Goal: Transaction & Acquisition: Book appointment/travel/reservation

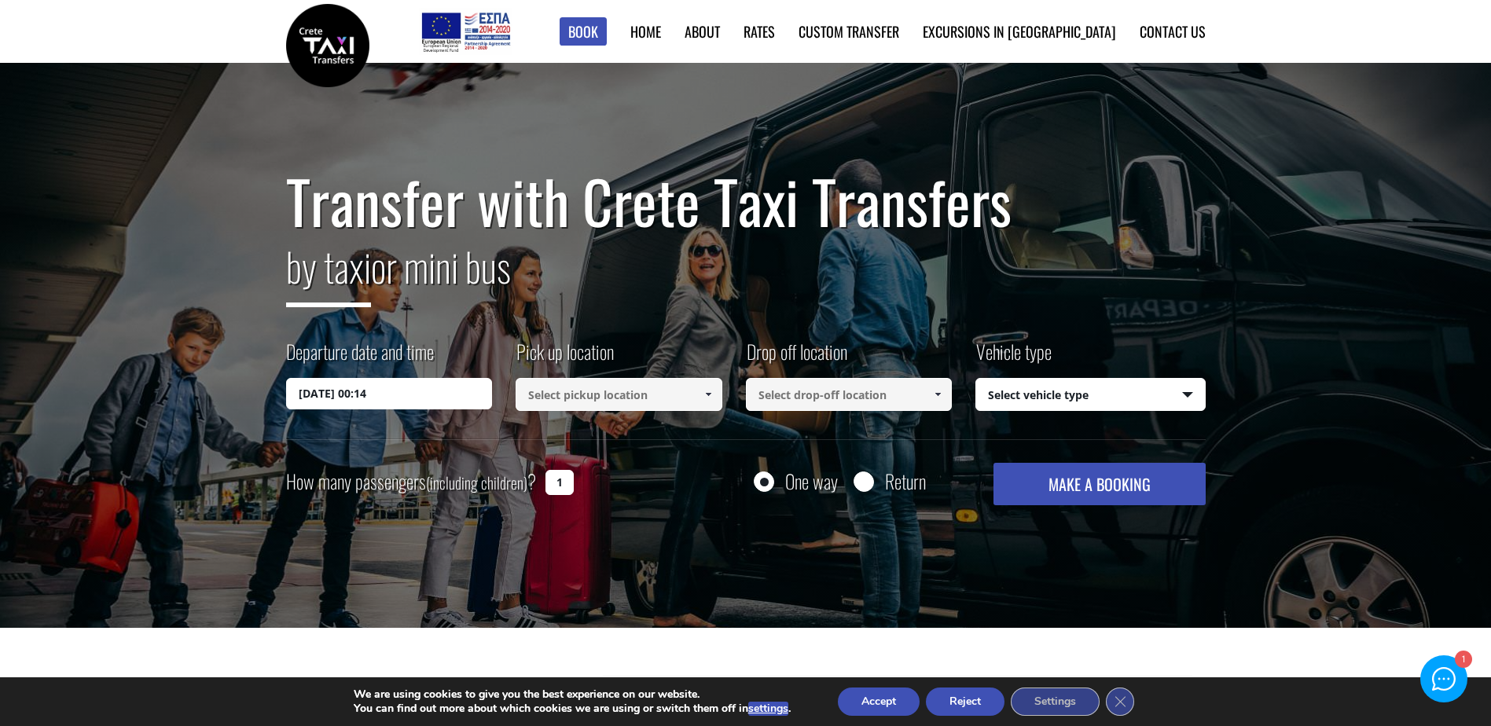
click at [356, 394] on input "20/09/2025 00:14" at bounding box center [389, 393] width 207 height 31
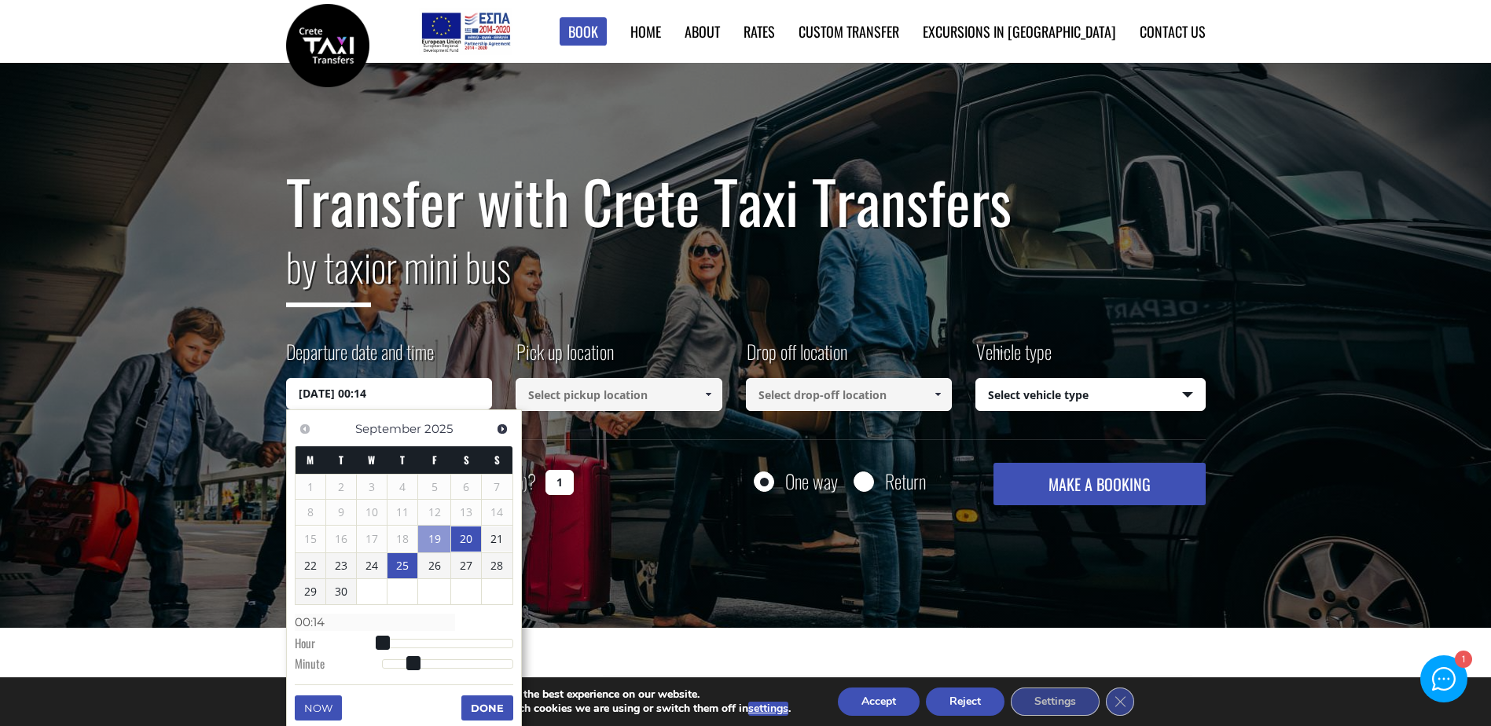
click at [399, 560] on link "25" at bounding box center [402, 565] width 30 height 25
type input "25/09/2025 00:00"
click at [929, 206] on h1 "Transfer with Crete Taxi Transfers" at bounding box center [745, 201] width 919 height 66
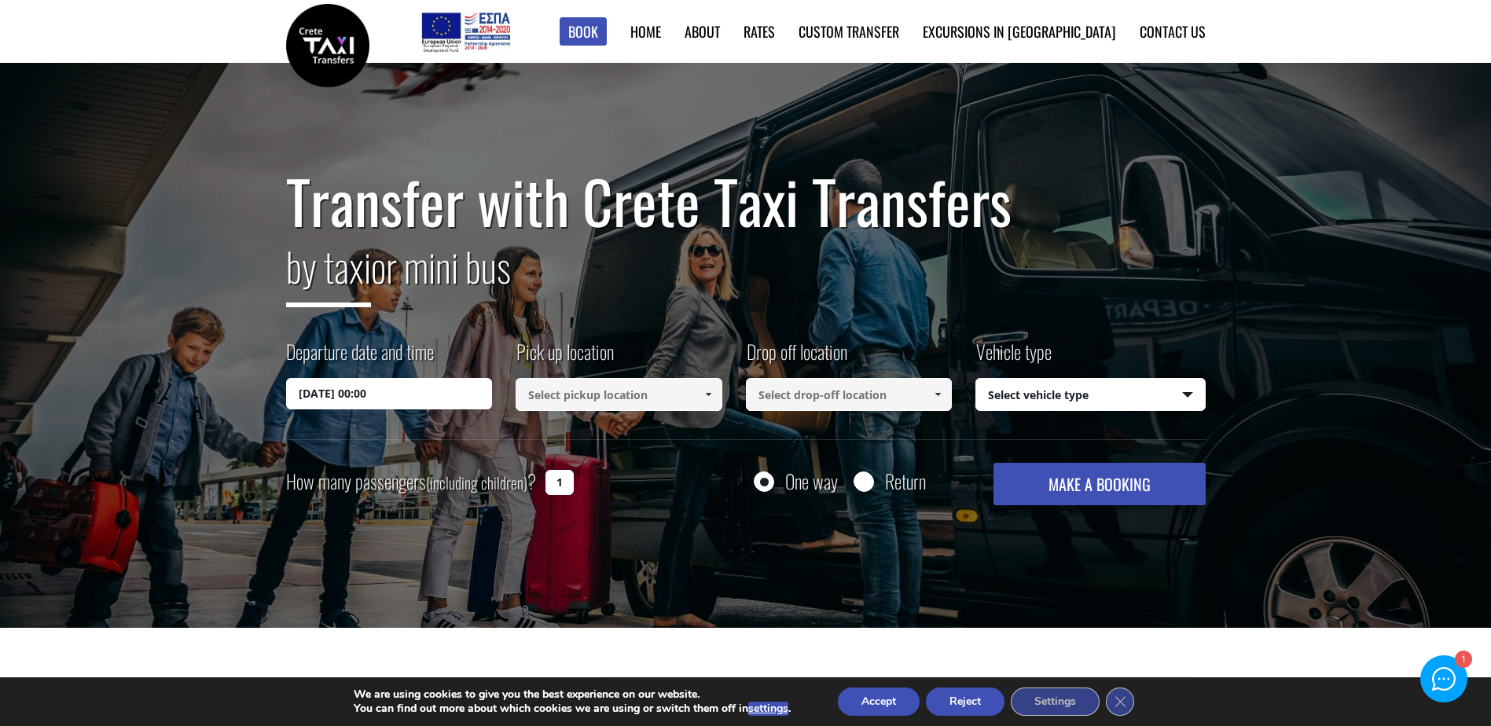
click at [397, 390] on input "25/09/2025 00:00" at bounding box center [389, 393] width 207 height 31
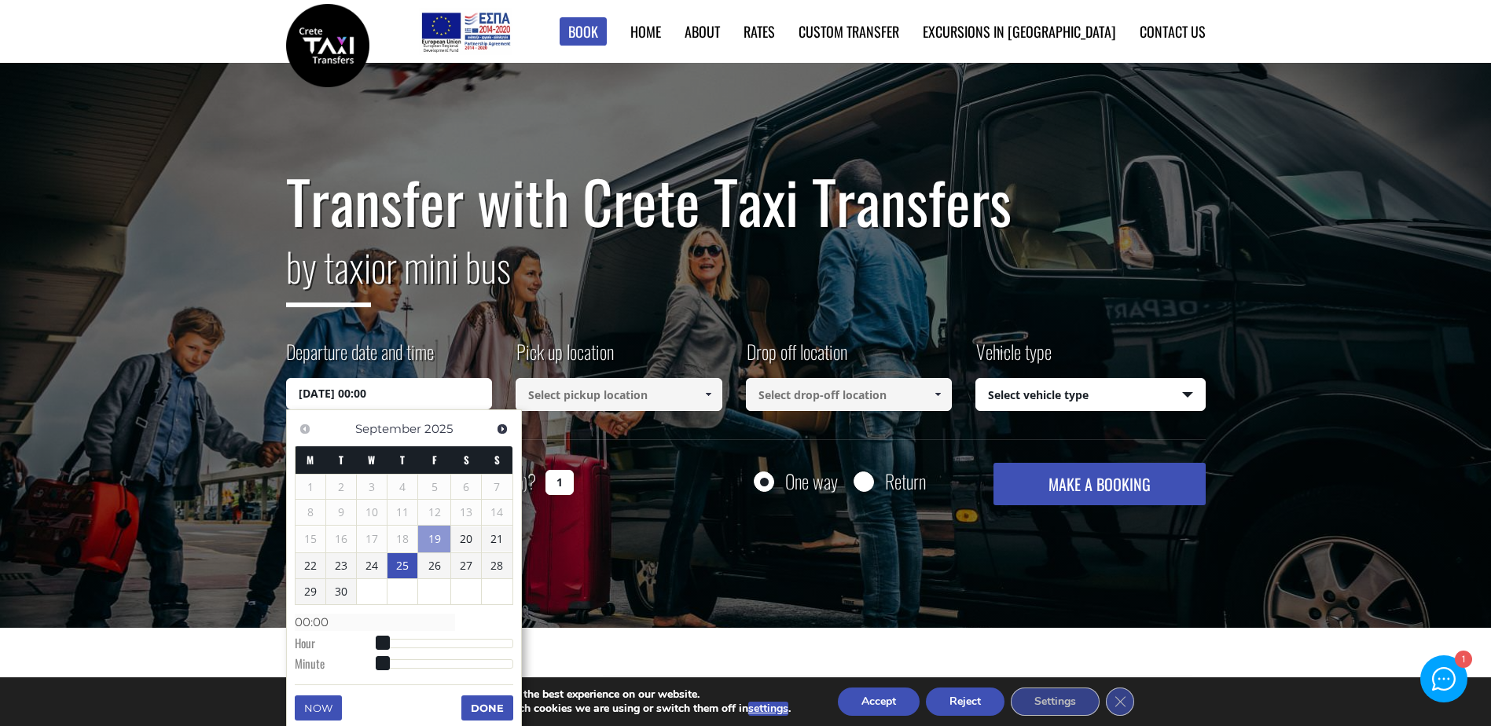
click at [401, 569] on link "25" at bounding box center [402, 565] width 30 height 25
click at [601, 402] on input at bounding box center [618, 394] width 207 height 33
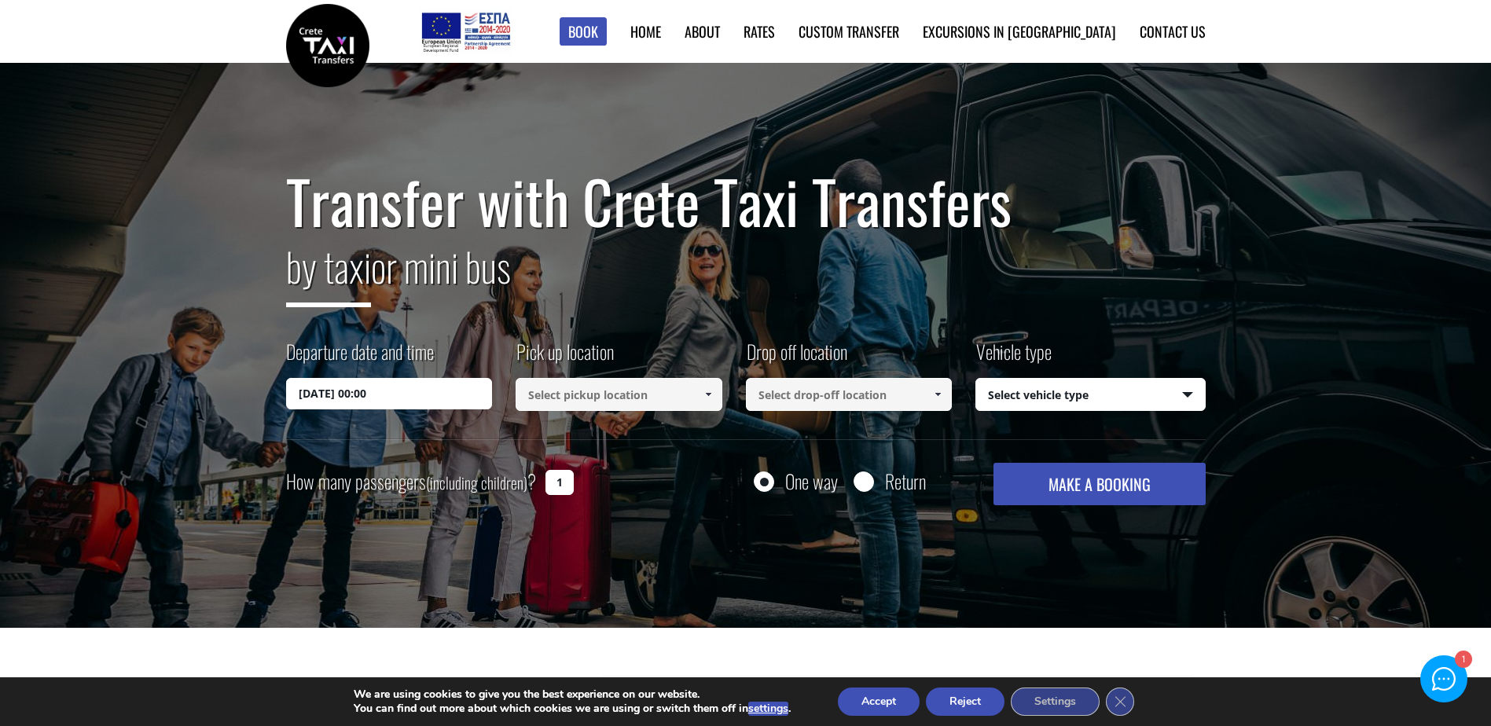
click at [702, 395] on span at bounding box center [708, 394] width 13 height 13
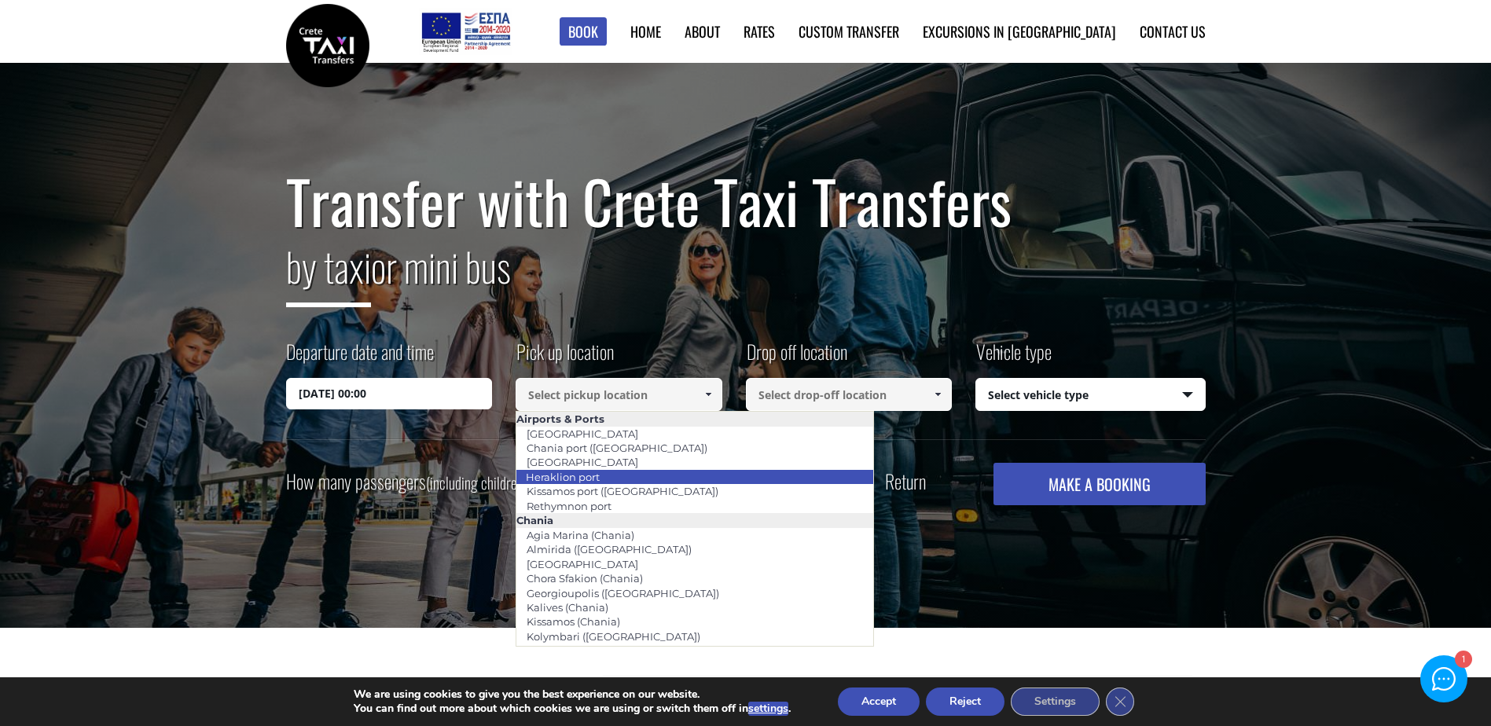
click at [609, 475] on link "Heraklion port" at bounding box center [562, 477] width 94 height 22
type input "Heraklion port"
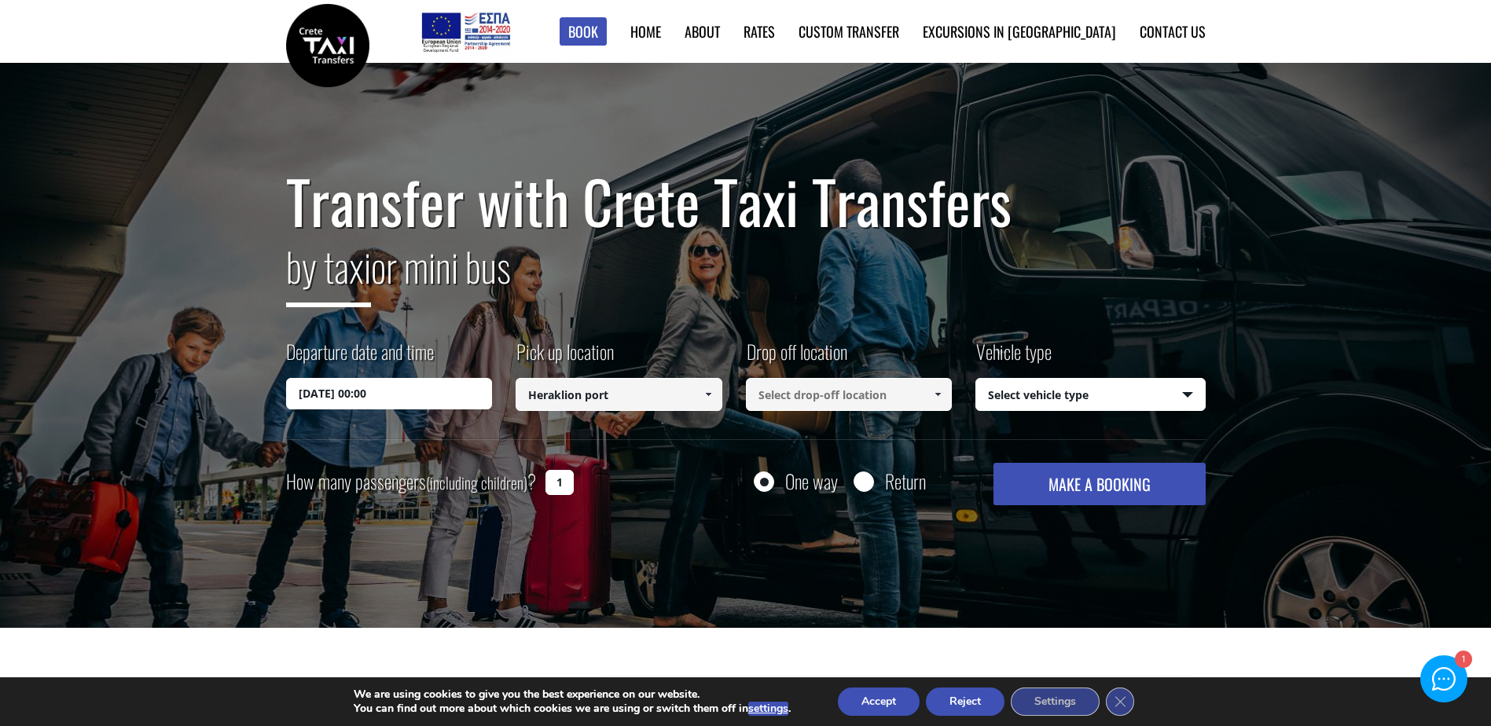
click at [869, 398] on input at bounding box center [849, 394] width 207 height 33
click at [935, 396] on span at bounding box center [937, 394] width 13 height 13
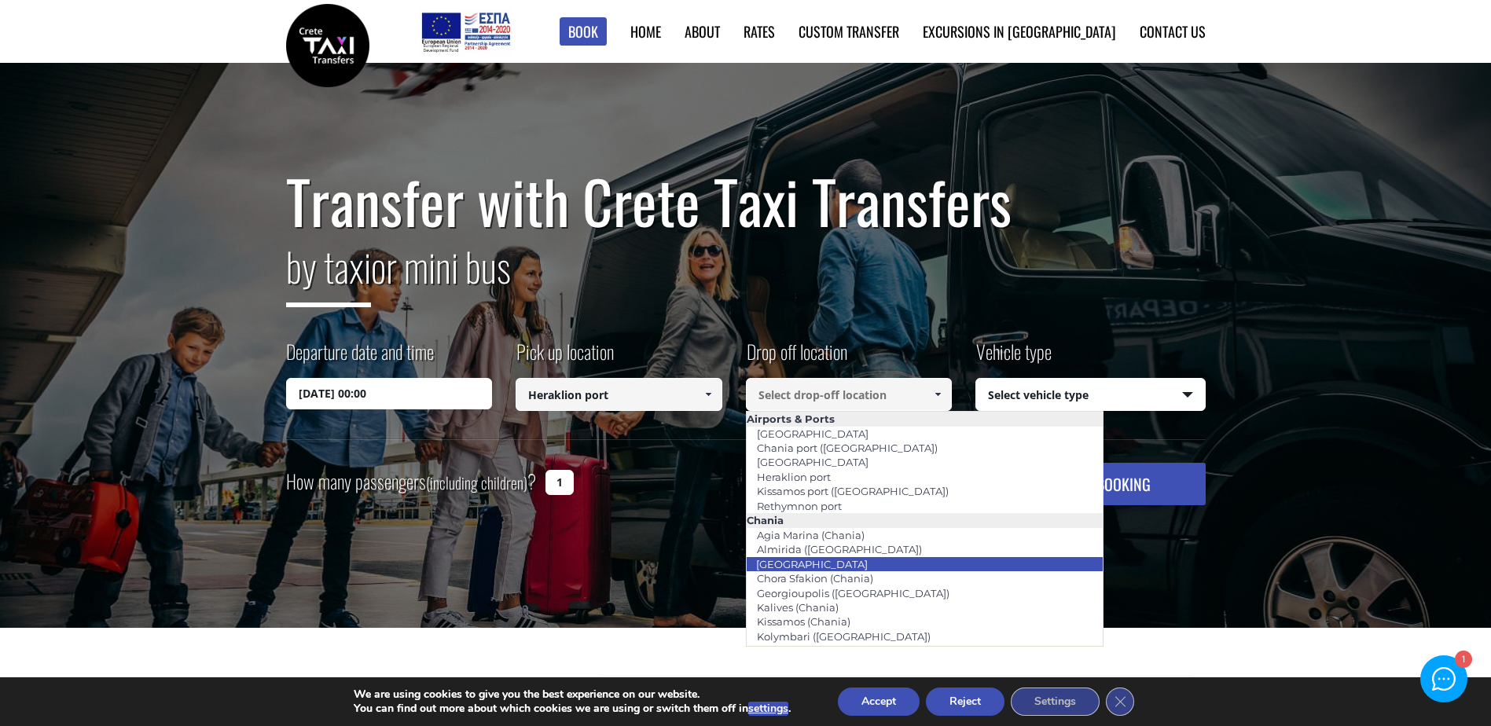
click at [859, 557] on li "[GEOGRAPHIC_DATA]" at bounding box center [924, 564] width 357 height 14
type input "[GEOGRAPHIC_DATA]"
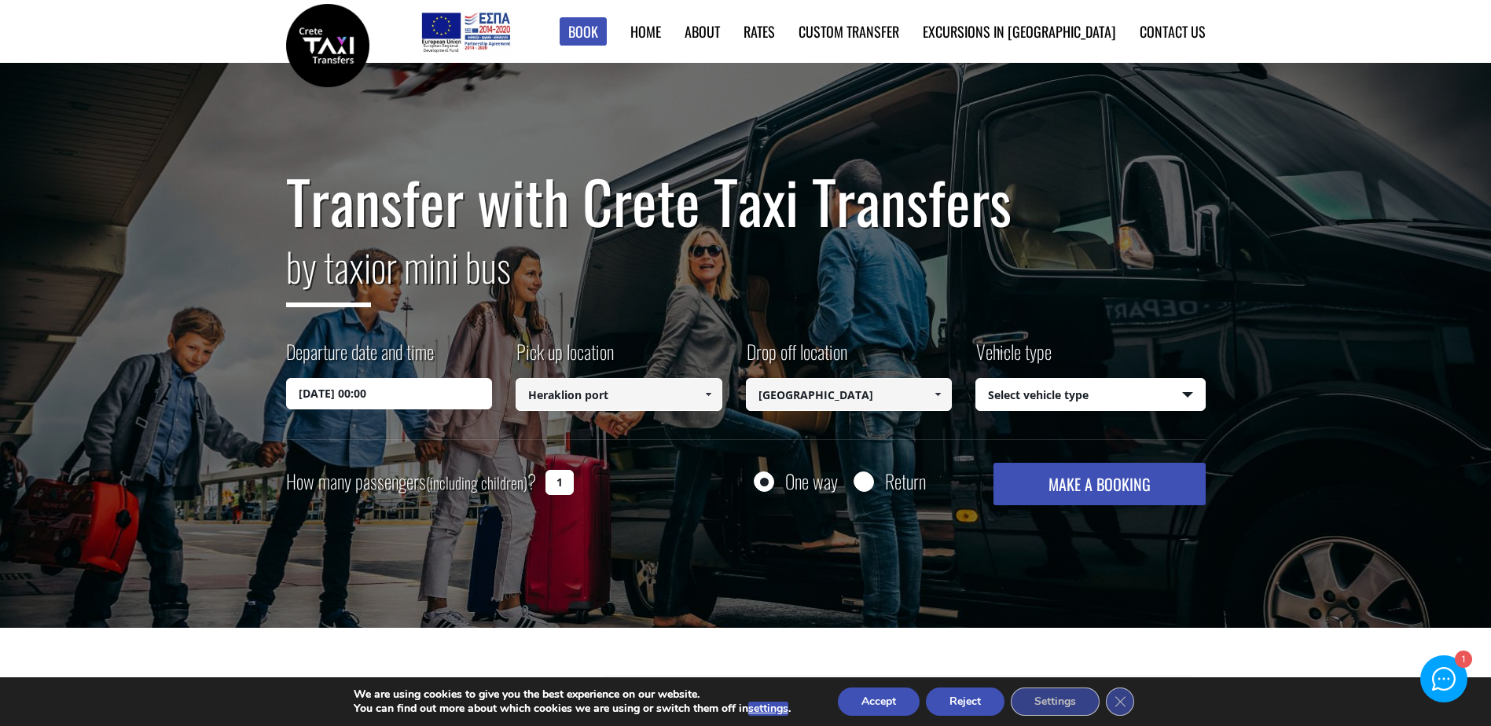
click at [1090, 395] on select "Select vehicle type Taxi (4 passengers) Mercedes E Class Mini Van (7 passengers…" at bounding box center [1090, 395] width 229 height 33
select select "540"
click at [976, 379] on select "Select vehicle type Taxi (4 passengers) Mercedes E Class Mini Van (7 passengers…" at bounding box center [1090, 395] width 229 height 33
click at [1102, 488] on button "MAKE A BOOKING" at bounding box center [1098, 484] width 211 height 42
click at [768, 479] on input "One way" at bounding box center [764, 483] width 20 height 20
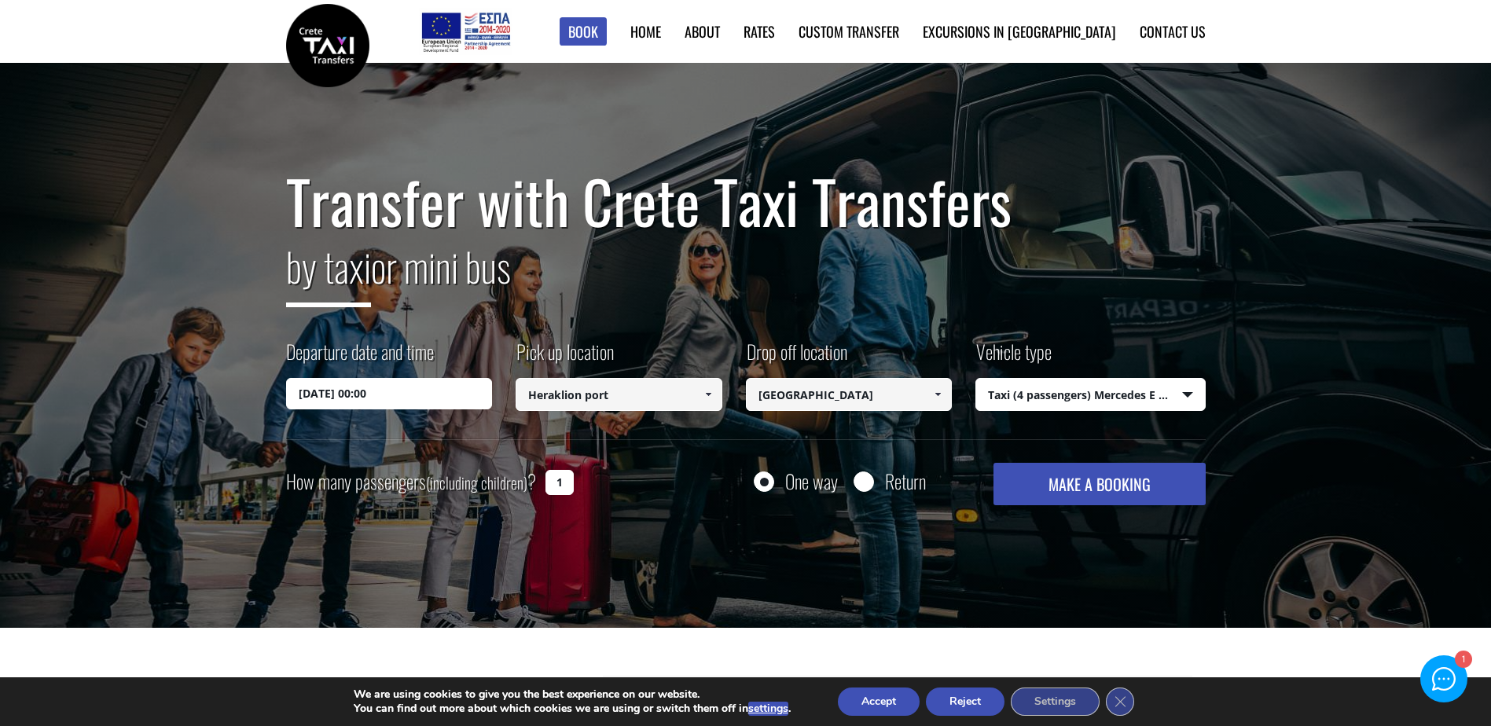
click at [633, 453] on div "Transfer with Crete Taxi Transfers by taxi or mini bus Departure date and time …" at bounding box center [745, 336] width 919 height 337
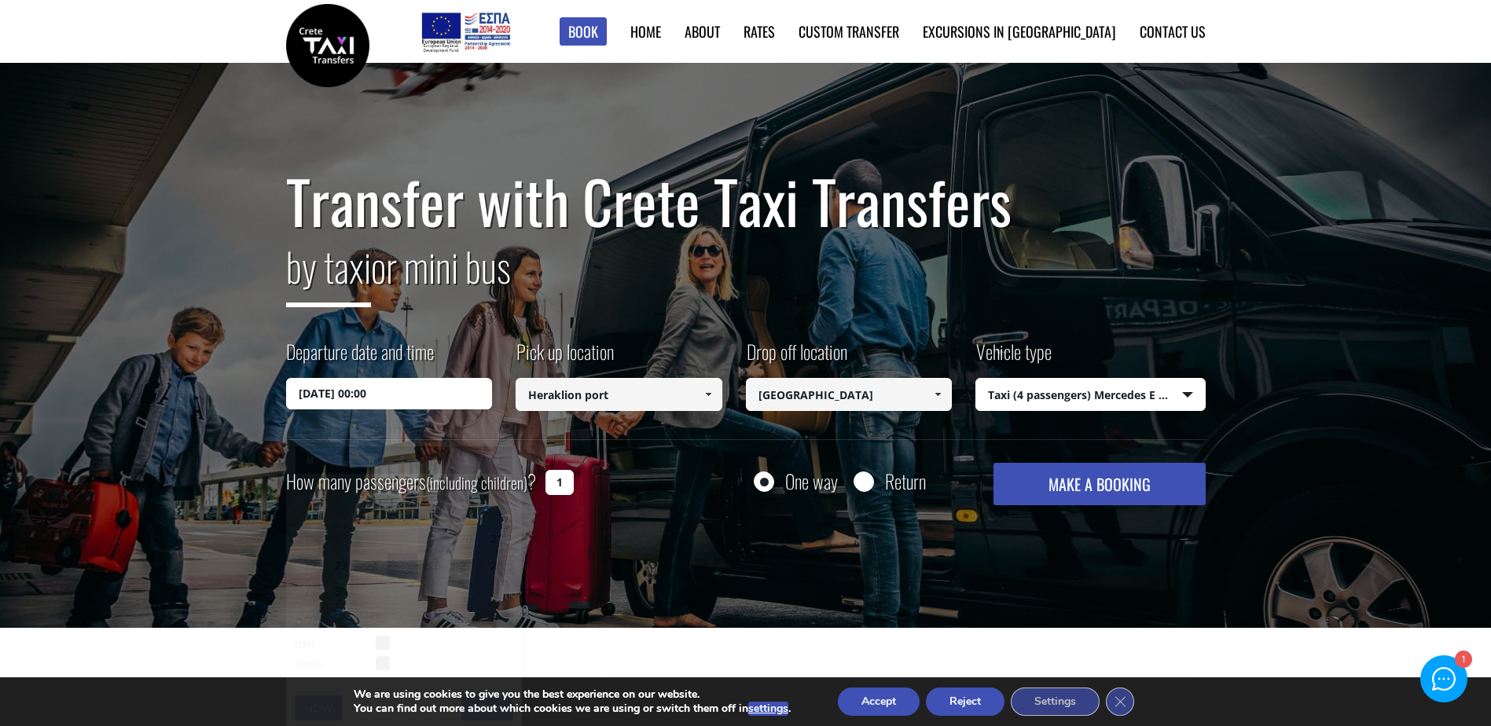
click at [394, 386] on input "25/09/2025 00:00" at bounding box center [389, 393] width 207 height 31
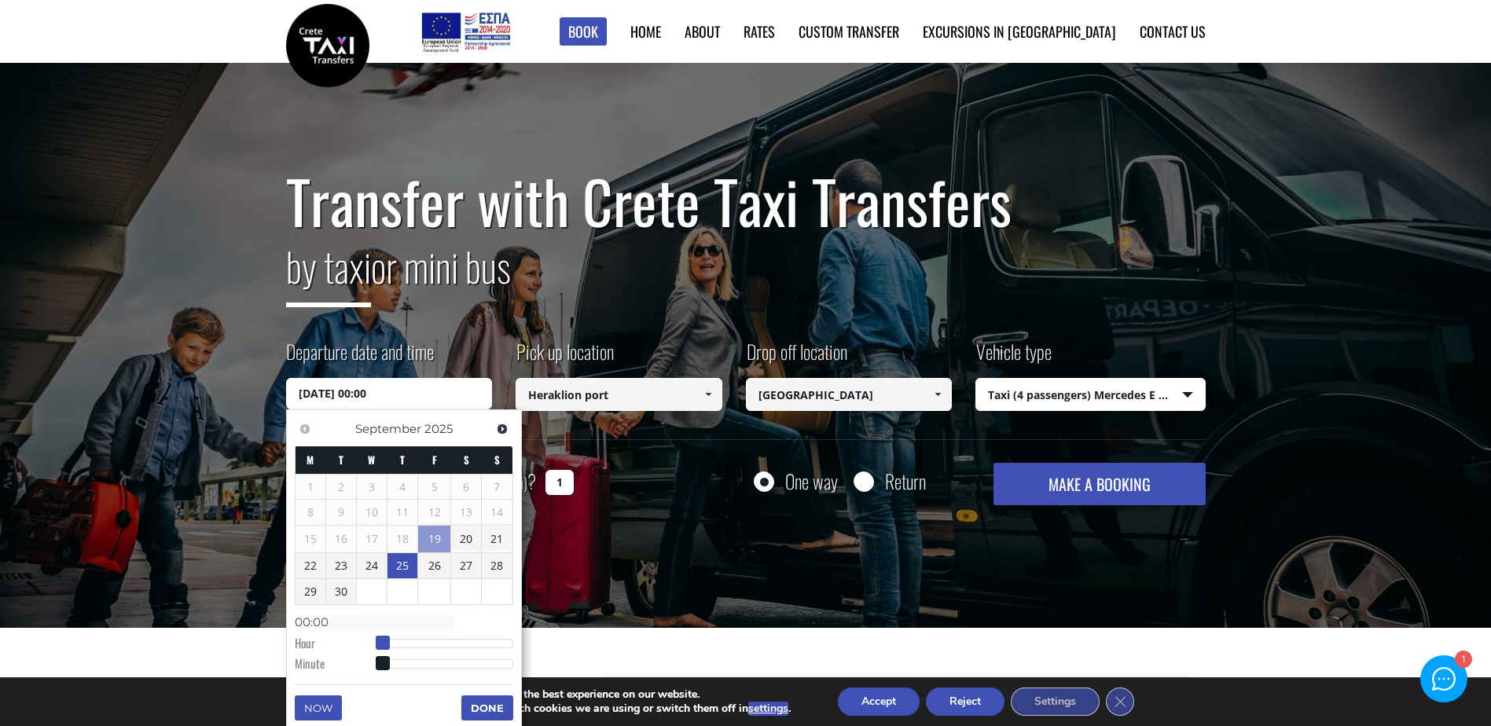
type input "25/09/2025 01:00"
type input "01:00"
type input "25/09/2025 02:00"
type input "02:00"
type input "25/09/2025 03:00"
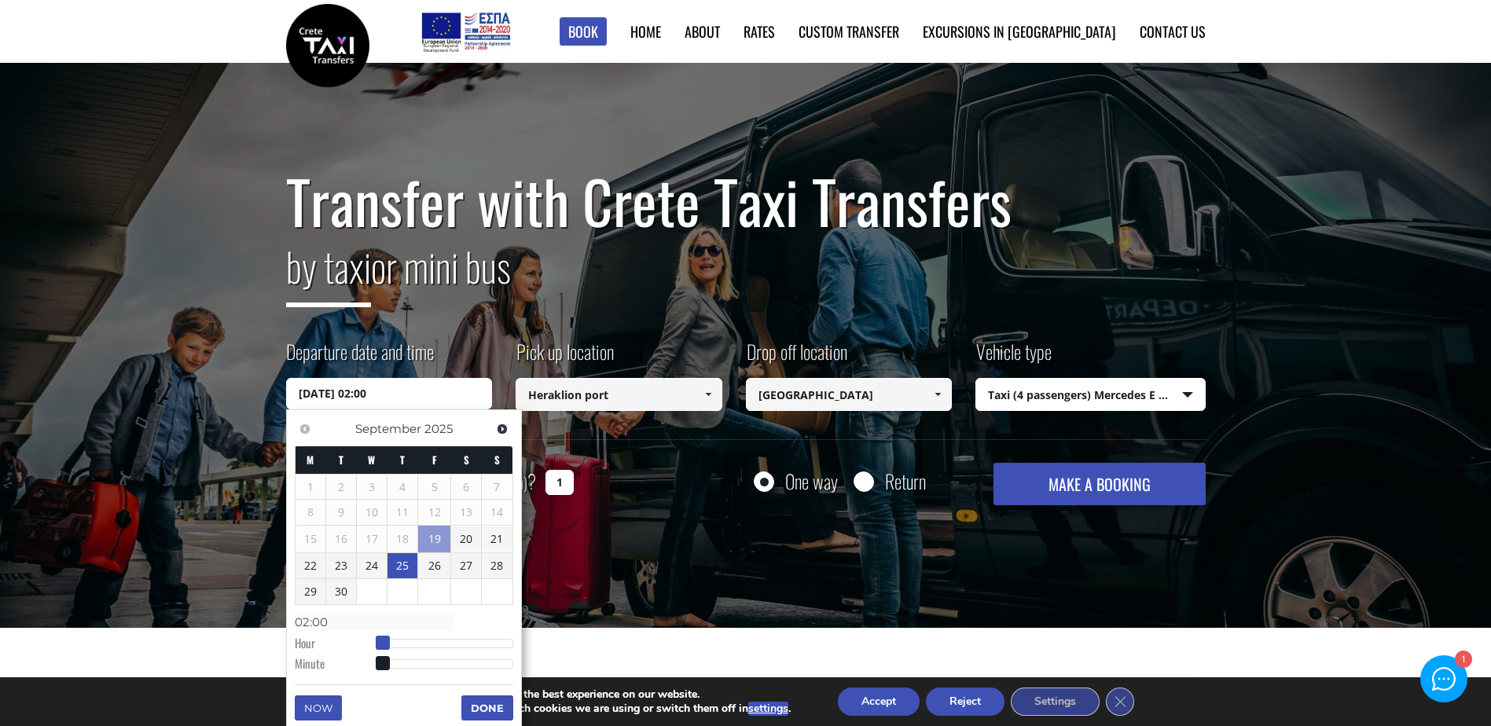
type input "03:00"
type input "25/09/2025 04:00"
type input "04:00"
type input "25/09/2025 05:00"
type input "05:00"
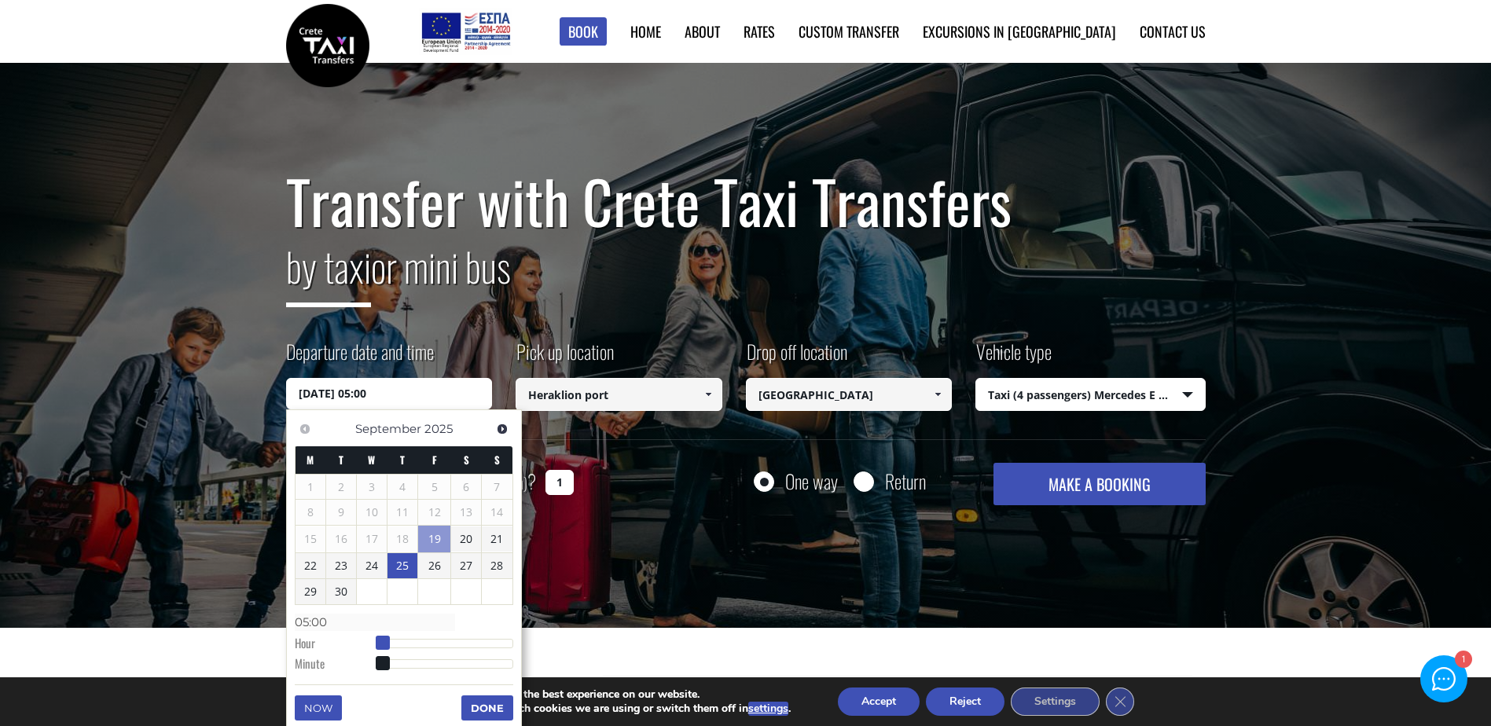
type input "25/09/2025 06:00"
type input "06:00"
type input "25/09/2025 07:00"
type input "07:00"
type input "25/09/2025 08:00"
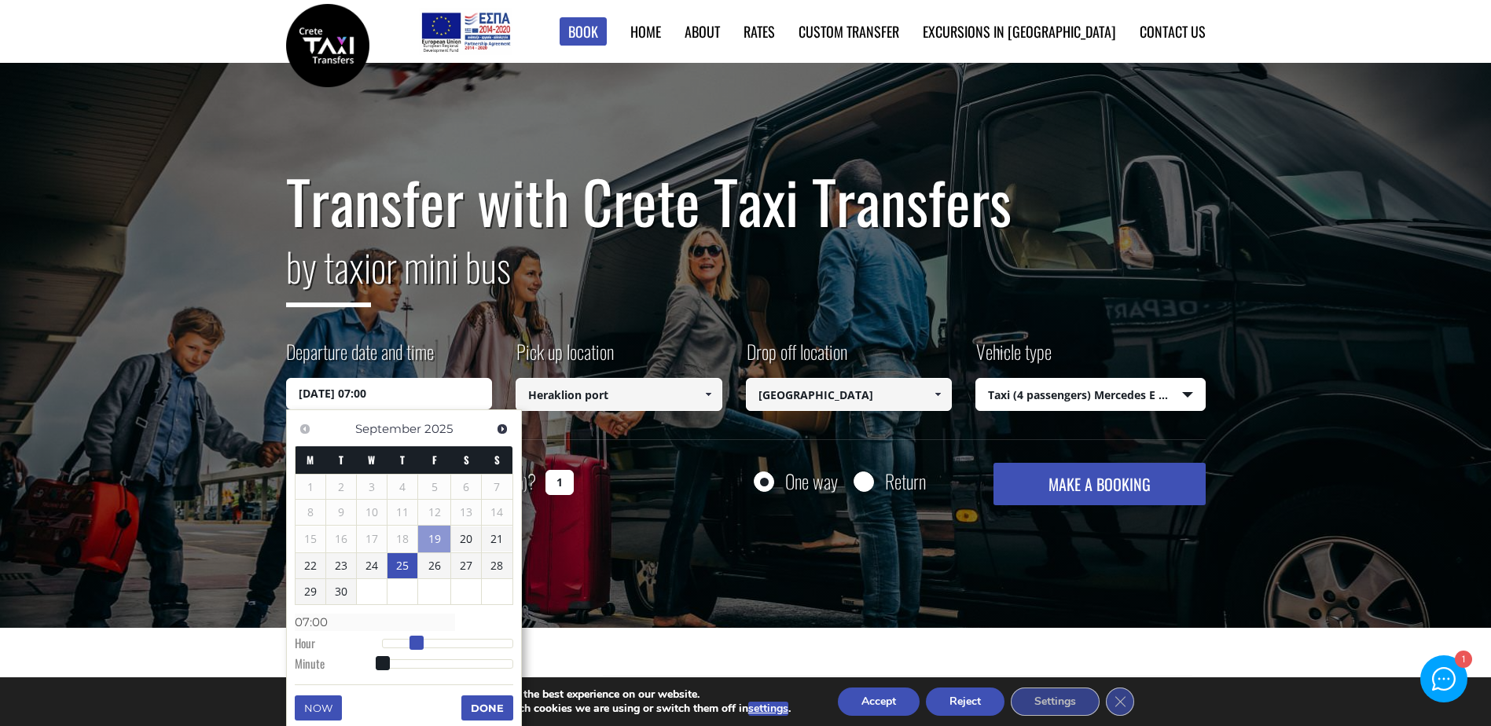
type input "08:00"
type input "25/09/2025 09:00"
type input "09:00"
type input "25/09/2025 10:00"
type input "10:00"
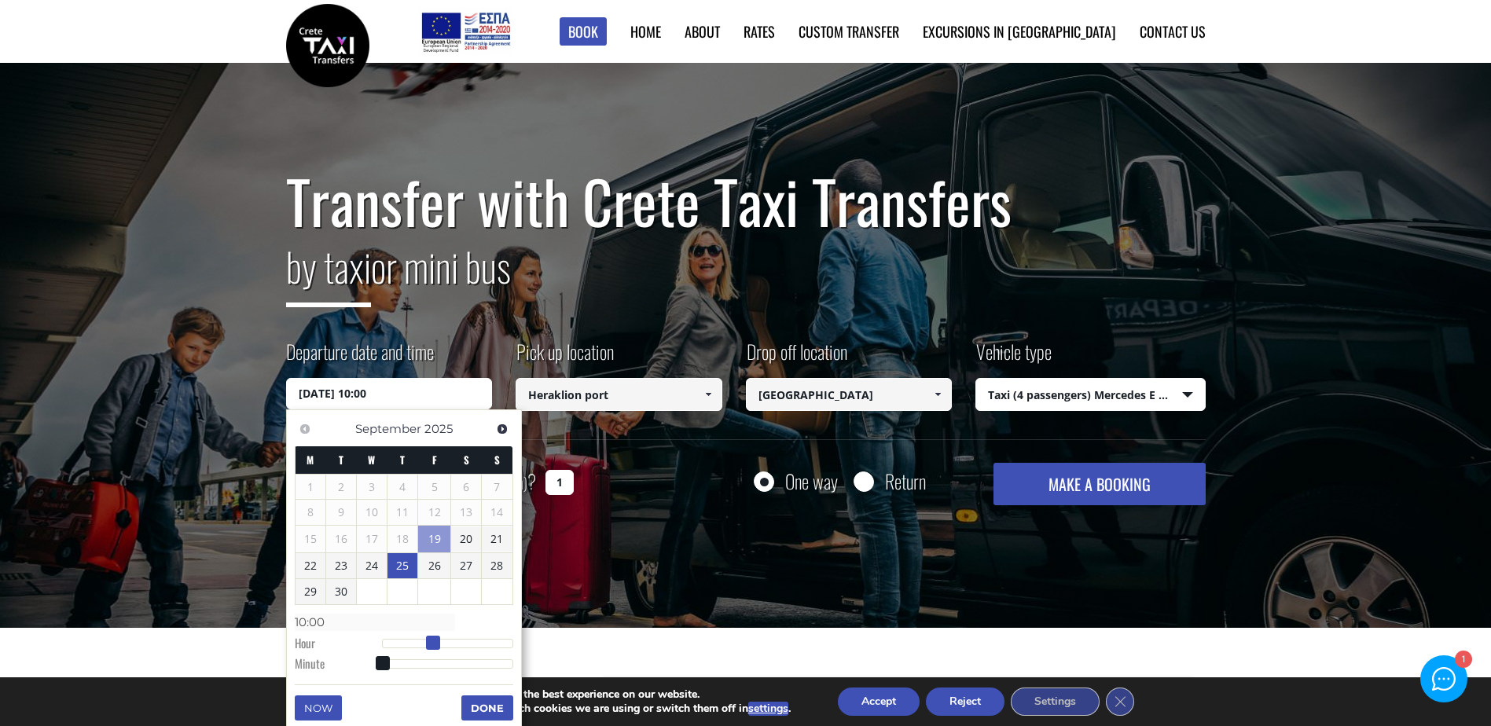
type input "25/09/2025 11:00"
type input "11:00"
type input "25/09/2025 12:00"
type input "12:00"
type input "25/09/2025 13:00"
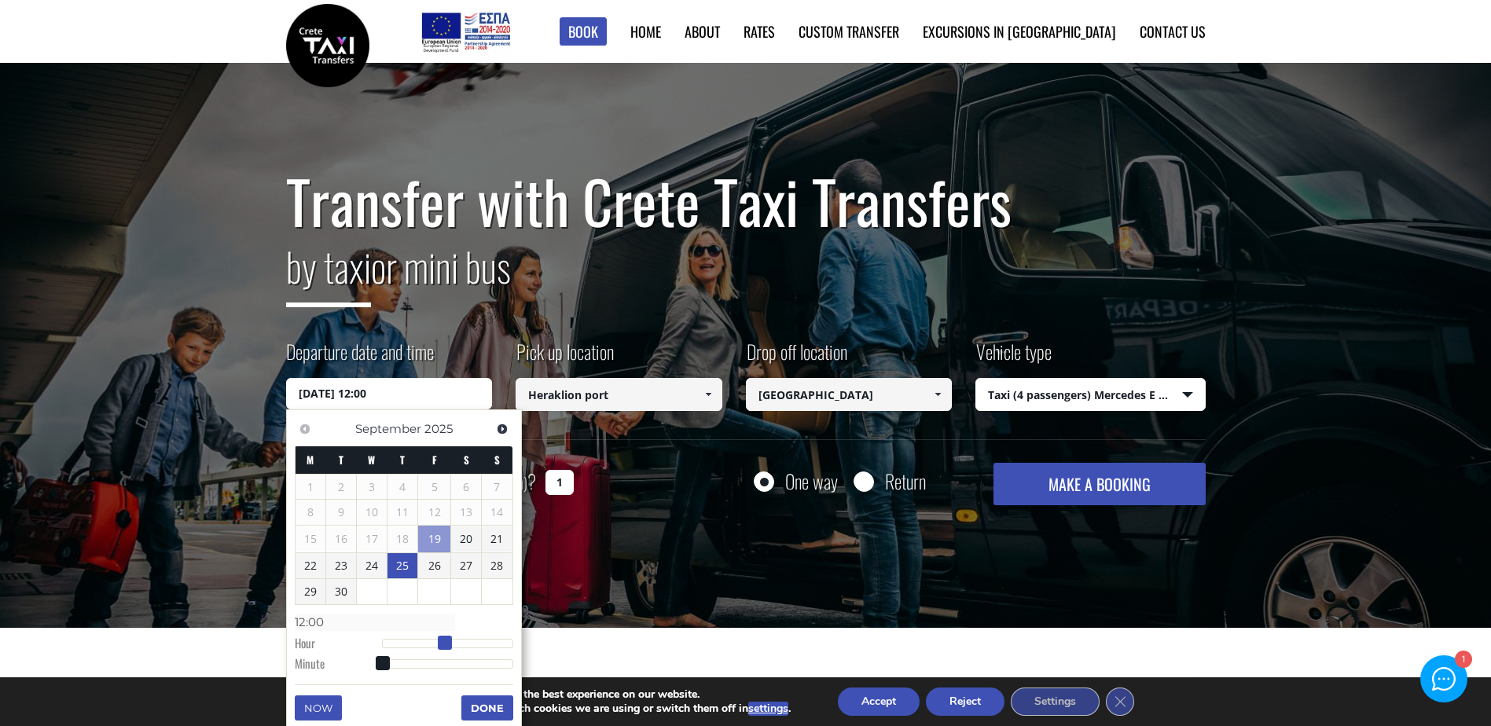
type input "13:00"
type input "25/09/2025 14:00"
type input "14:00"
type input "25/09/2025 15:00"
type input "15:00"
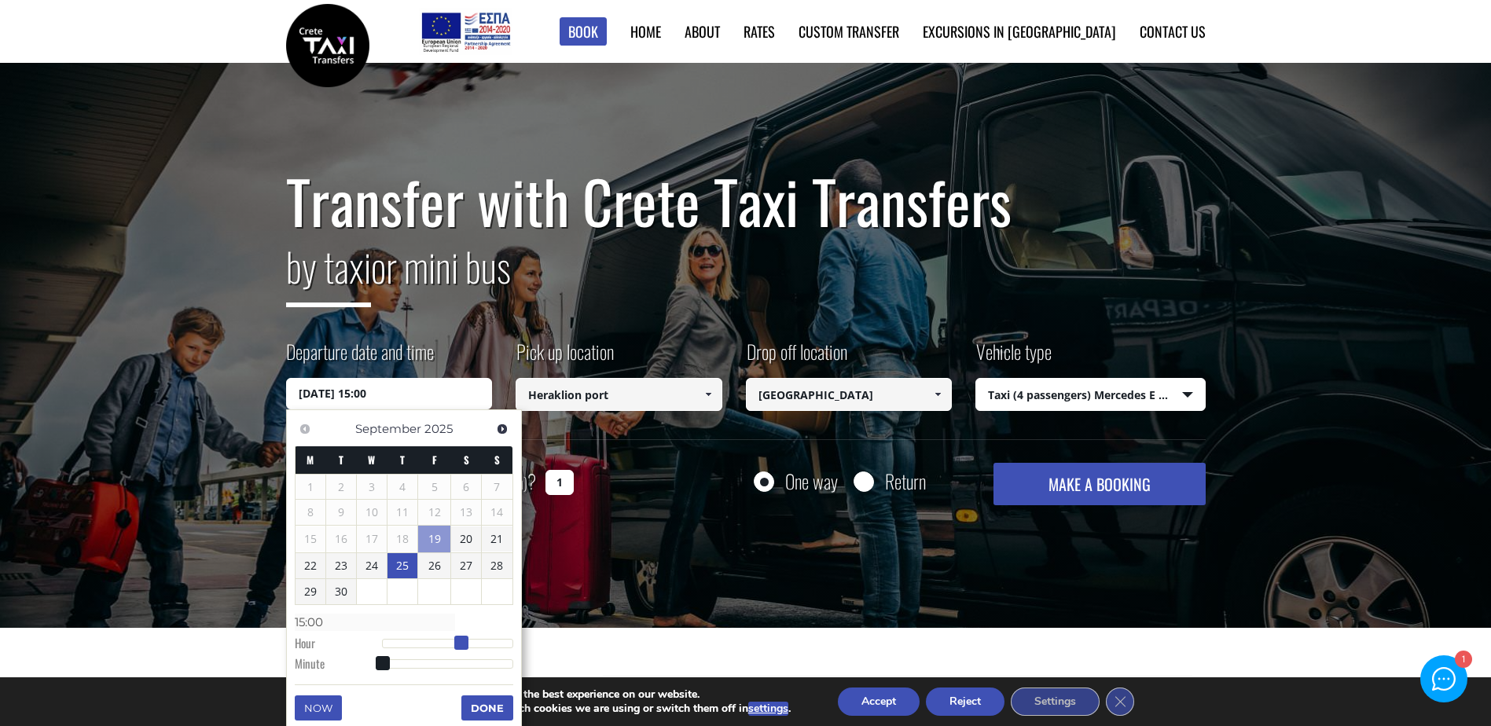
type input "25/09/2025 16:00"
type input "16:00"
type input "25/09/2025 17:00"
type input "17:00"
drag, startPoint x: 383, startPoint y: 638, endPoint x: 481, endPoint y: 645, distance: 98.5
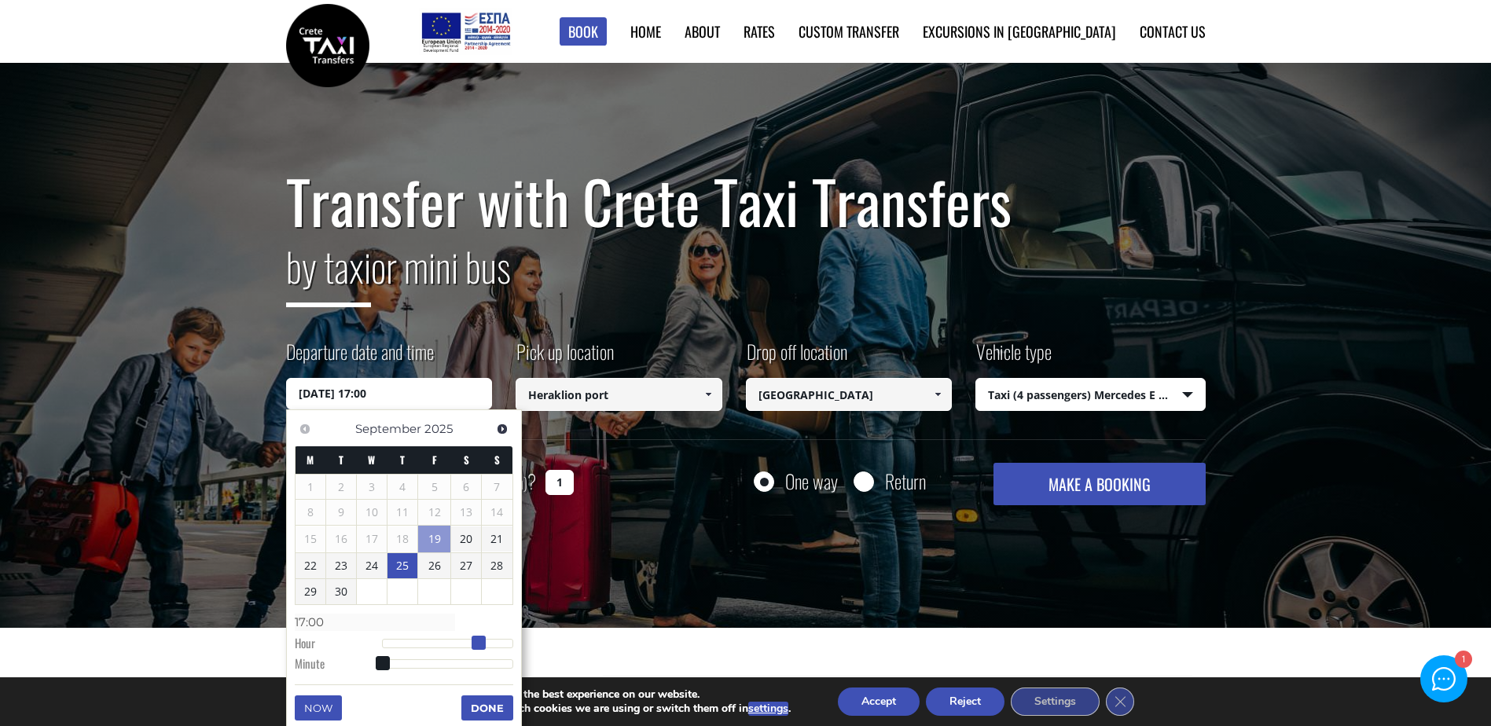
click at [481, 645] on span at bounding box center [478, 643] width 14 height 14
type input "25/09/2025 17:01"
type input "17:01"
type input "25/09/2025 17:03"
type input "17:03"
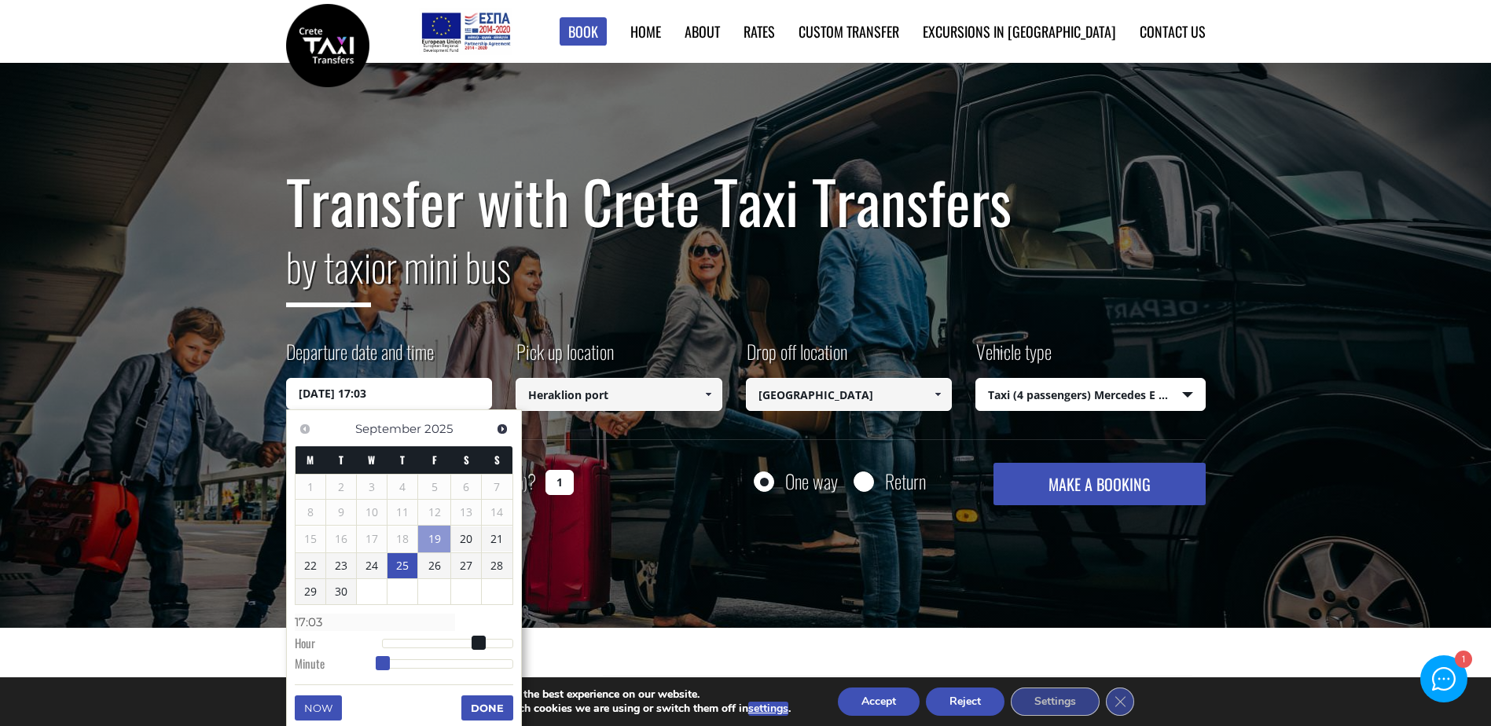
type input "25/09/2025 17:05"
type input "17:05"
type input "25/09/2025 17:07"
type input "17:07"
type input "25/09/2025 17:10"
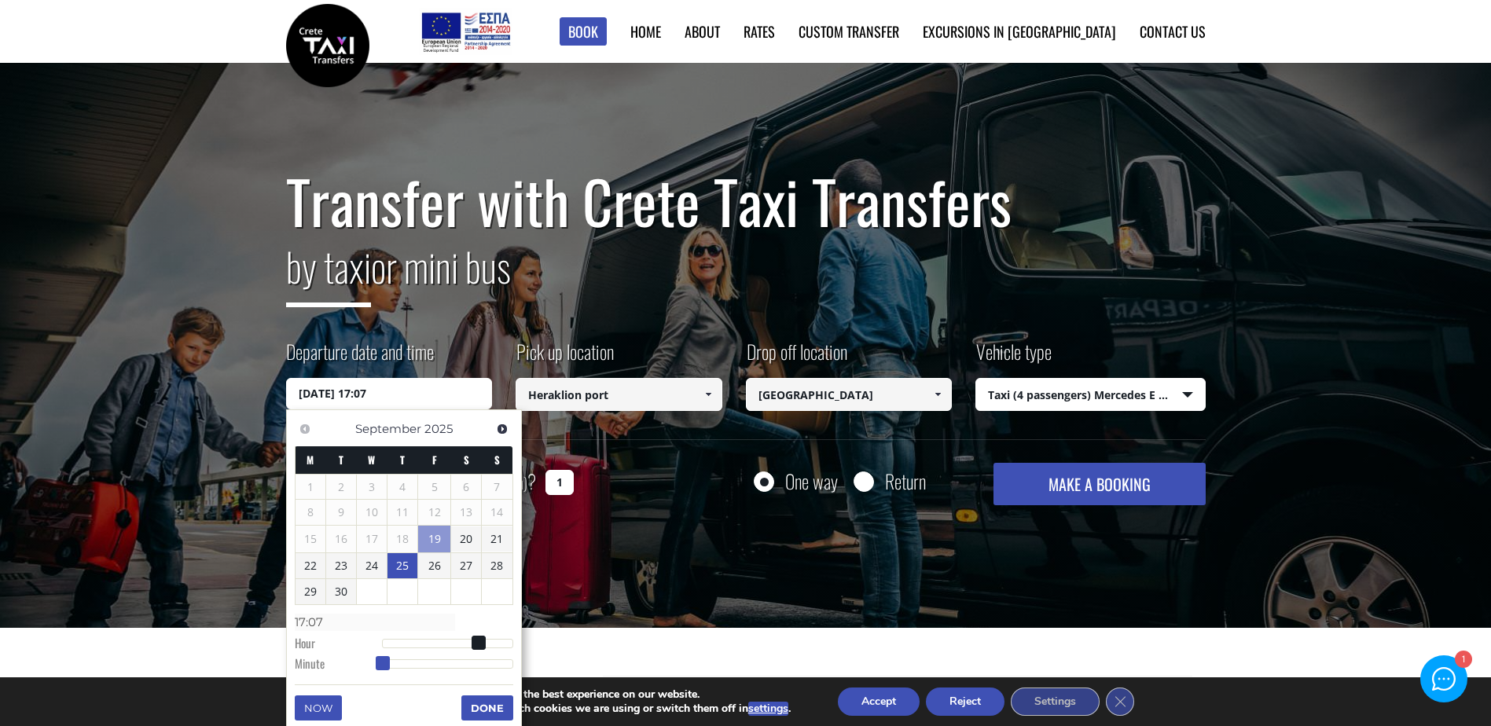
type input "17:10"
type input "25/09/2025 17:13"
type input "17:13"
type input "25/09/2025 17:16"
type input "17:16"
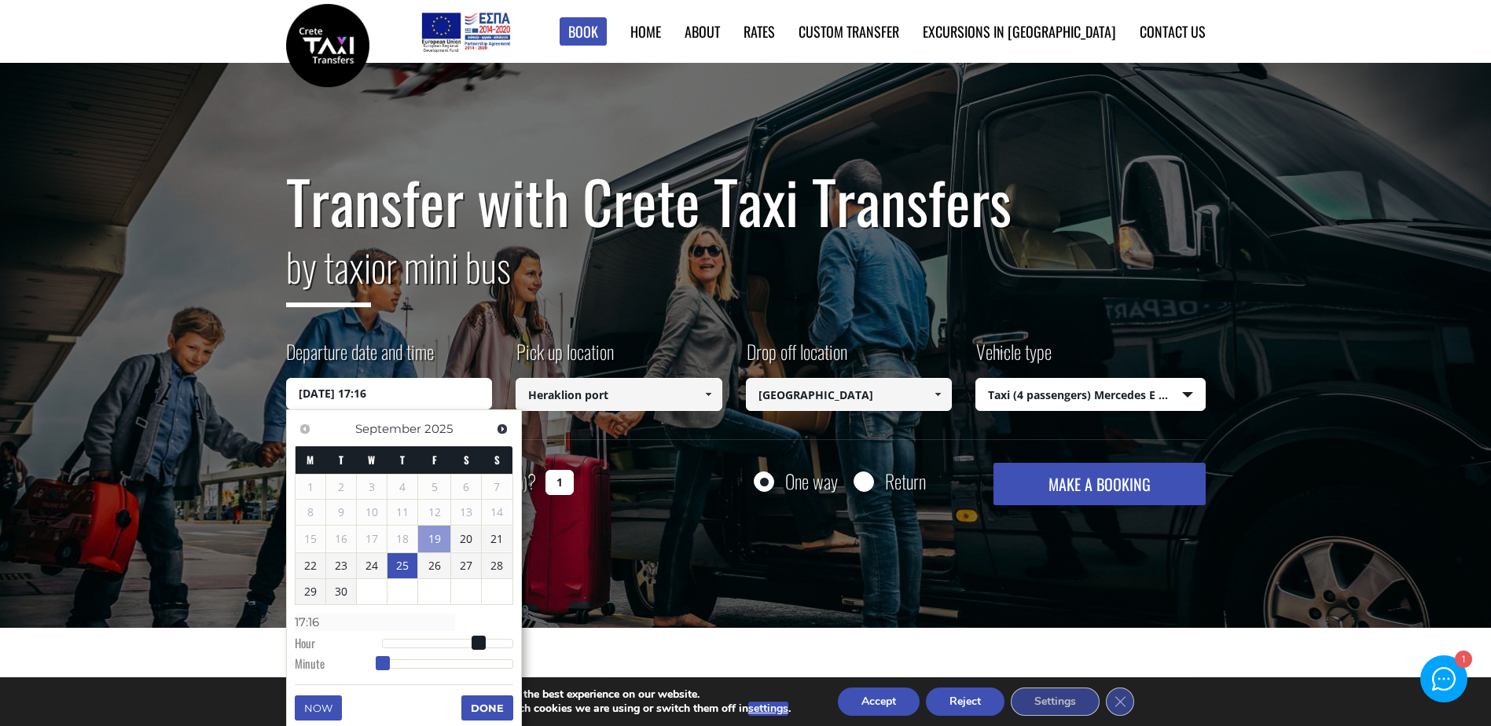
type input "25/09/2025 17:19"
type input "17:19"
type input "25/09/2025 17:22"
type input "17:22"
type input "25/09/2025 17:25"
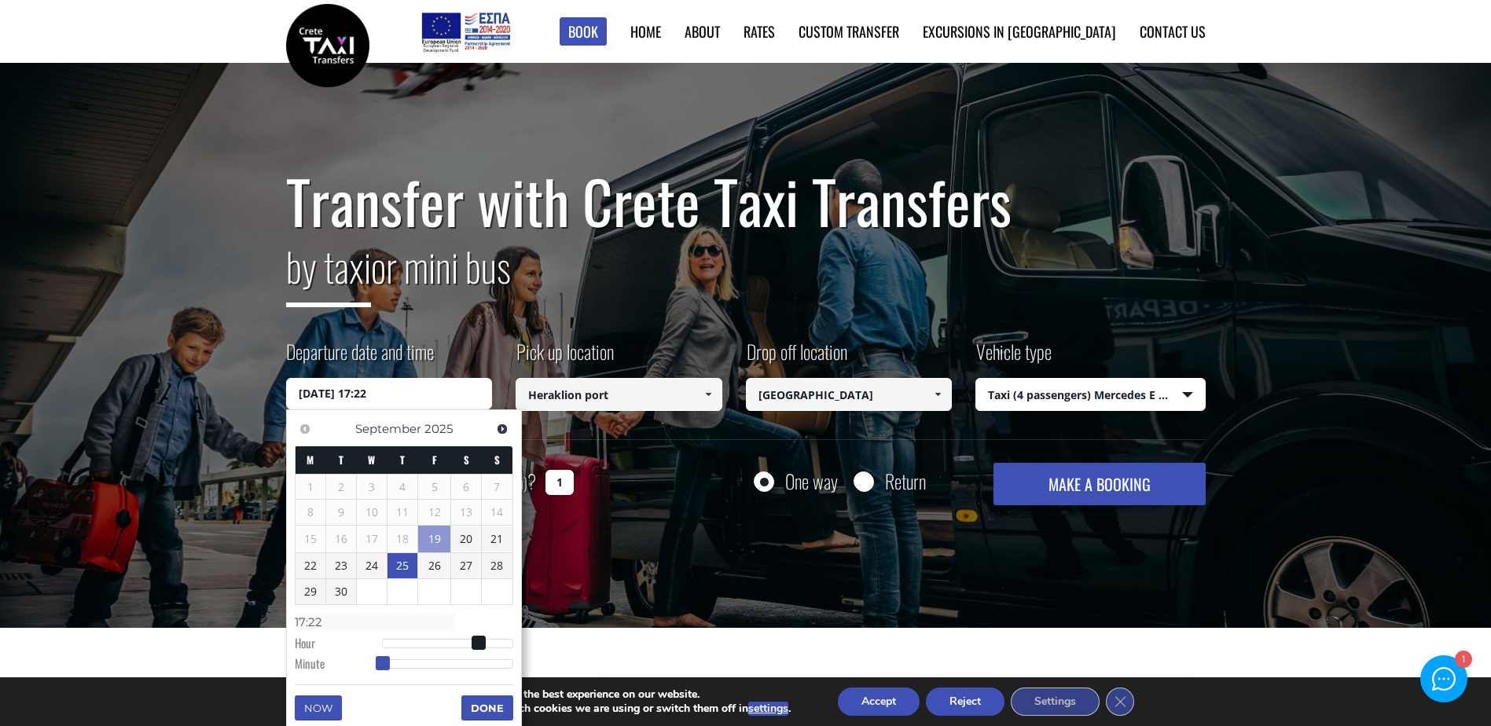
type input "17:25"
type input "25/09/2025 17:27"
type input "17:27"
type input "25/09/2025 17:28"
type input "17:28"
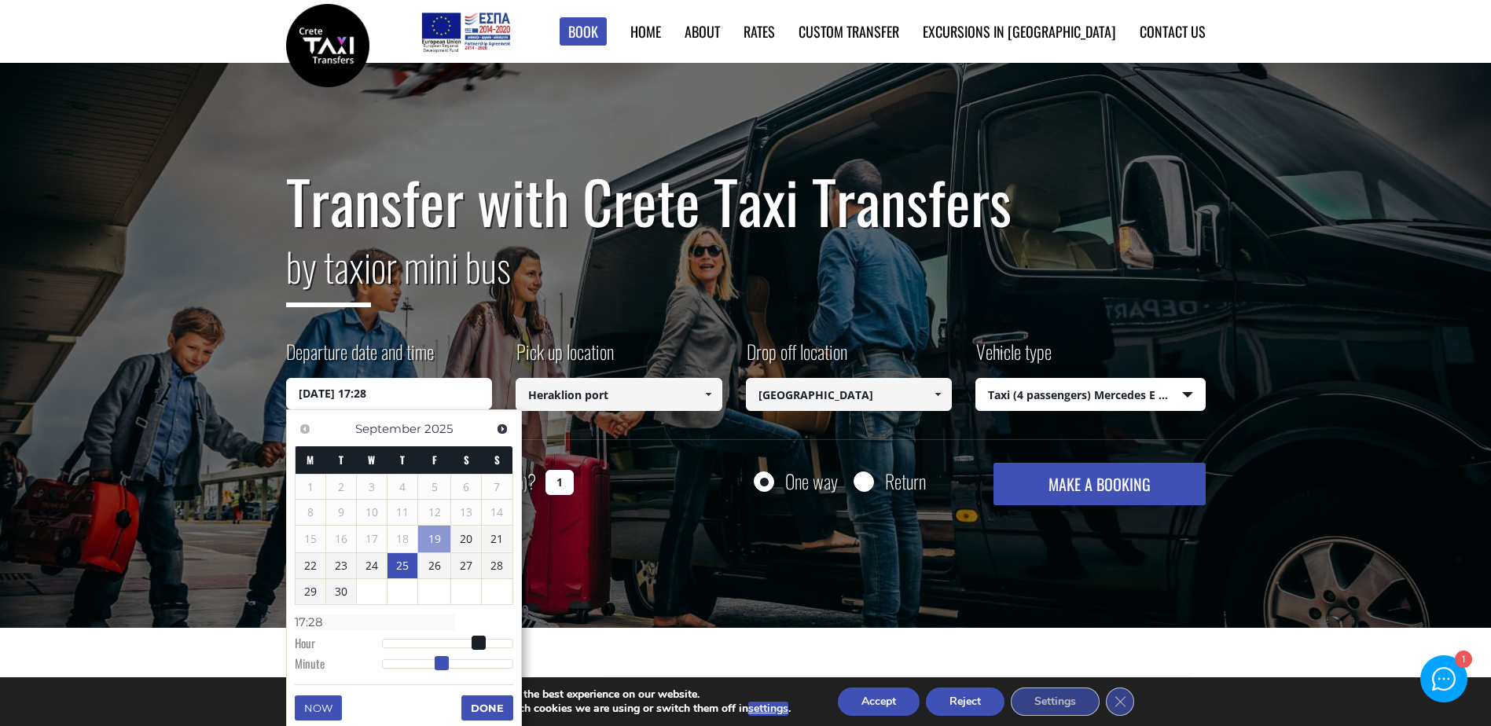
type input "25/09/2025 17:29"
type input "17:29"
type input "25/09/2025 17:30"
type input "17:30"
type input "25/09/2025 17:31"
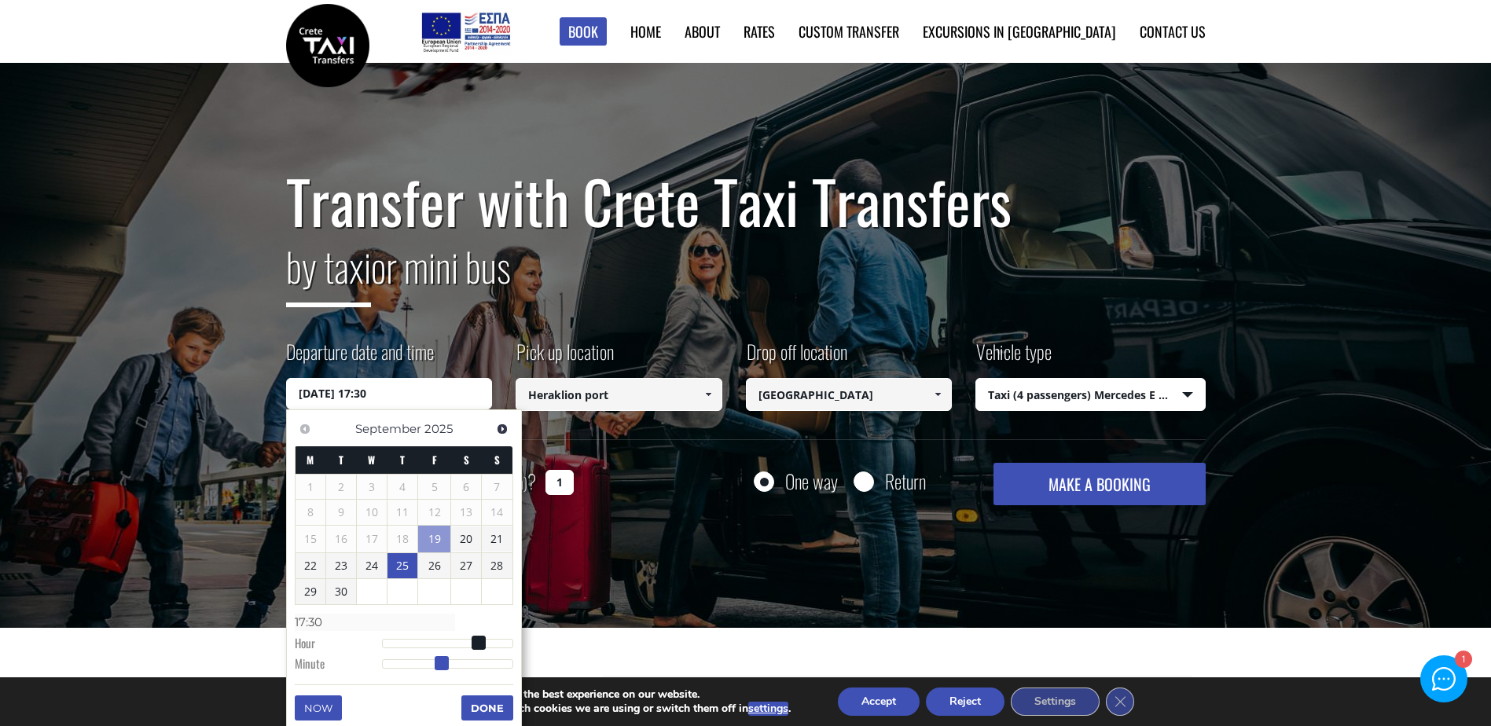
type input "17:31"
type input "25/09/2025 17:32"
type input "17:32"
type input "25/09/2025 17:34"
type input "17:34"
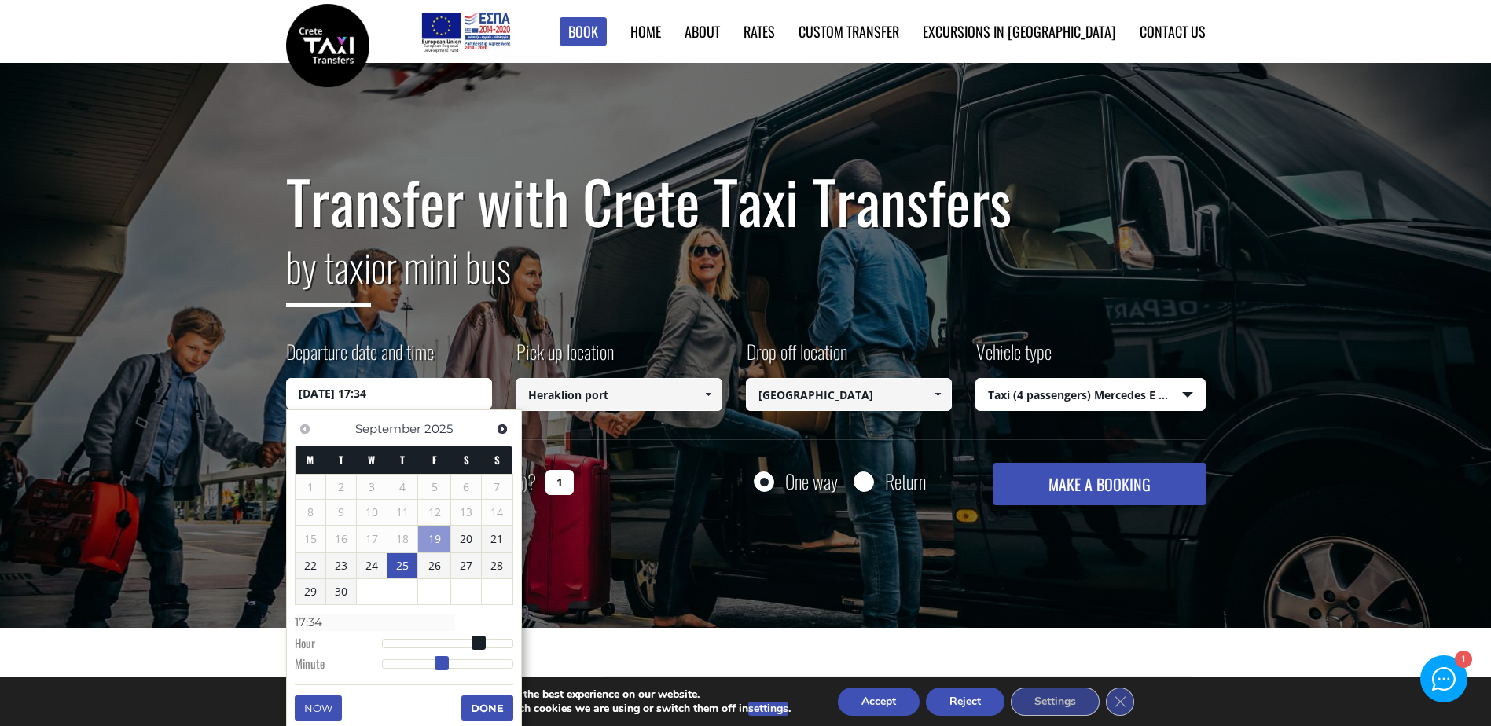
type input "25/09/2025 17:35"
type input "17:35"
type input "25/09/2025 17:36"
type input "17:36"
type input "25/09/2025 17:37"
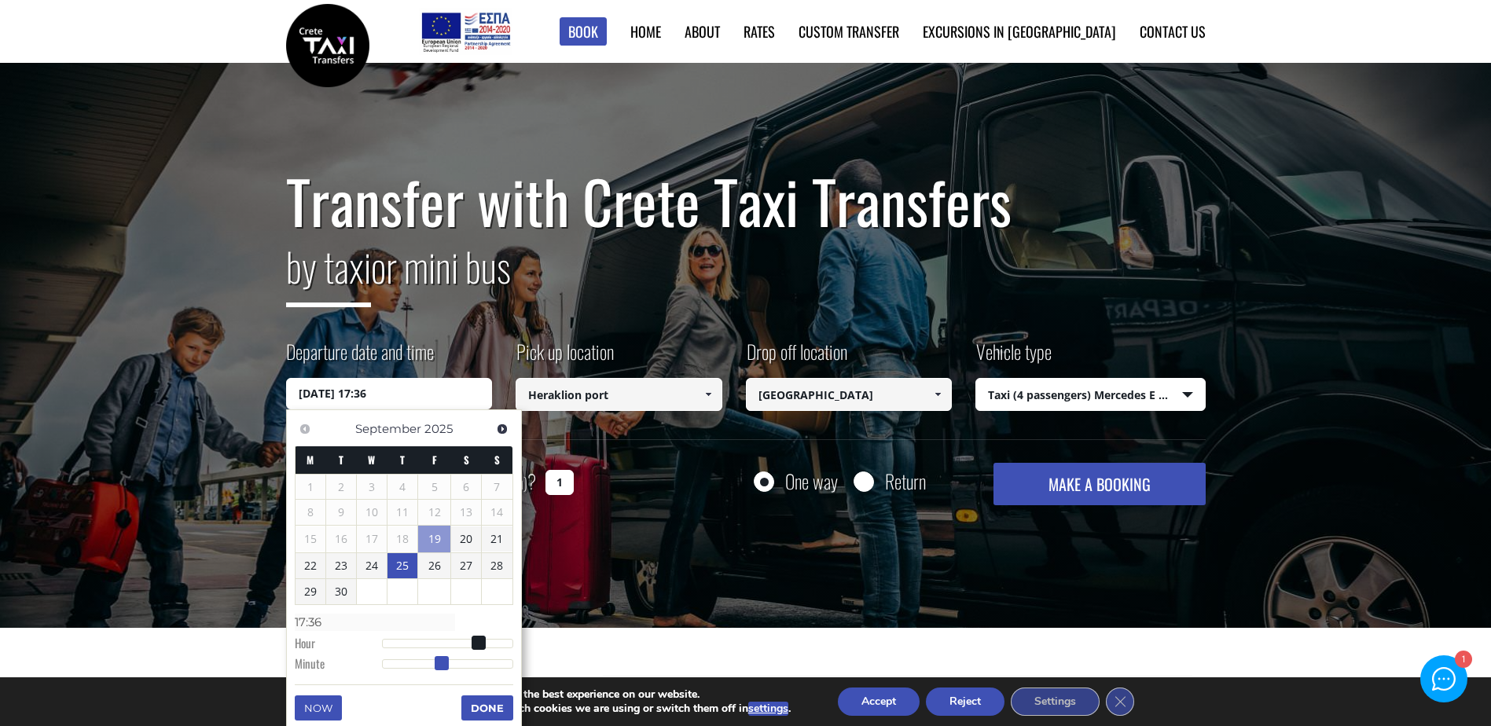
type input "17:37"
type input "25/09/2025 17:38"
type input "17:38"
type input "25/09/2025 17:40"
type input "17:40"
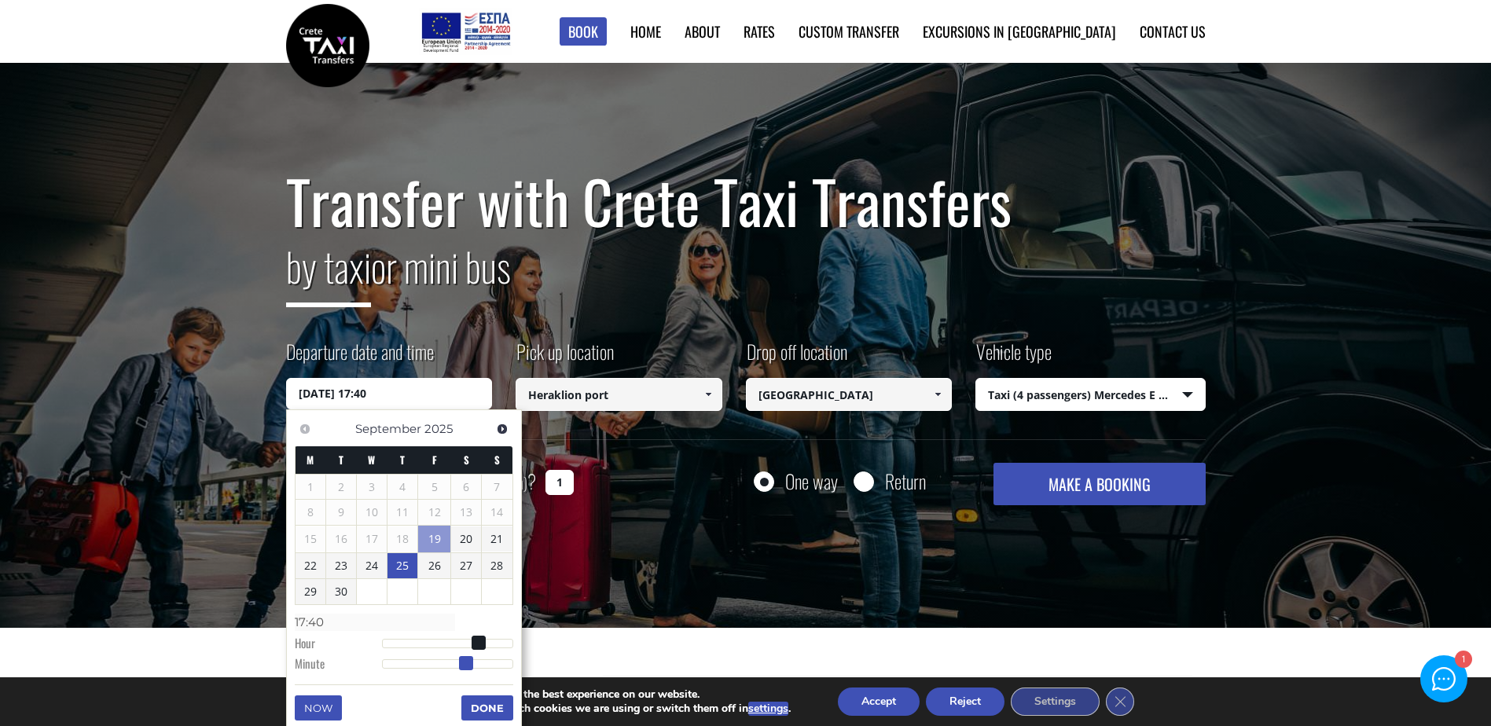
type input "25/09/2025 17:41"
type input "17:41"
type input "25/09/2025 17:42"
type input "17:42"
type input "25/09/2025 17:43"
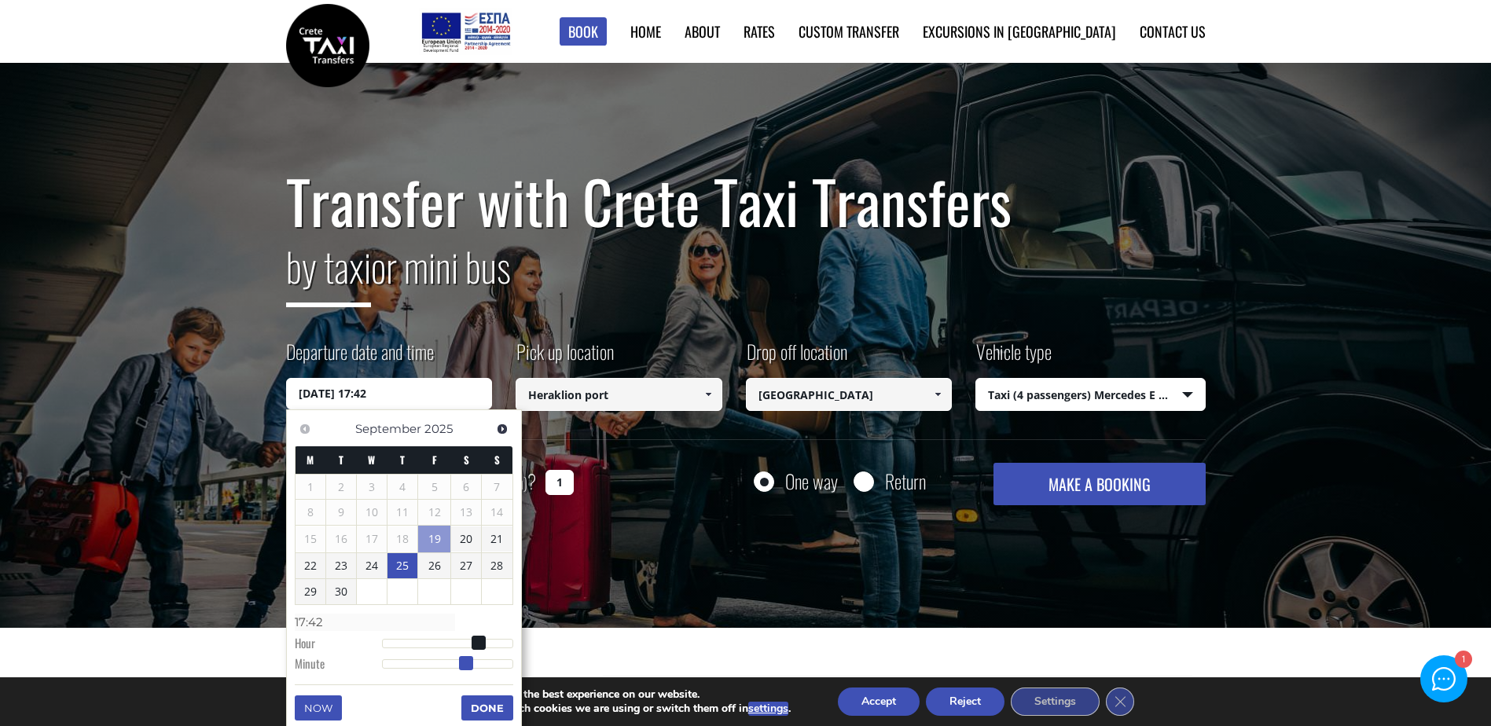
type input "17:43"
type input "25/09/2025 17:44"
type input "17:44"
type input "25/09/2025 17:43"
type input "17:43"
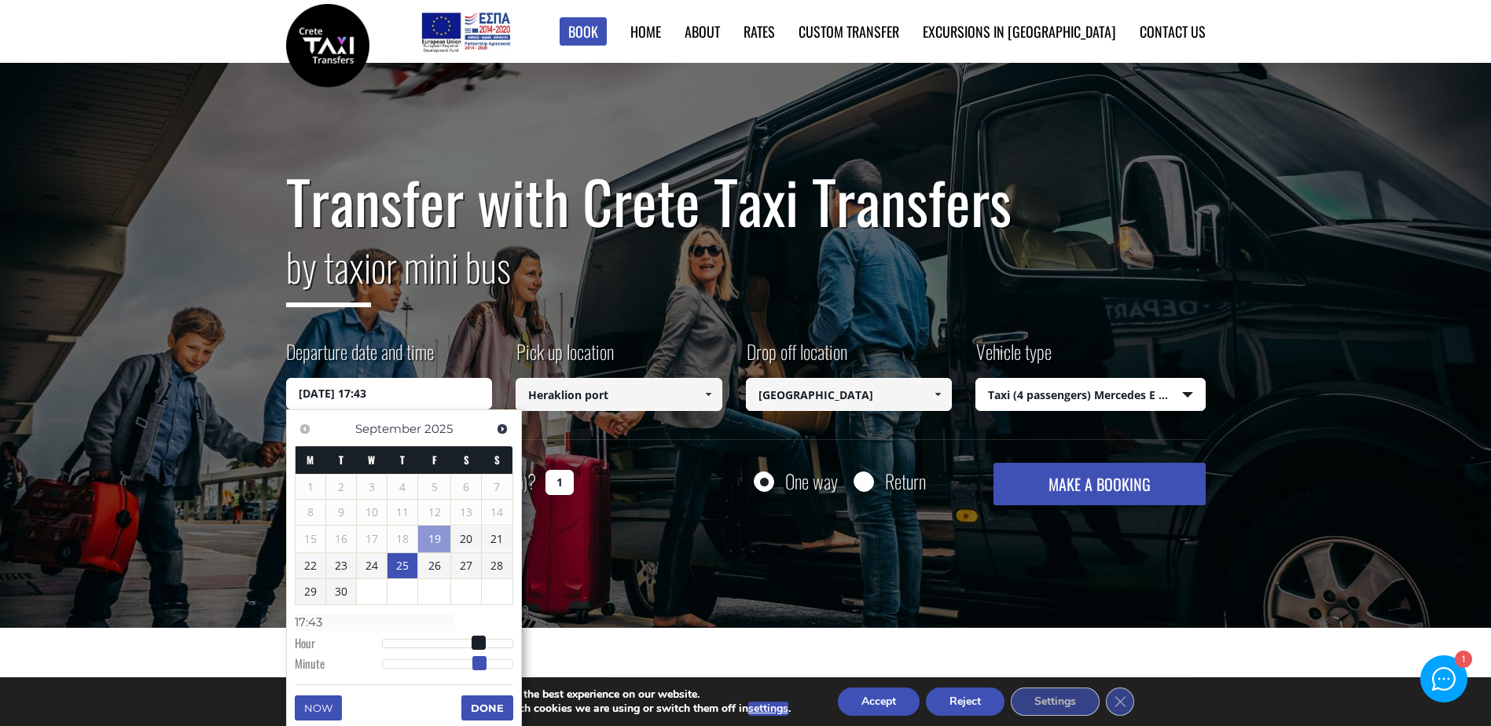
type input "25/09/2025 17:42"
type input "17:42"
type input "25/09/2025 17:41"
type input "17:41"
type input "25/09/2025 17:40"
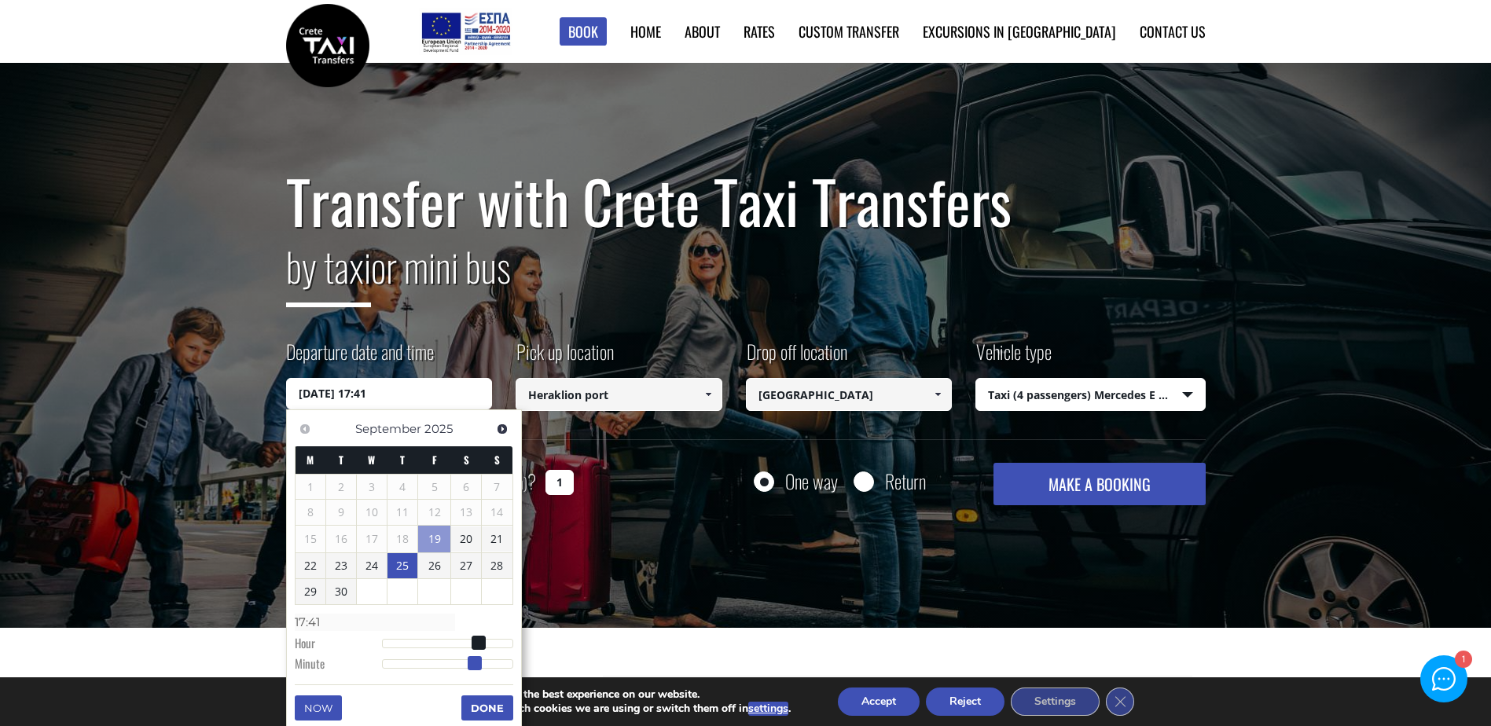
type input "17:40"
type input "25/09/2025 17:39"
type input "17:39"
type input "25/09/2025 17:38"
type input "17:38"
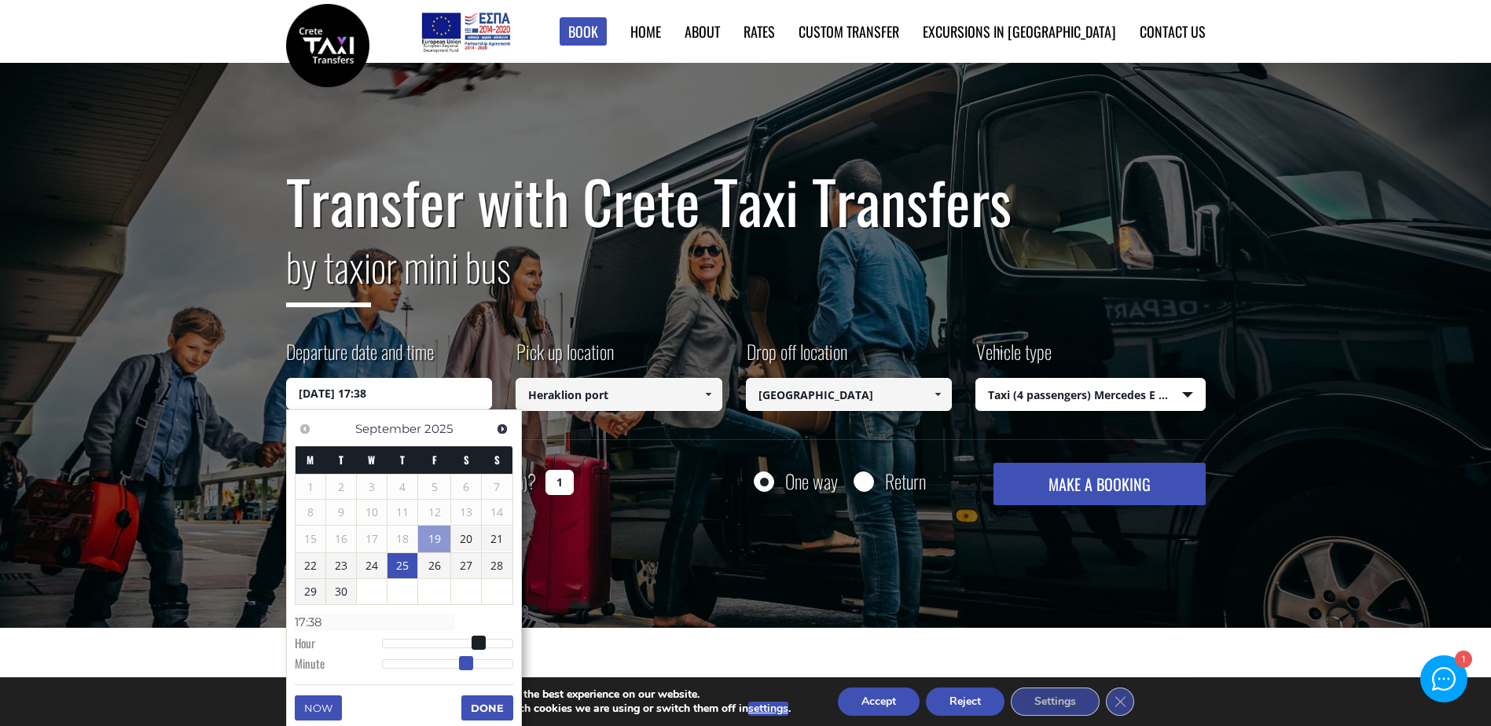
type input "25/09/2025 17:37"
type input "17:37"
type input "25/09/2025 17:36"
type input "17:36"
type input "25/09/2025 17:37"
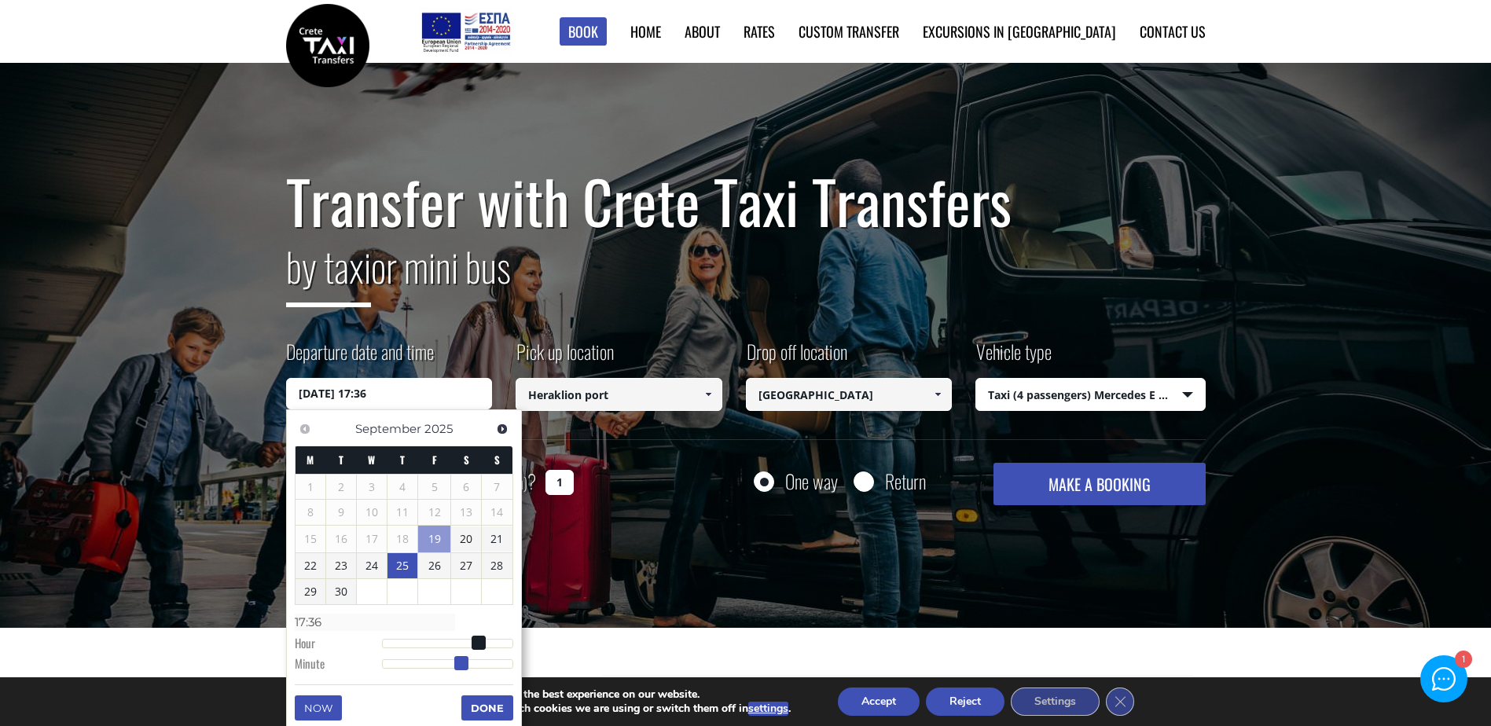
type input "17:37"
type input "25/09/2025 17:38"
type input "17:38"
type input "25/09/2025 17:39"
type input "17:39"
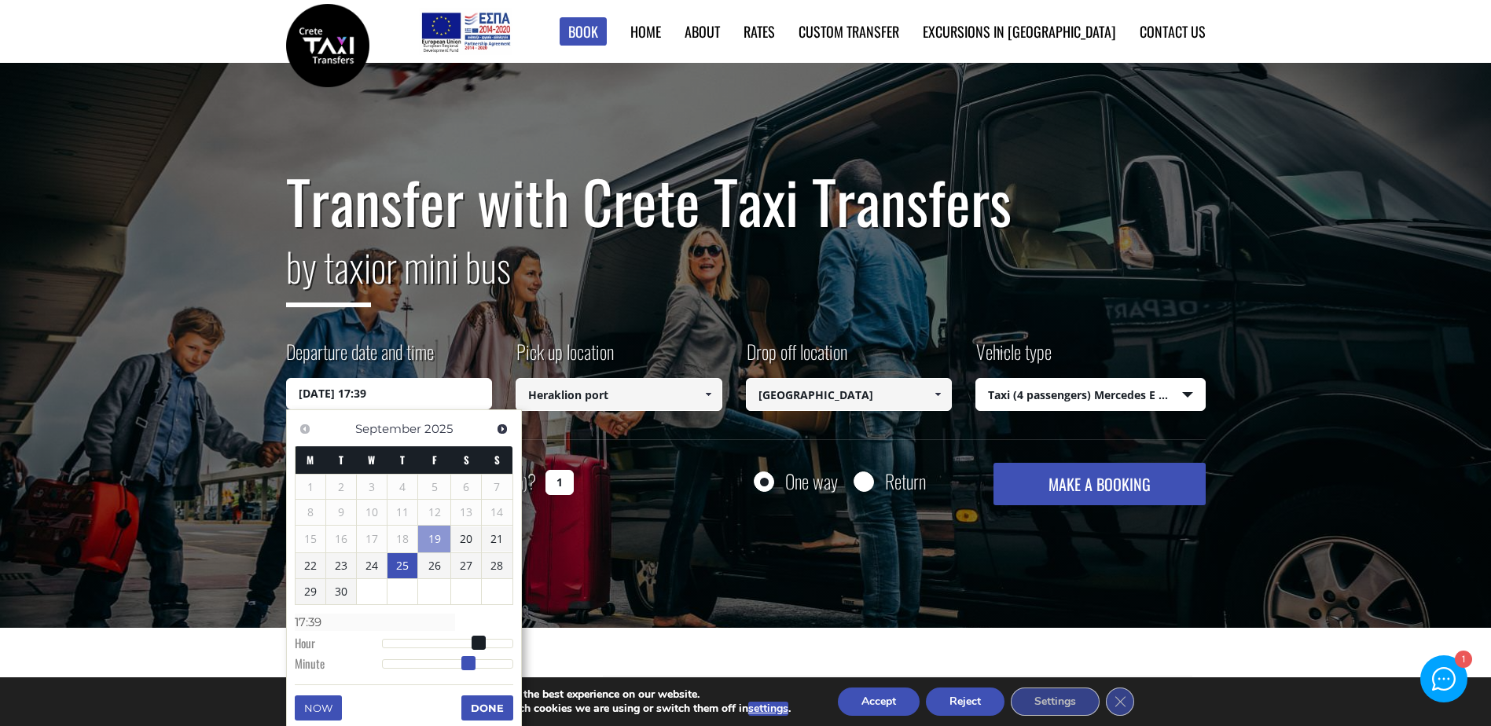
type input "25/09/2025 17:40"
type input "17:40"
drag, startPoint x: 380, startPoint y: 662, endPoint x: 468, endPoint y: 667, distance: 88.1
click at [468, 667] on span at bounding box center [470, 663] width 14 height 14
click at [479, 704] on button "Done" at bounding box center [487, 707] width 52 height 25
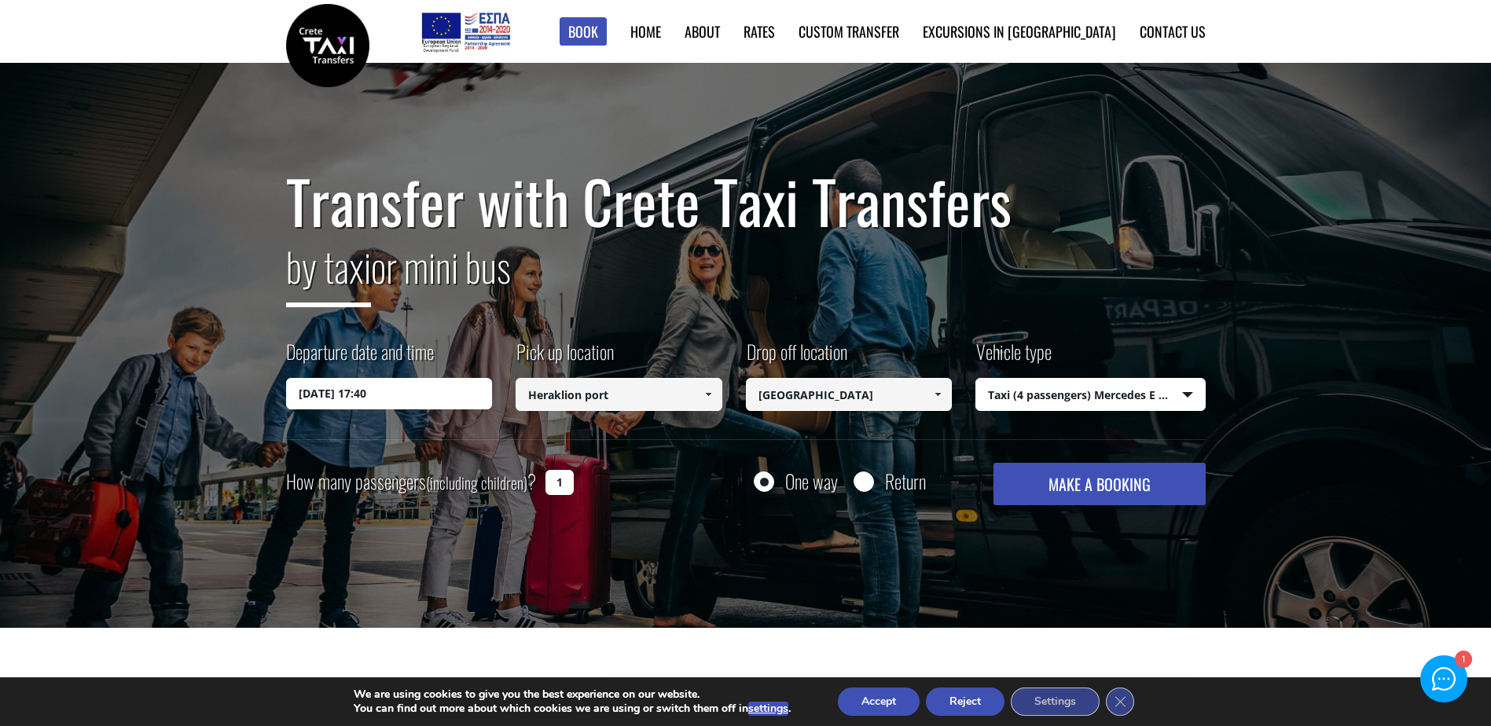
drag, startPoint x: 559, startPoint y: 480, endPoint x: 519, endPoint y: 486, distance: 40.5
click at [519, 486] on div "How many passengers (including children) ? 1" at bounding box center [447, 482] width 323 height 39
type input "2"
drag, startPoint x: 691, startPoint y: 494, endPoint x: 772, endPoint y: 485, distance: 81.5
click at [693, 493] on div "How many passengers (including children) ? 2 One way Return MAKE A BOOKING Plea…" at bounding box center [745, 484] width 919 height 42
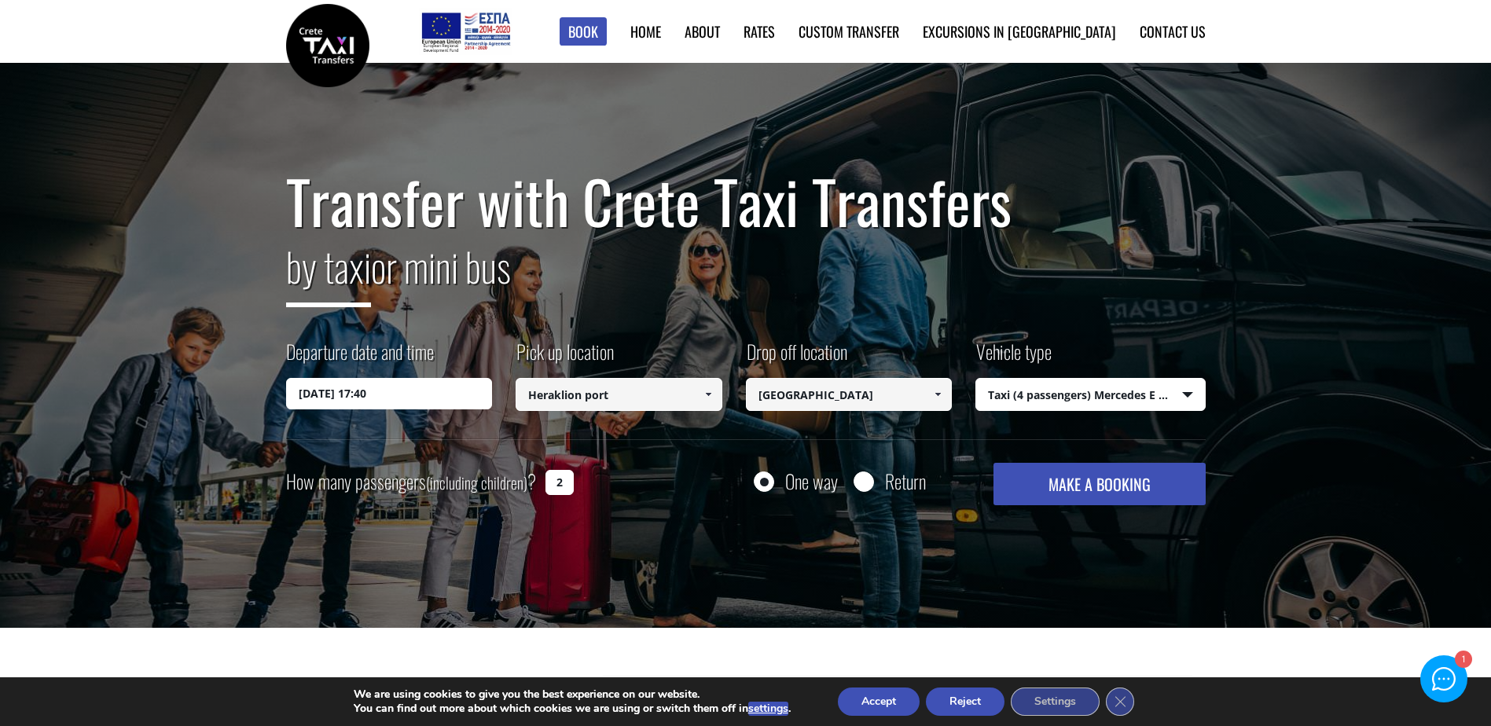
click at [1088, 485] on button "MAKE A BOOKING" at bounding box center [1098, 484] width 211 height 42
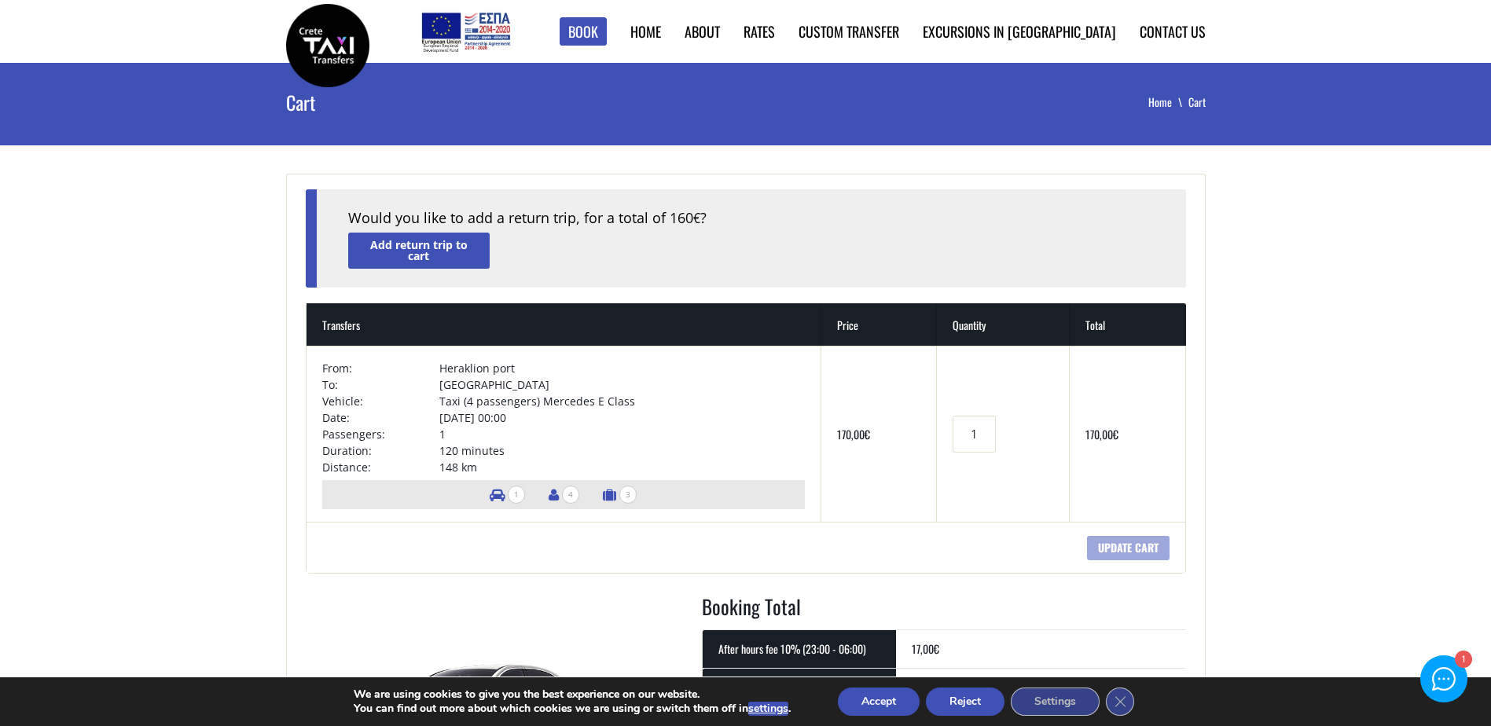
click at [537, 420] on td "[DATE] 00:00" at bounding box center [621, 417] width 365 height 17
click at [403, 250] on link "Add return trip to cart" at bounding box center [418, 250] width 141 height 35
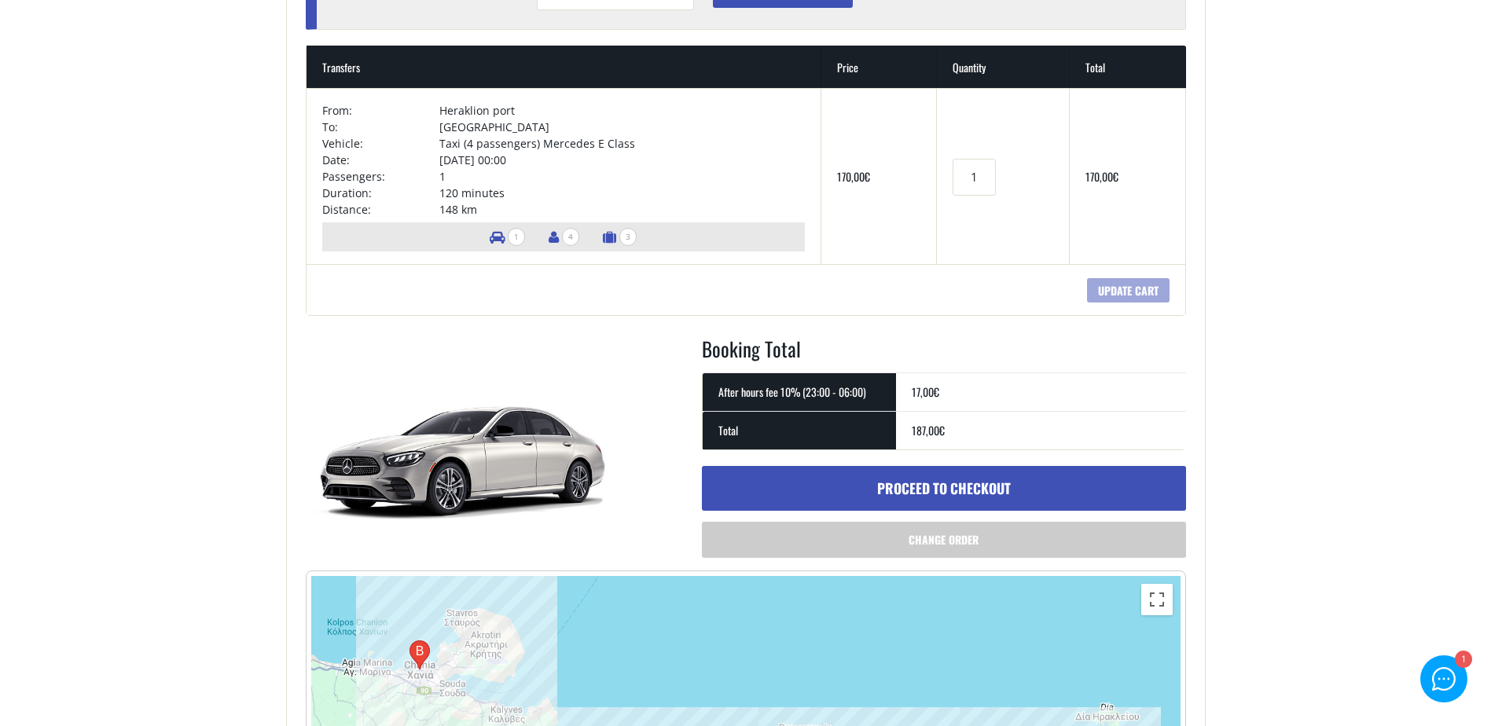
click at [952, 394] on td "17,00 €" at bounding box center [1041, 391] width 290 height 39
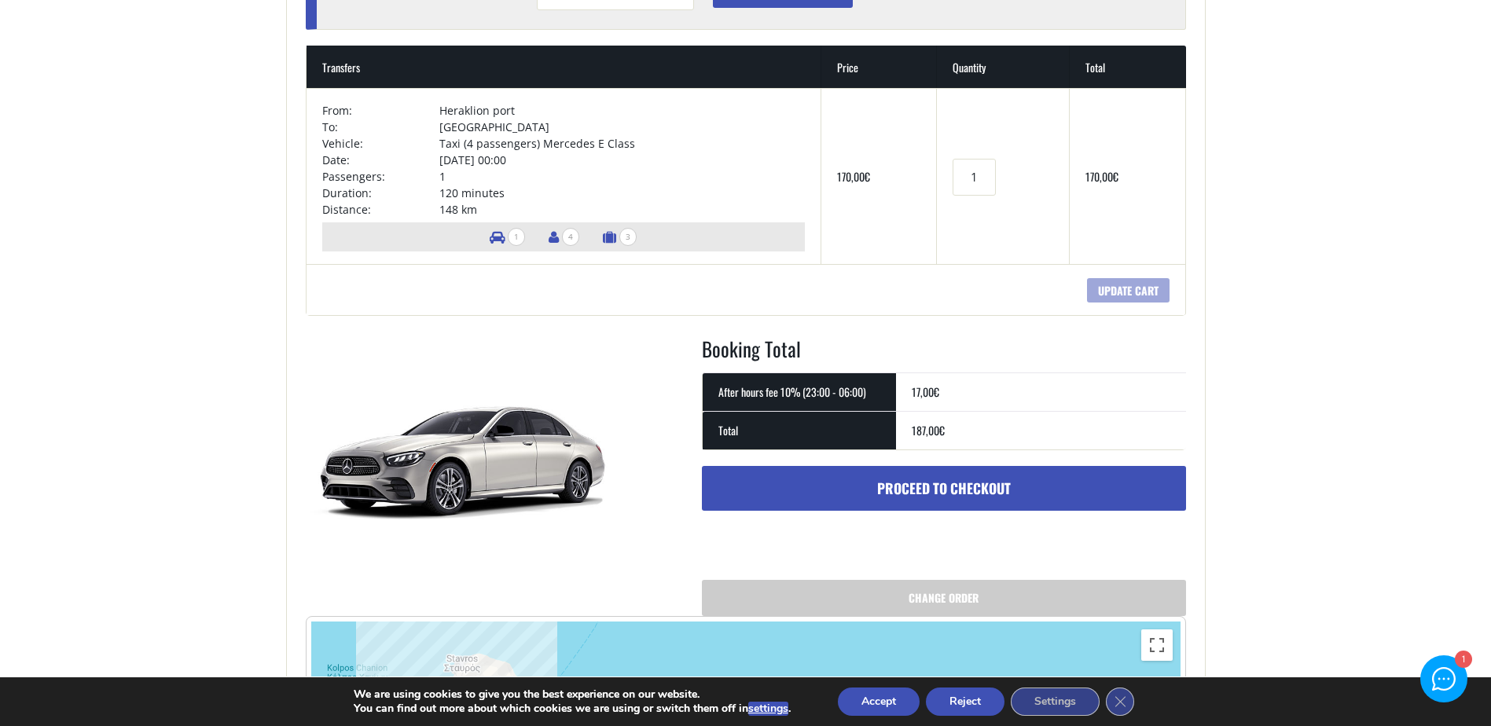
click at [952, 427] on td "187,00 €" at bounding box center [1041, 430] width 290 height 39
click at [945, 431] on td "187,00 €" at bounding box center [1041, 430] width 290 height 39
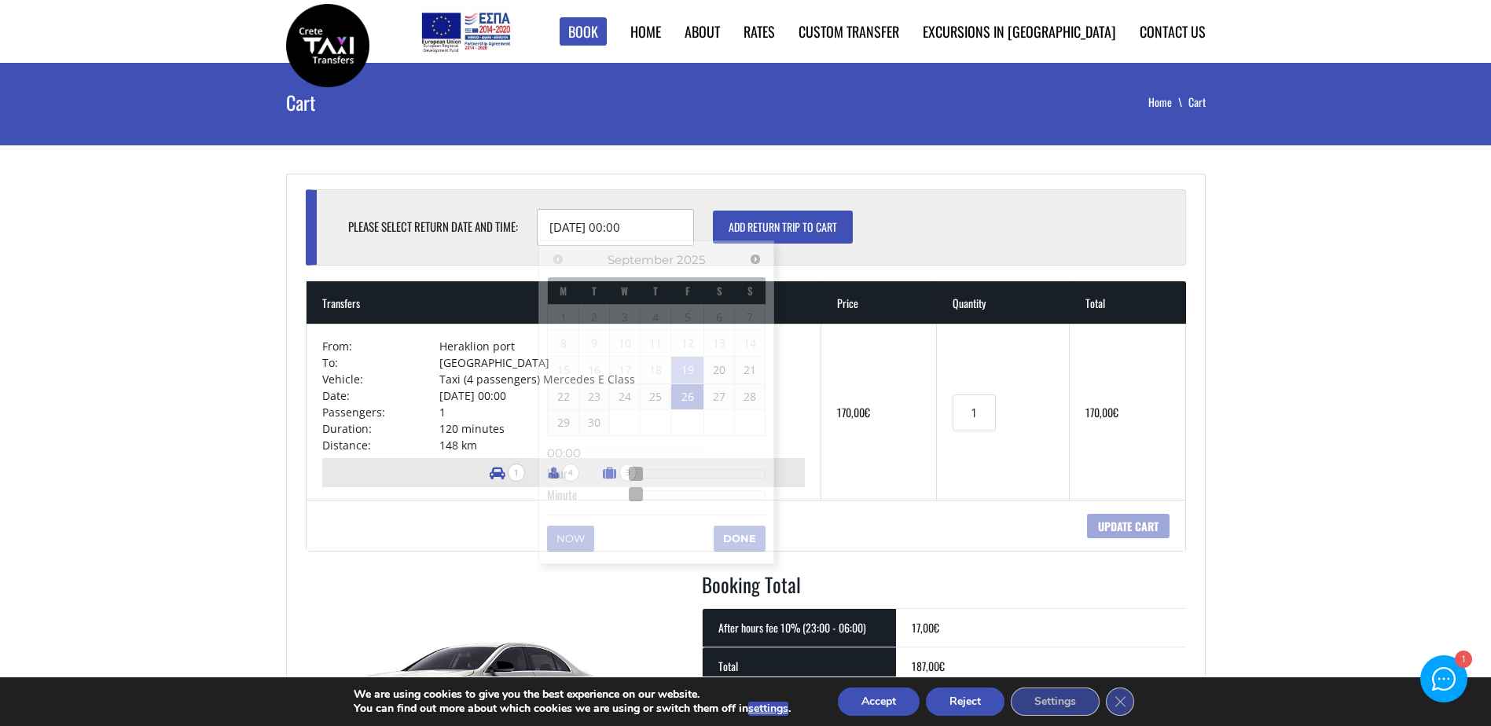
click at [612, 227] on input "26/09/2025 00:00" at bounding box center [615, 227] width 157 height 37
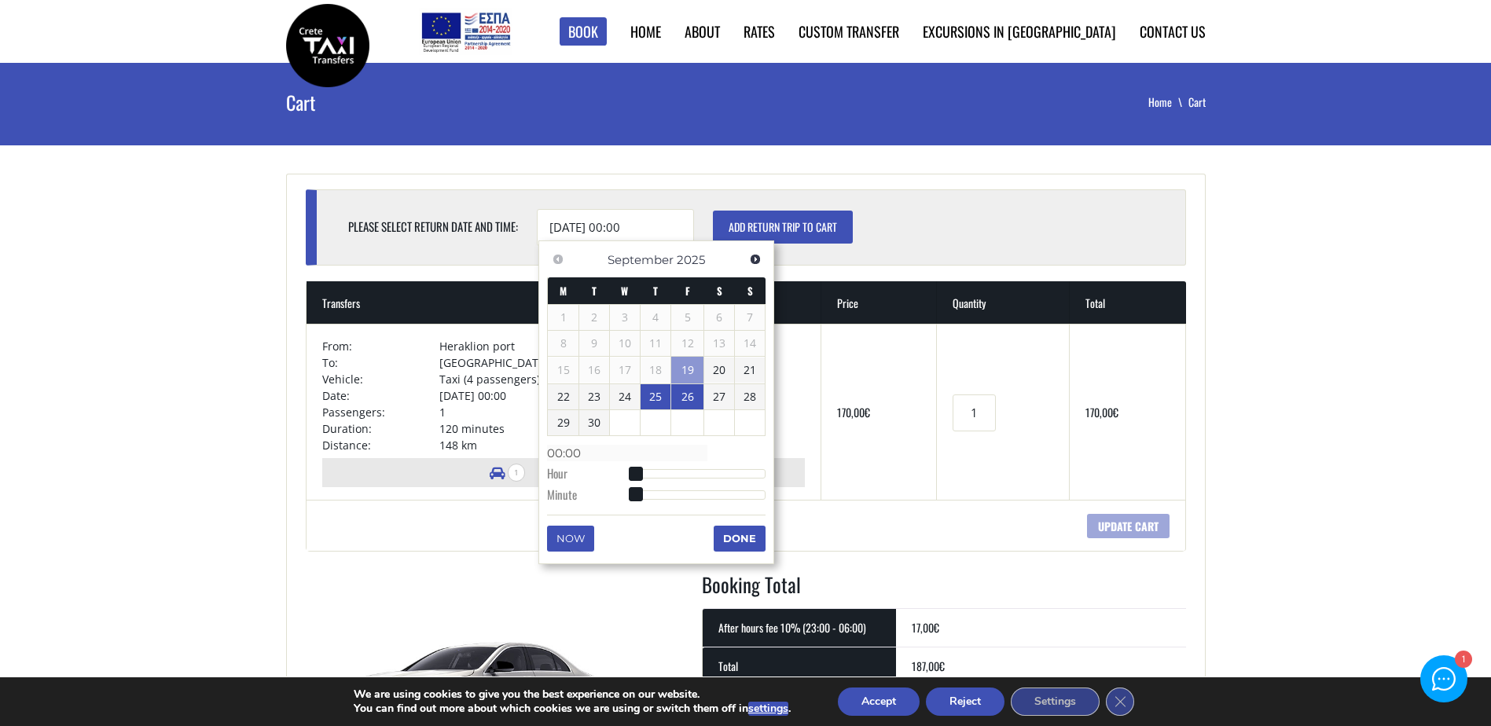
click at [658, 398] on link "25" at bounding box center [655, 396] width 30 height 25
type input "25/09/2025 01:00"
type input "01:00"
type input "25/09/2025 02:00"
type input "02:00"
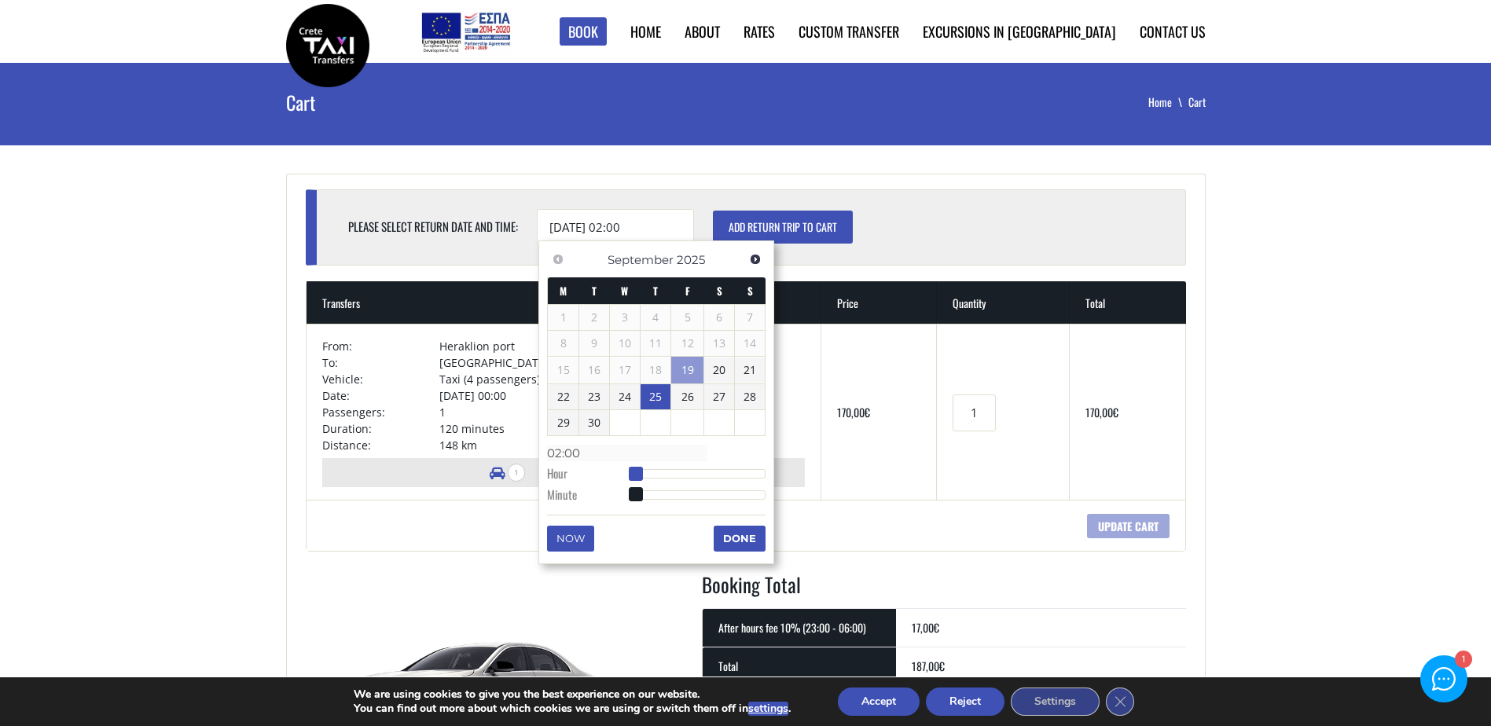
type input "25/09/2025 03:00"
type input "03:00"
type input "25/09/2025 04:00"
type input "04:00"
type input "25/09/2025 05:00"
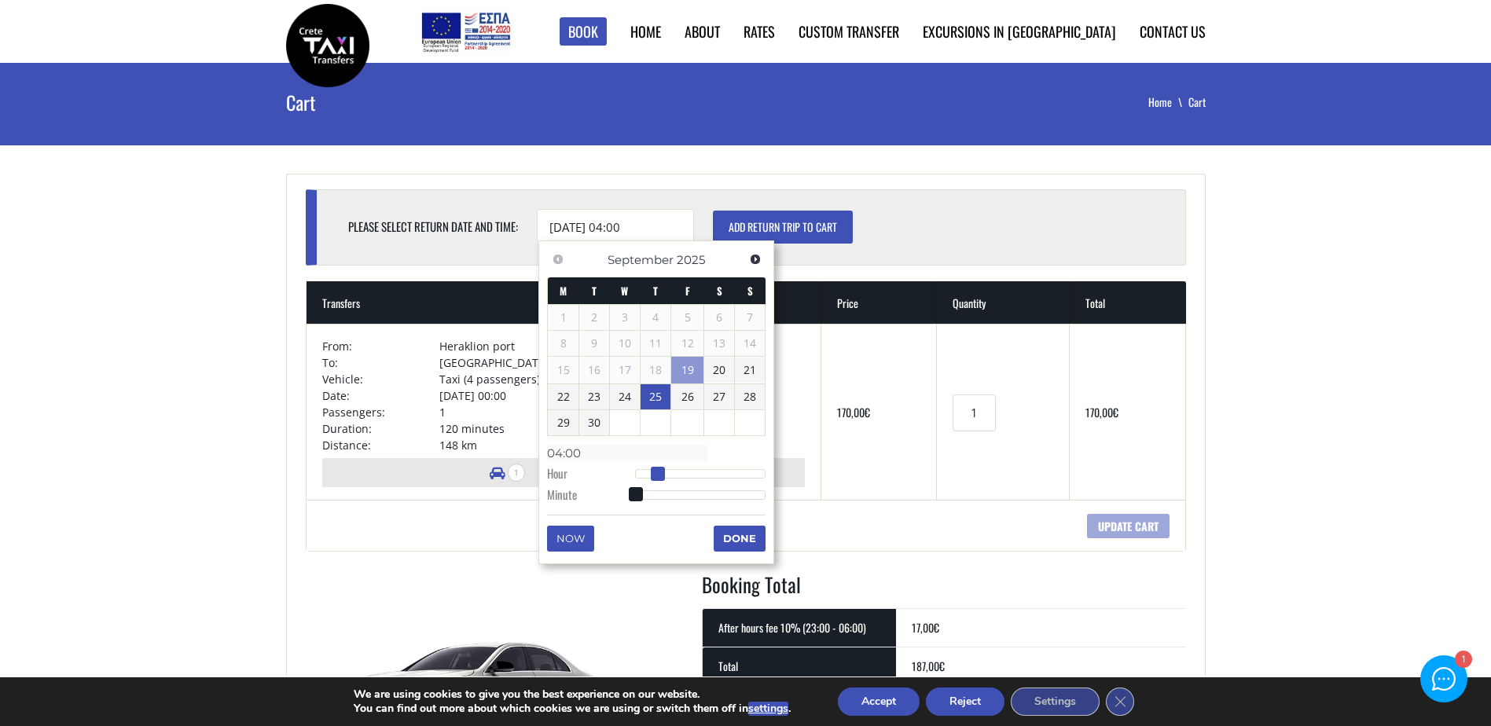
type input "05:00"
type input "25/09/2025 06:00"
type input "06:00"
type input "25/09/2025 07:00"
type input "07:00"
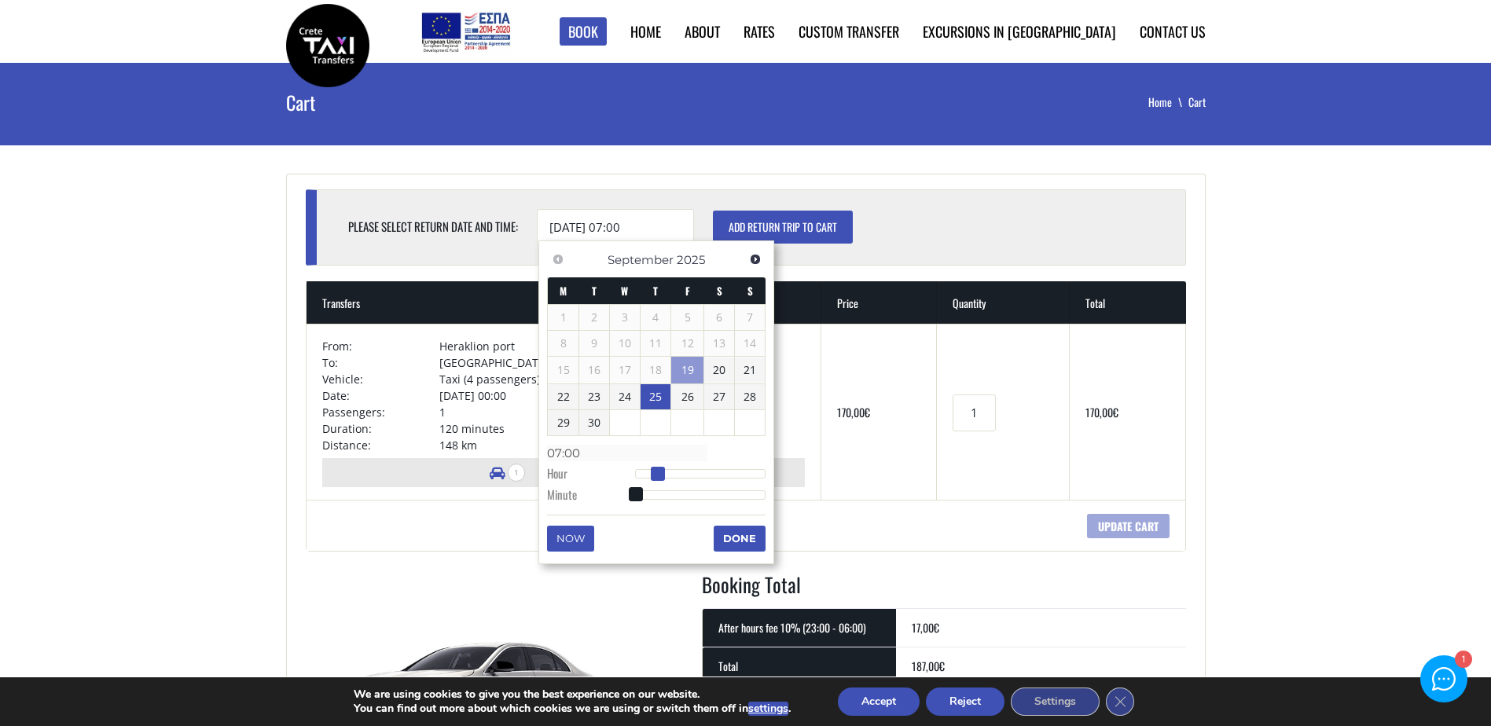
type input "25/09/2025 08:00"
type input "08:00"
type input "25/09/2025 09:00"
type input "09:00"
type input "25/09/2025 08:00"
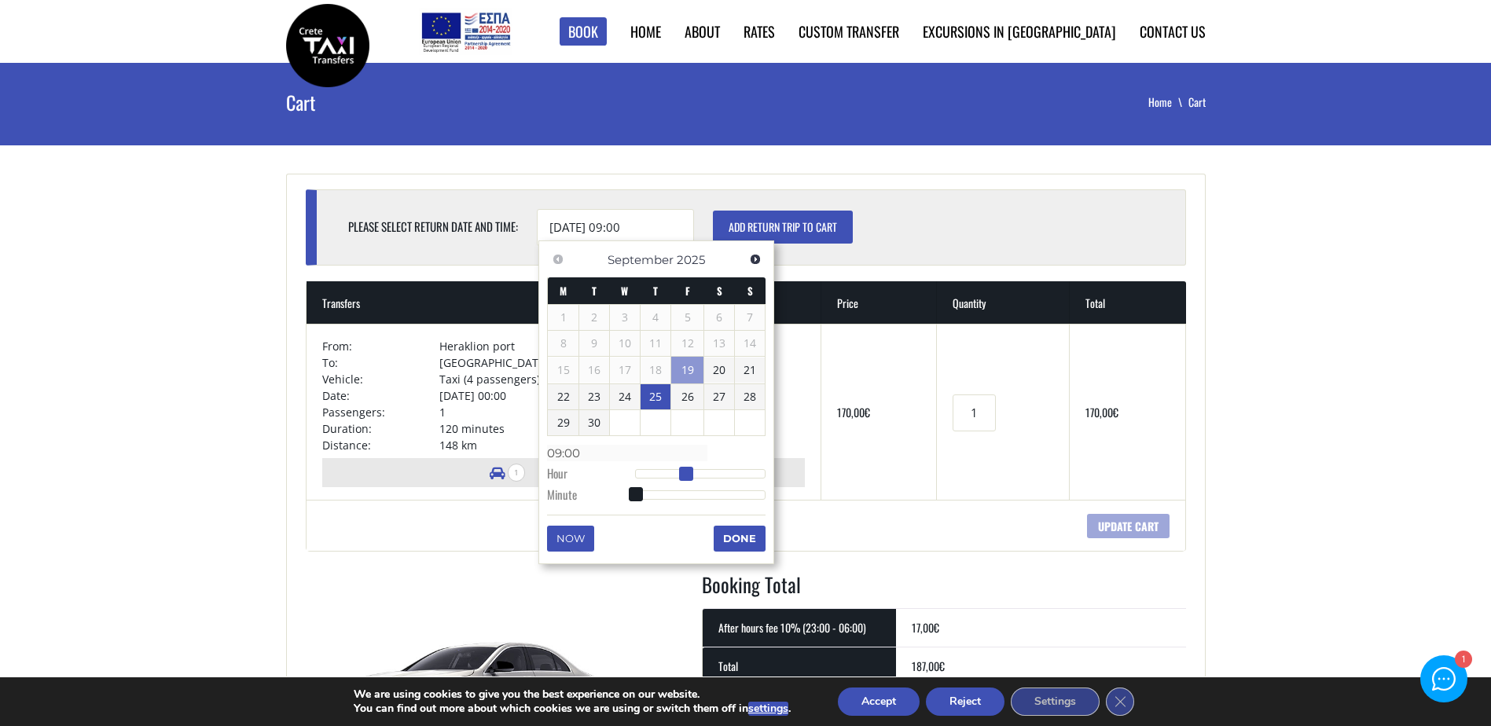
type input "08:00"
type input "25/09/2025 07:00"
type input "07:00"
type input "25/09/2025 08:00"
type input "08:00"
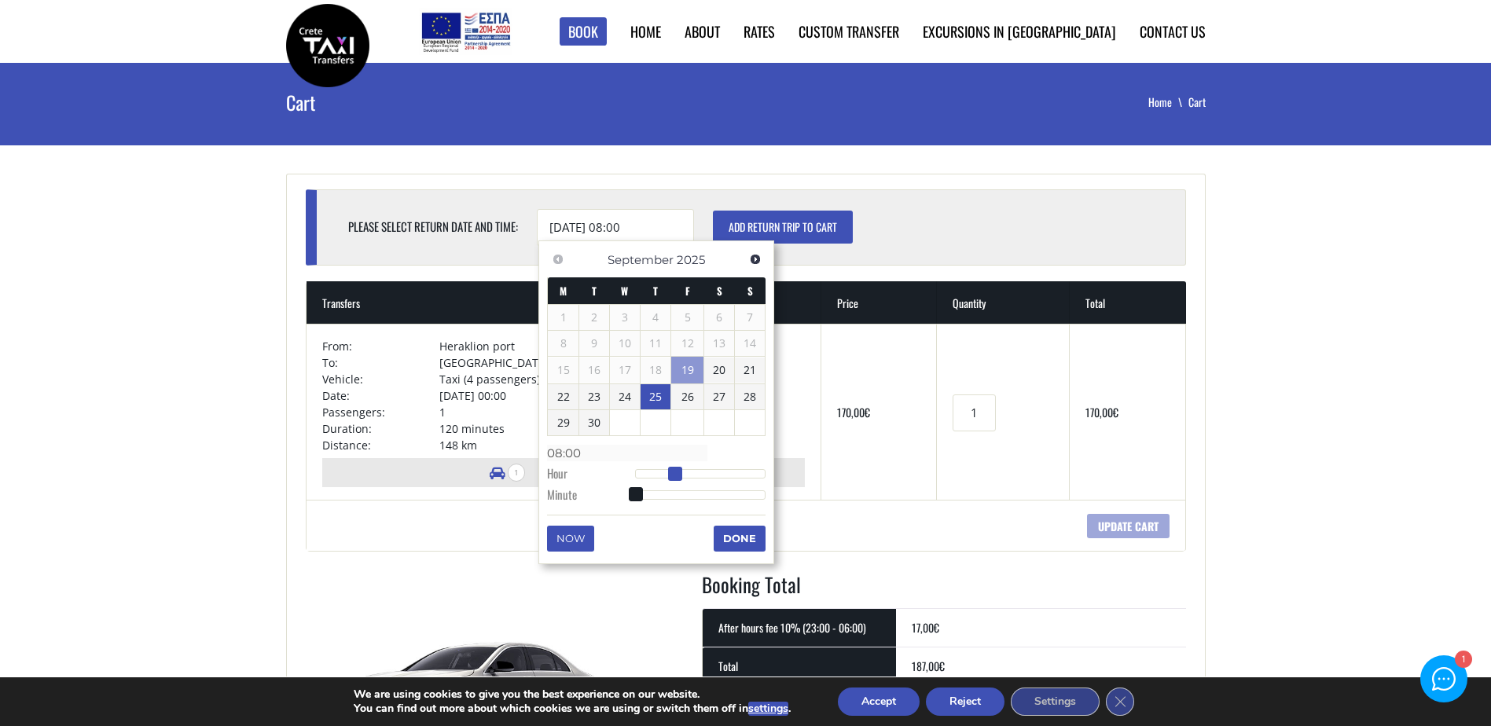
type input "25/09/2025 09:00"
type input "09:00"
type input "25/09/2025 10:00"
type input "10:00"
type input "25/09/2025 11:00"
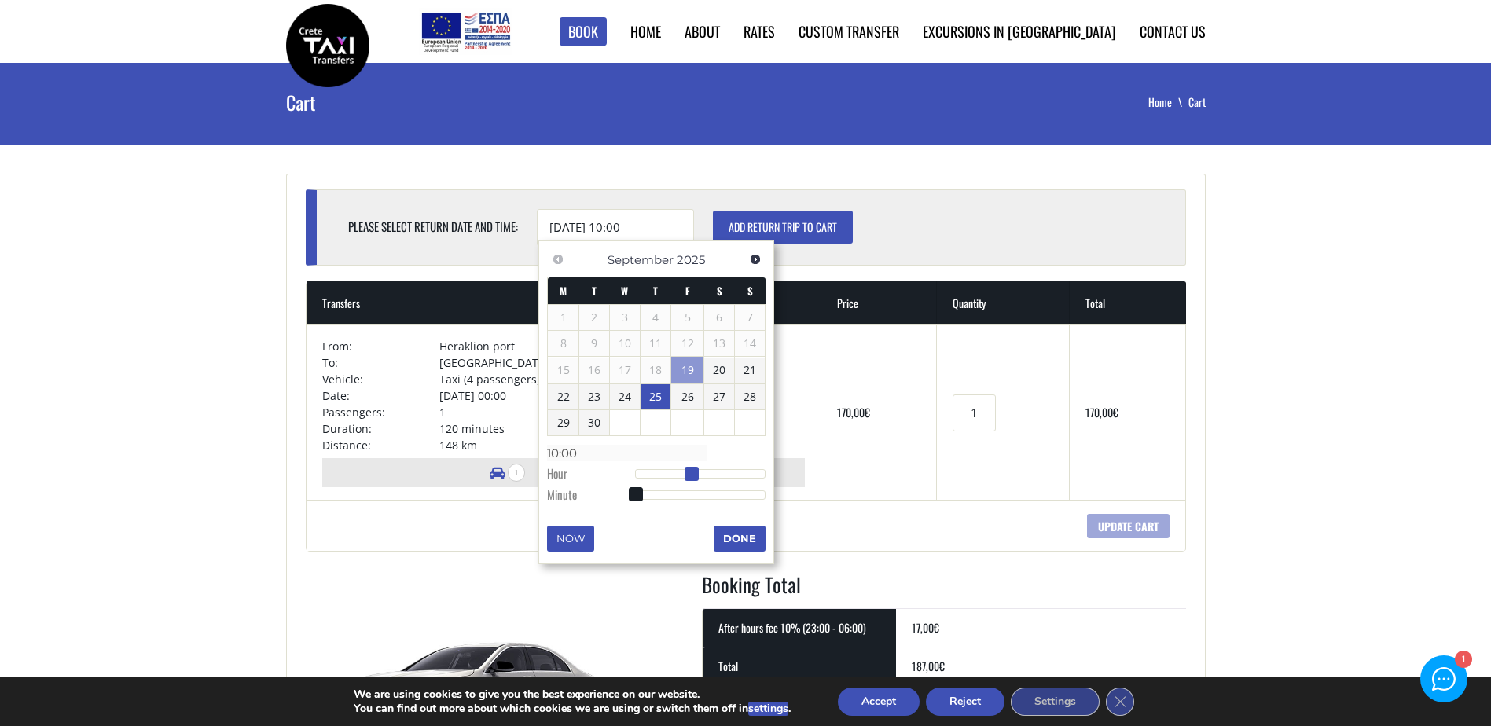
type input "11:00"
type input "25/09/2025 12:00"
type input "12:00"
type input "25/09/2025 13:00"
type input "13:00"
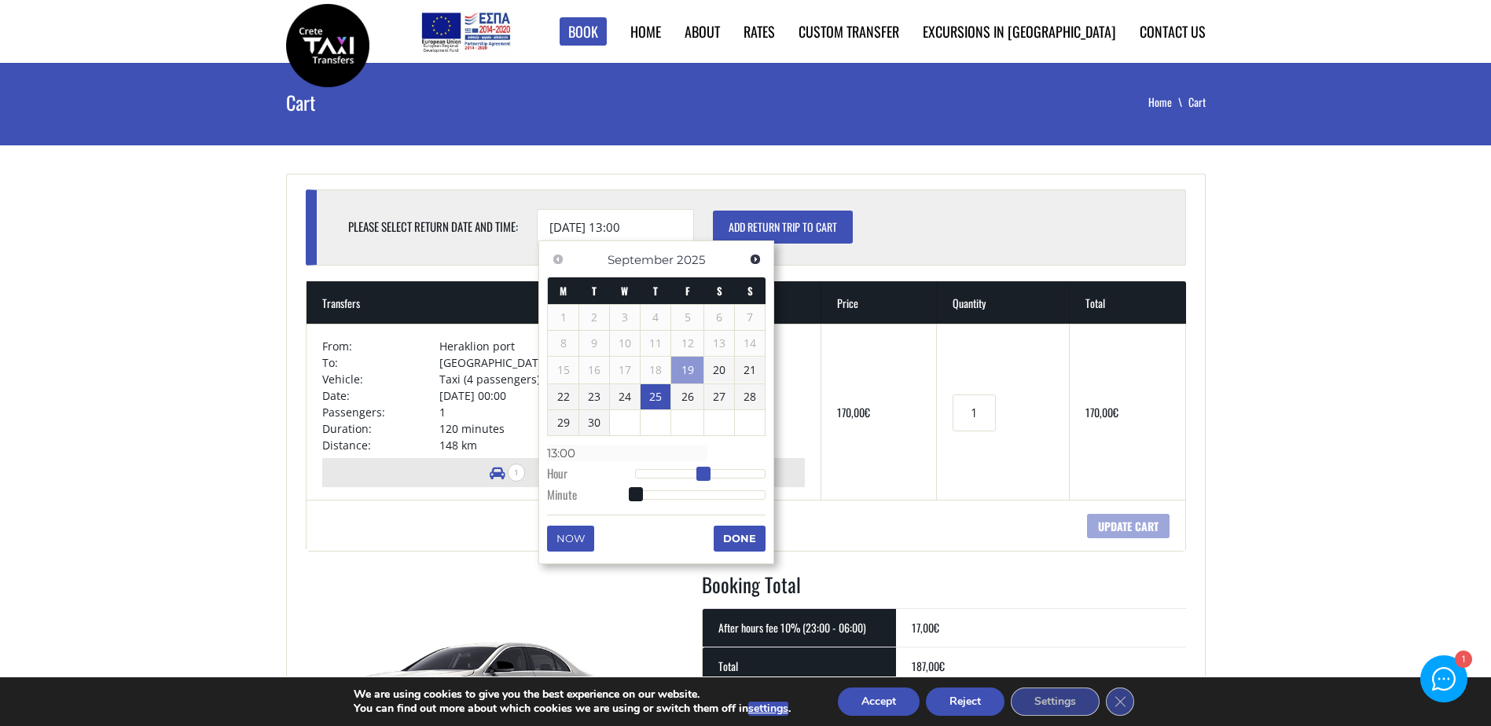
type input "25/09/2025 14:00"
type input "14:00"
type input "25/09/2025 15:00"
type input "15:00"
type input "25/09/2025 16:00"
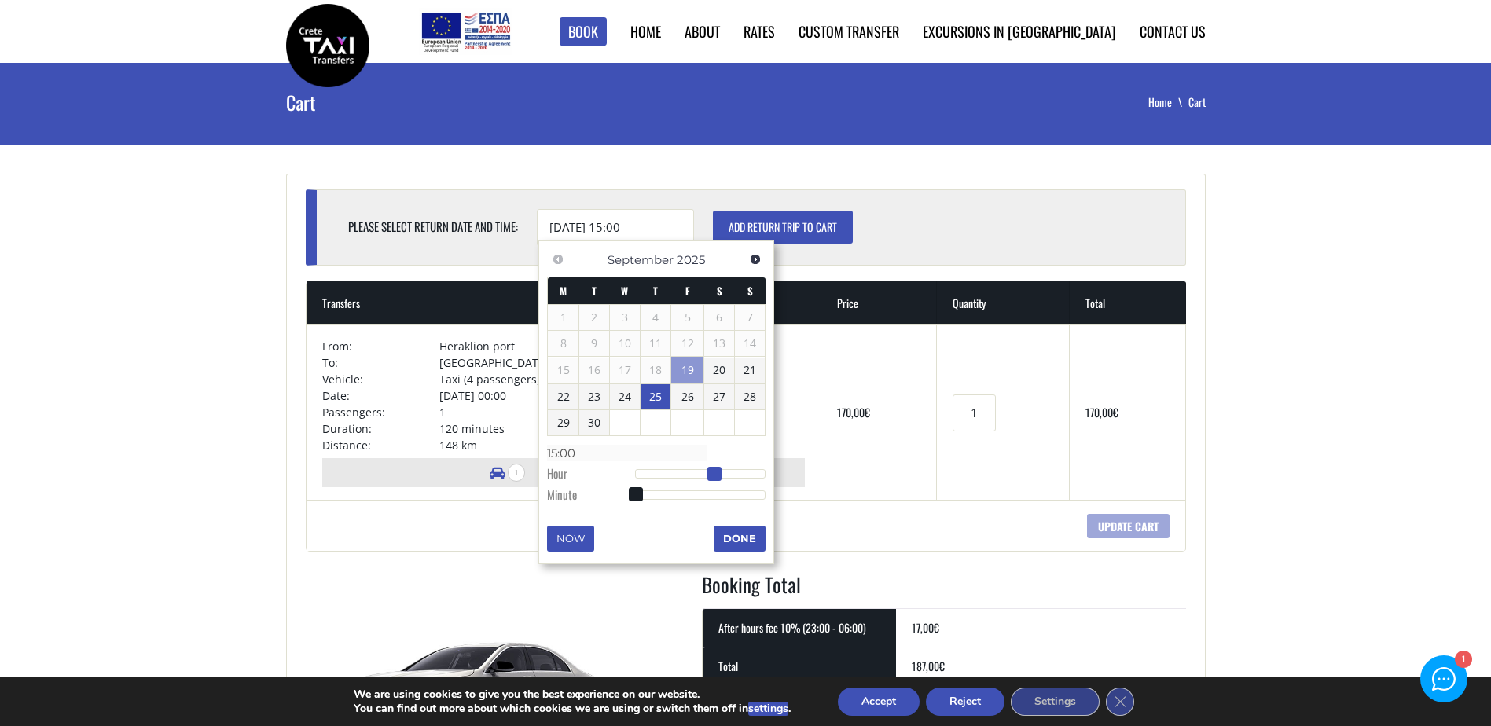
type input "16:00"
type input "25/09/2025 17:00"
type input "17:00"
type input "25/09/2025 16:00"
type input "16:00"
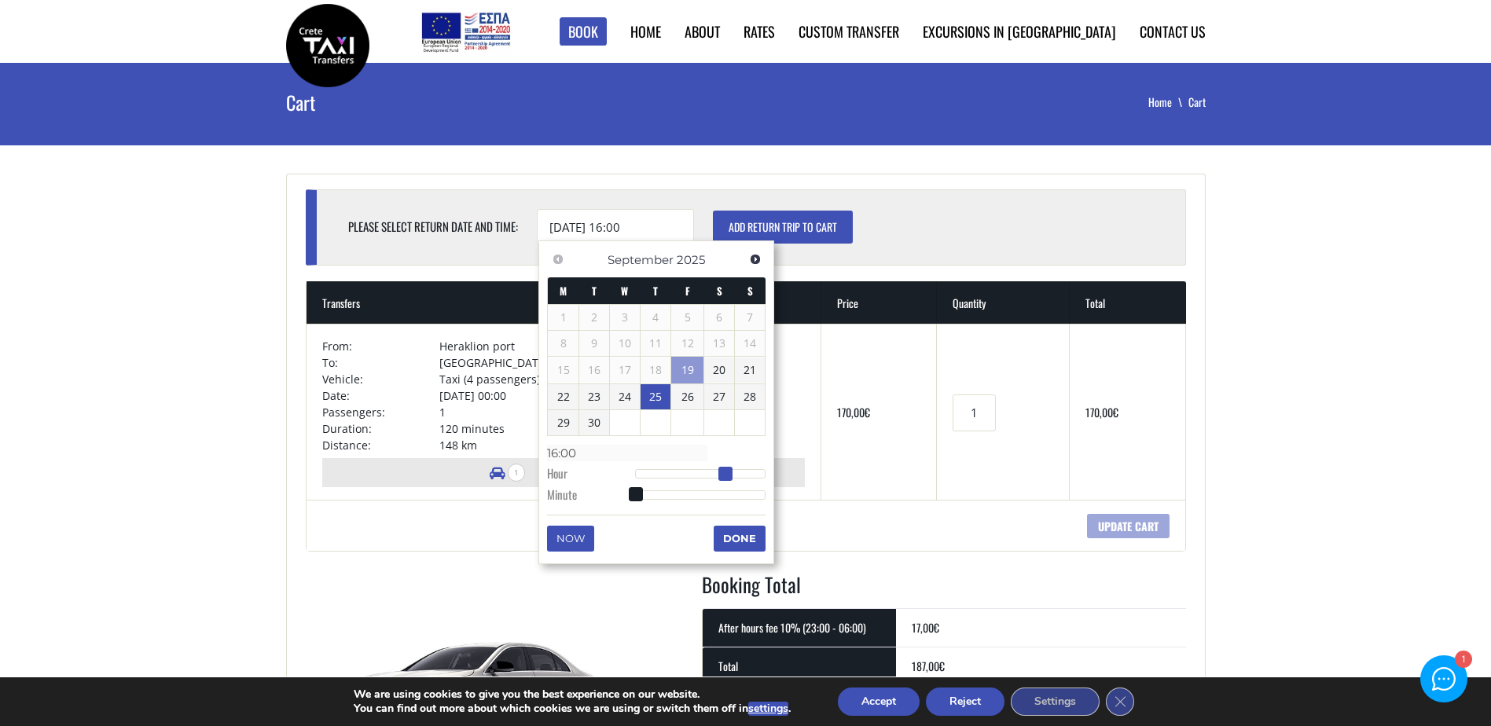
type input "25/09/2025 17:00"
type input "17:00"
type input "25/09/2025 18:00"
type input "18:00"
type input "25/09/2025 19:00"
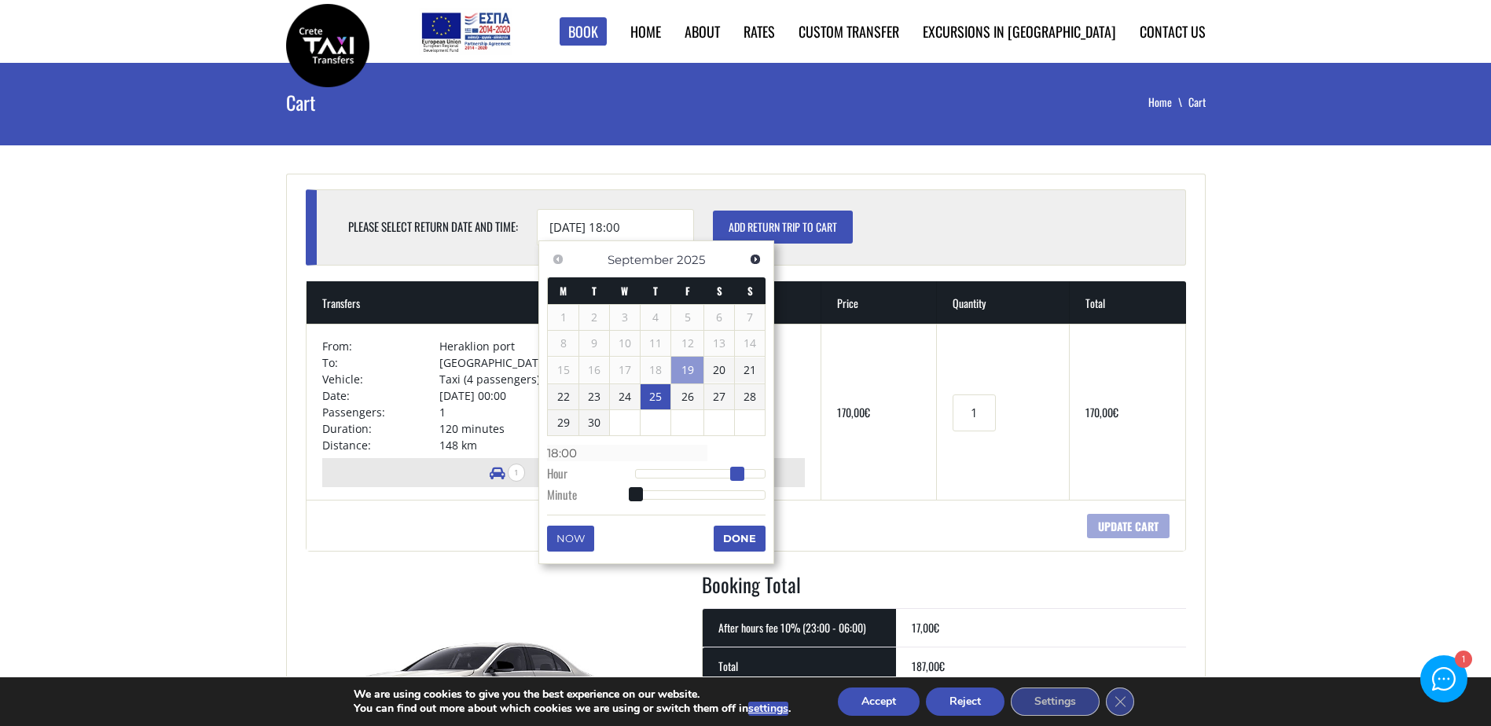
type input "19:00"
type input "25/09/2025 18:00"
type input "18:00"
type input "25/09/2025 17:00"
type input "17:00"
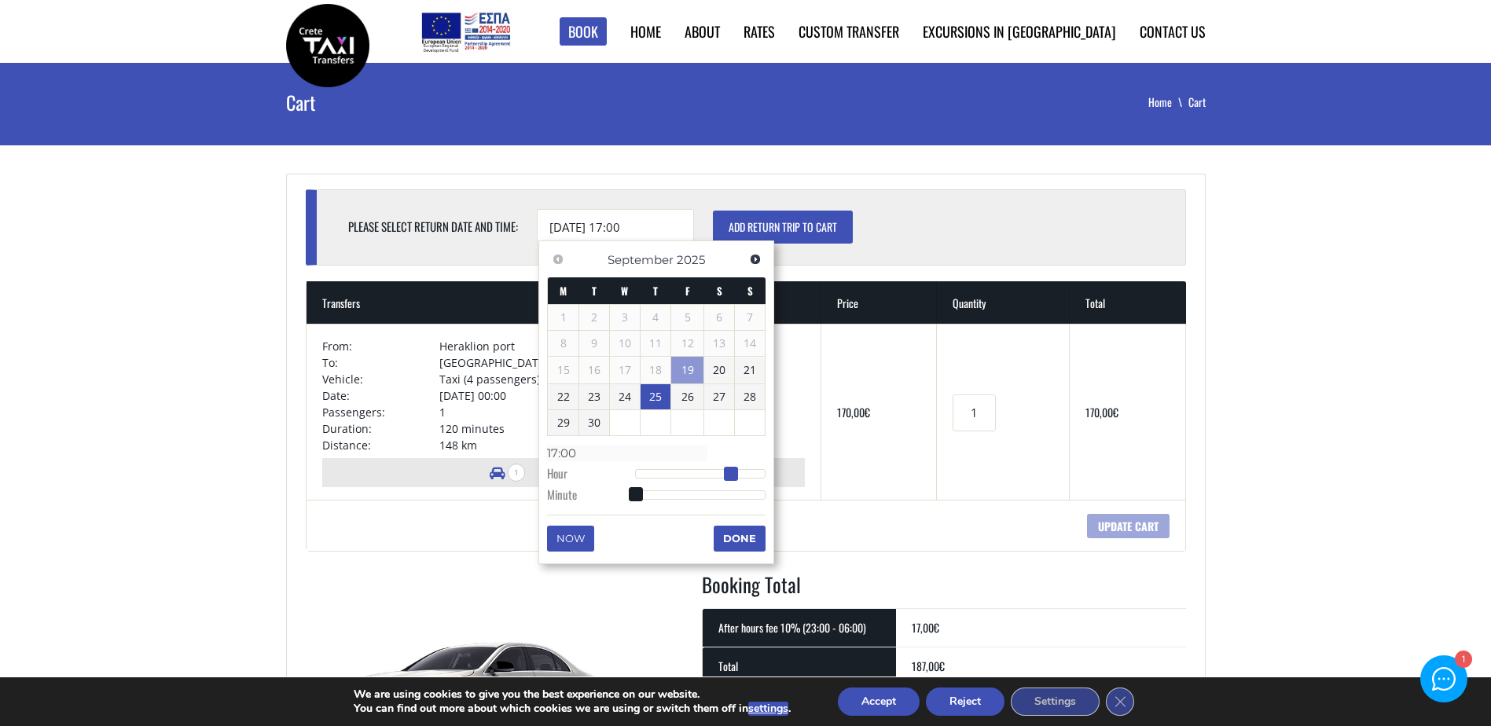
type input "25/09/2025 18:00"
type input "18:00"
drag, startPoint x: 629, startPoint y: 470, endPoint x: 730, endPoint y: 475, distance: 100.7
click at [730, 475] on span at bounding box center [737, 474] width 14 height 14
type input "25/09/2025 17:00"
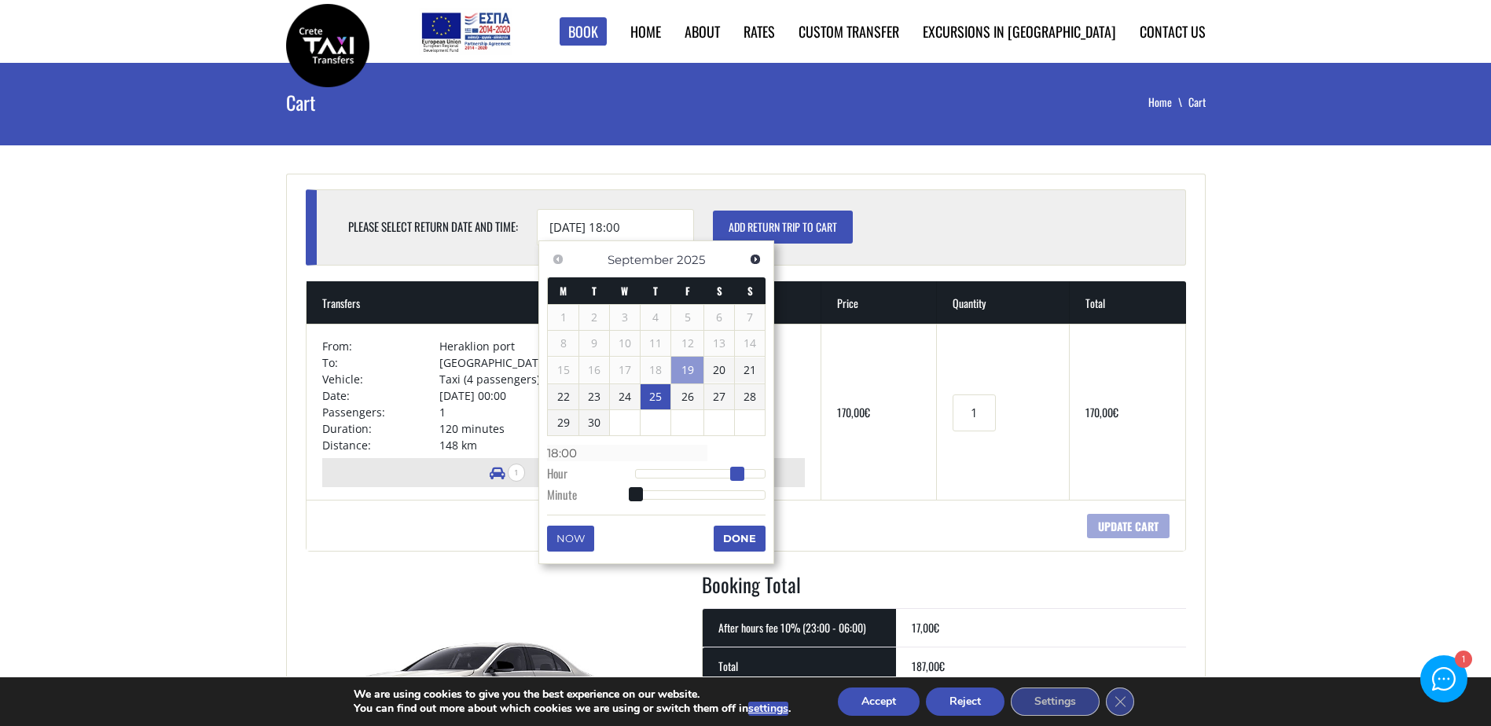
type input "17:00"
click at [725, 472] on span at bounding box center [731, 474] width 14 height 14
type input "25/09/2025 17:01"
type input "17:01"
type input "25/09/2025 17:02"
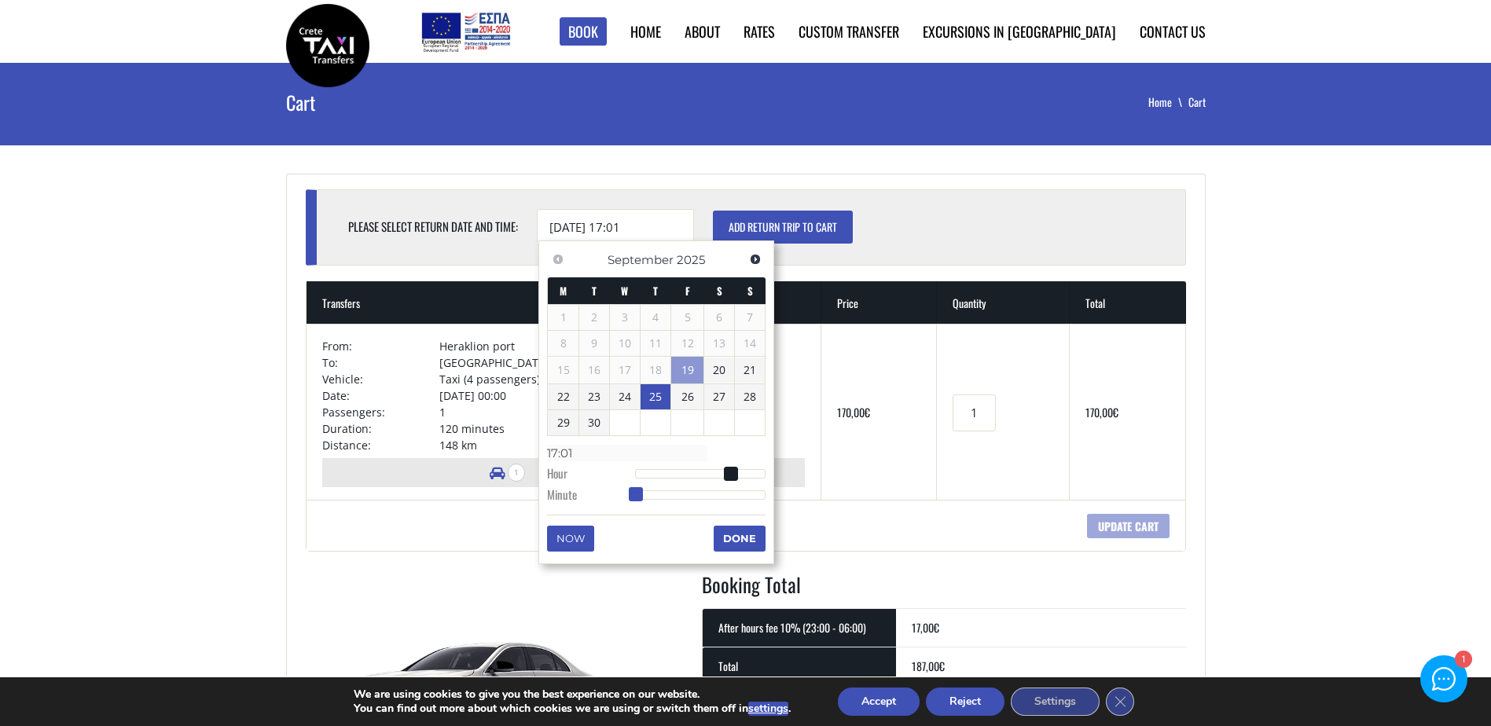
type input "17:02"
type input "25/09/2025 17:03"
type input "17:03"
type input "25/09/2025 17:04"
type input "17:04"
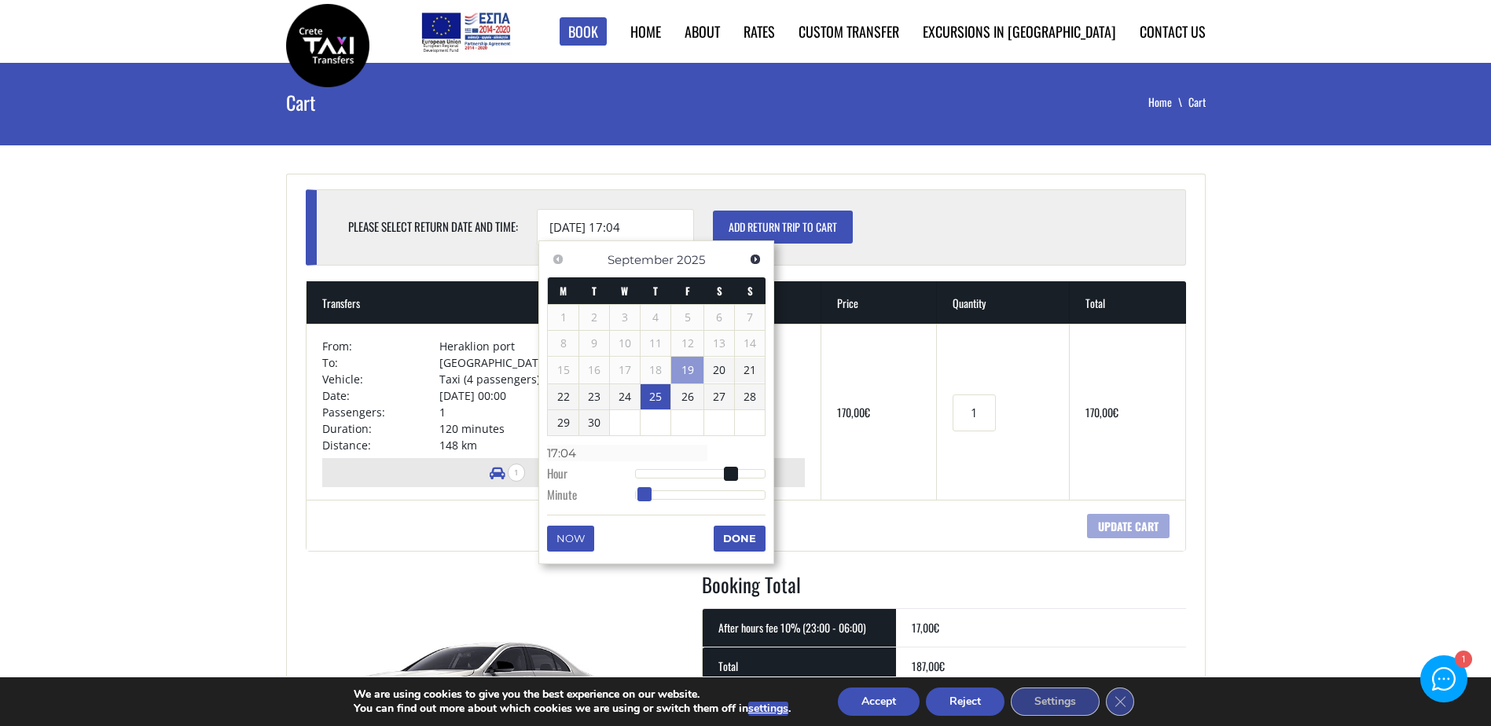
type input "25/09/2025 17:05"
type input "17:05"
type input "25/09/2025 17:06"
type input "17:06"
type input "25/09/2025 17:07"
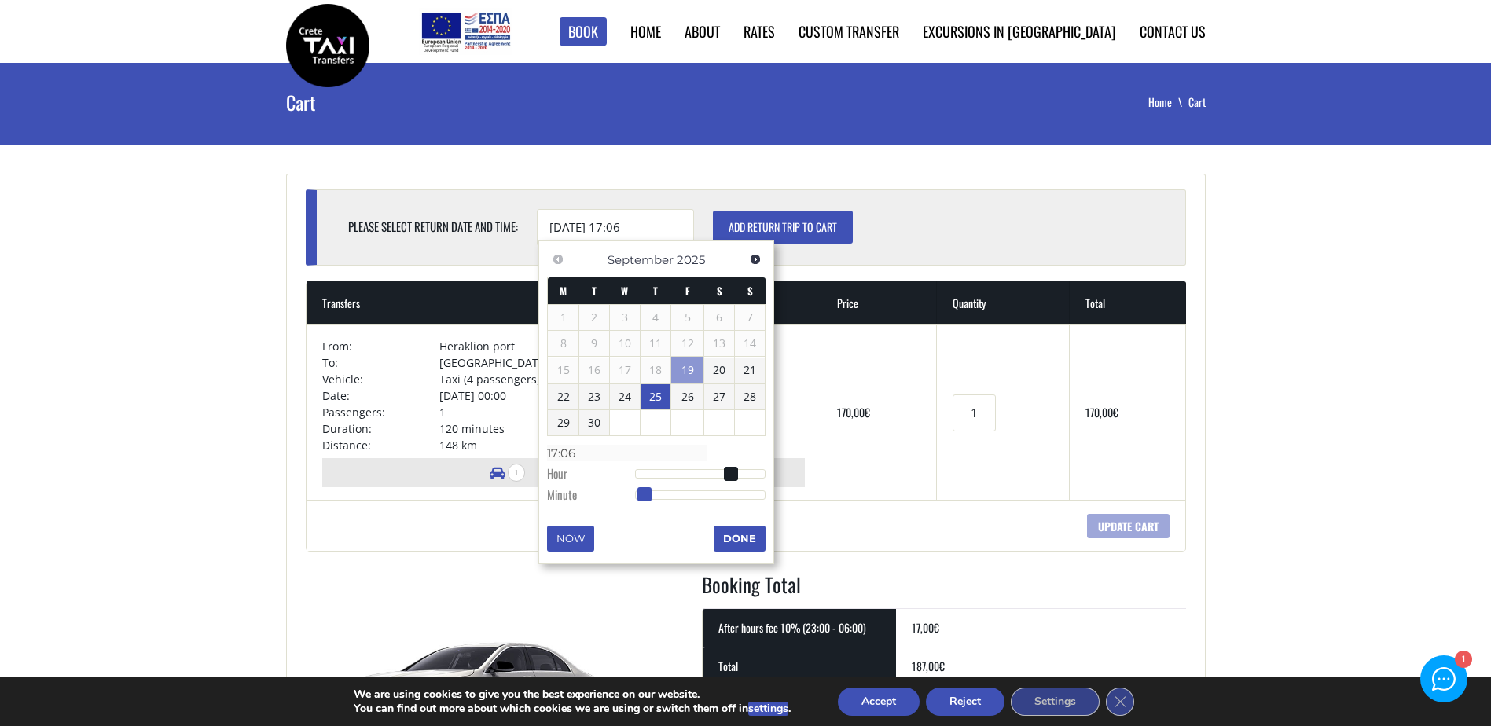
type input "17:07"
type input "25/09/2025 17:08"
type input "17:08"
type input "25/09/2025 17:09"
type input "17:09"
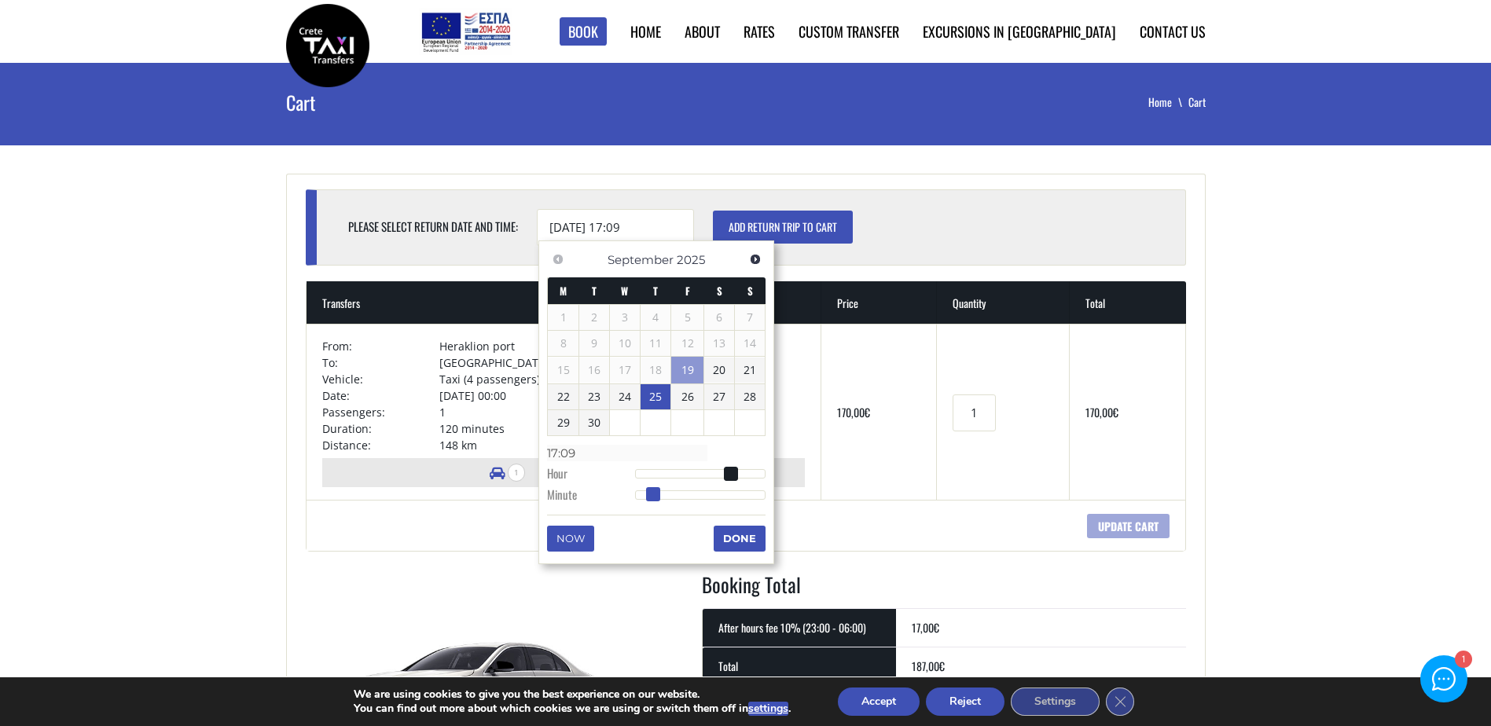
type input "25/09/2025 17:10"
type input "17:10"
type input "25/09/2025 17:11"
type input "17:11"
type input "25/09/2025 17:12"
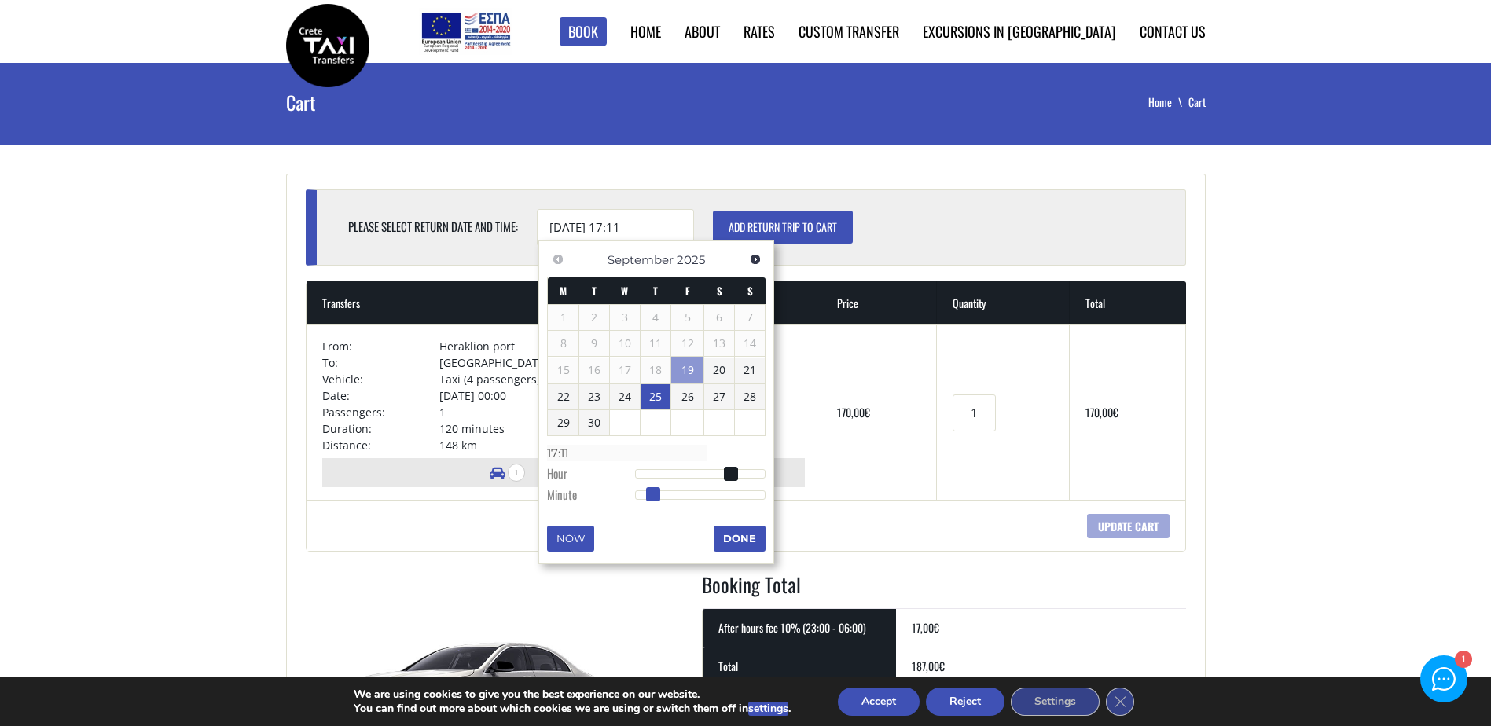
type input "17:12"
type input "25/09/2025 17:13"
type input "17:13"
type input "25/09/2025 17:14"
type input "17:14"
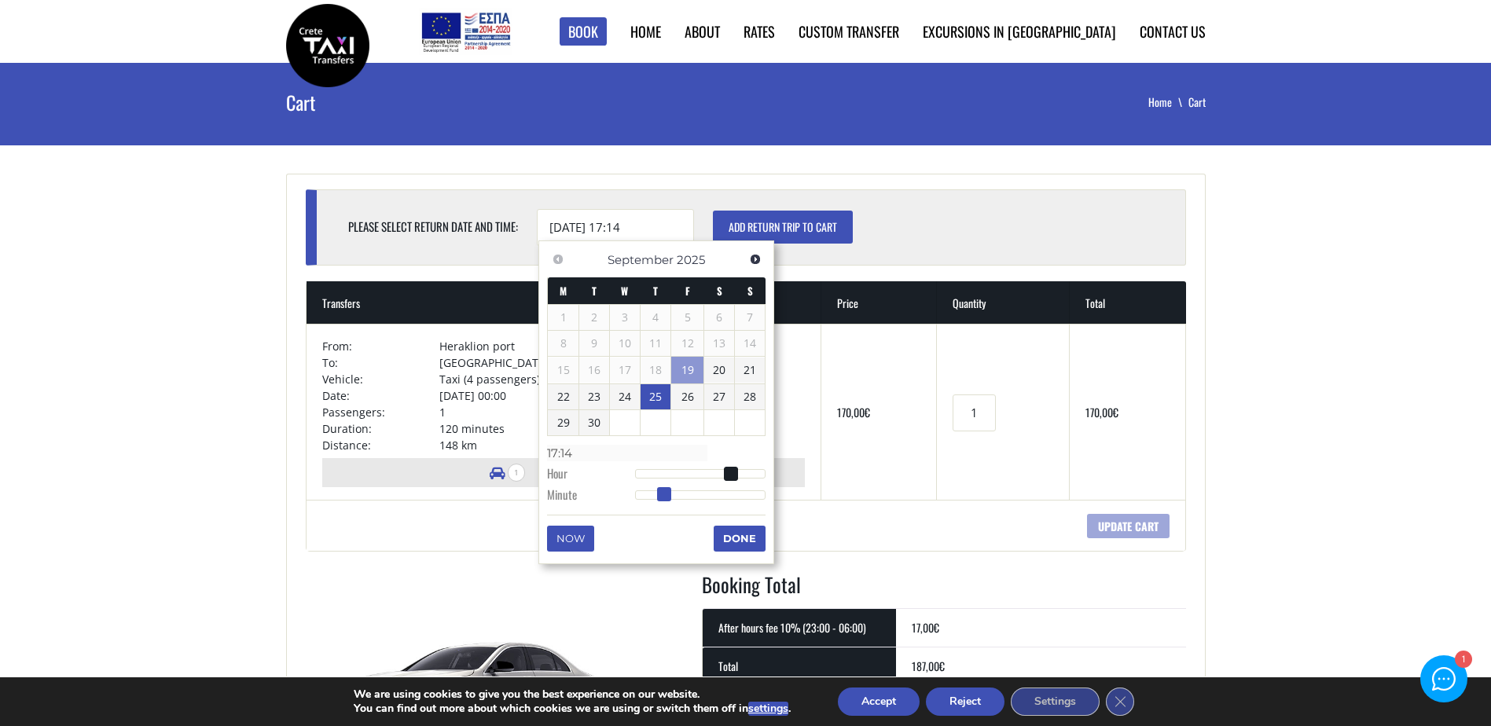
type input "25/09/2025 17:15"
type input "17:15"
type input "25/09/2025 17:16"
type input "17:16"
type input "25/09/2025 17:17"
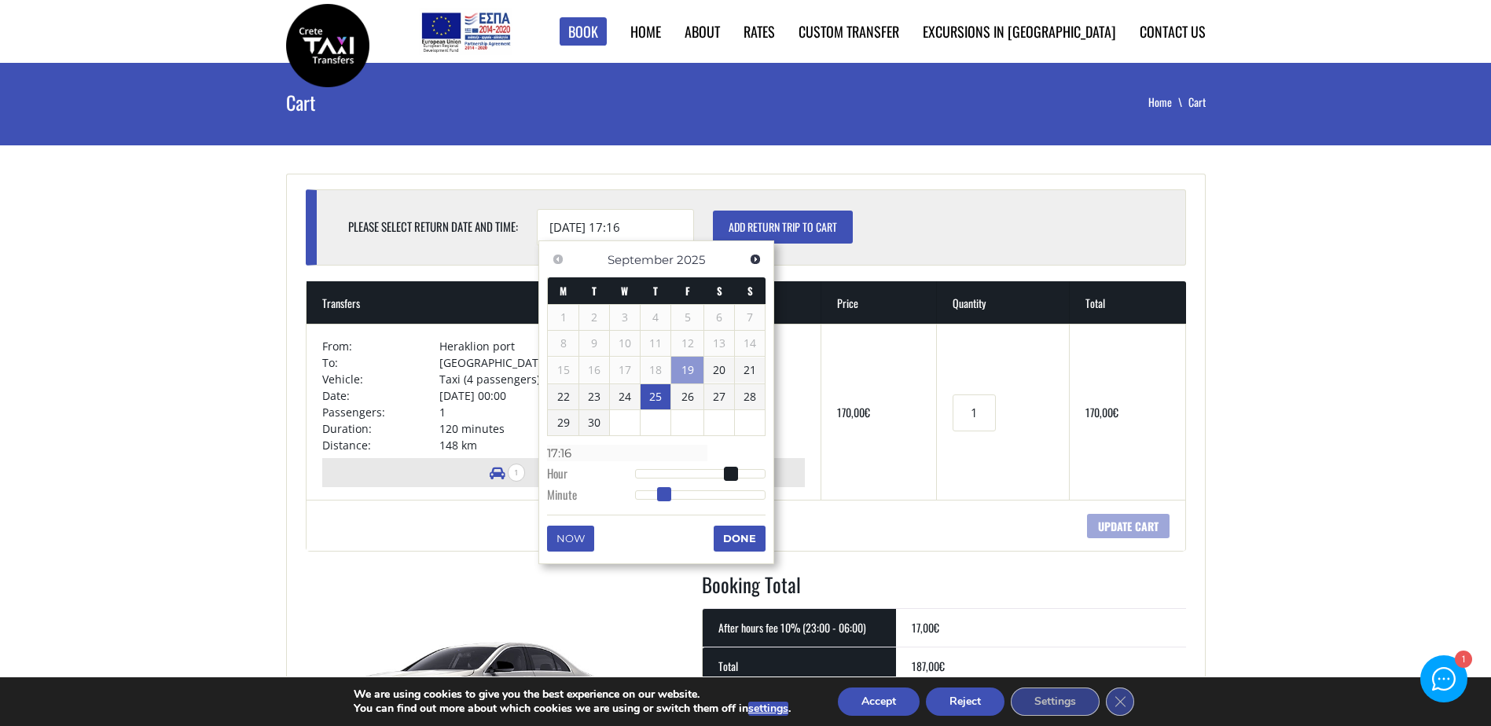
type input "17:17"
type input "25/09/2025 17:18"
type input "17:18"
type input "25/09/2025 17:19"
type input "17:19"
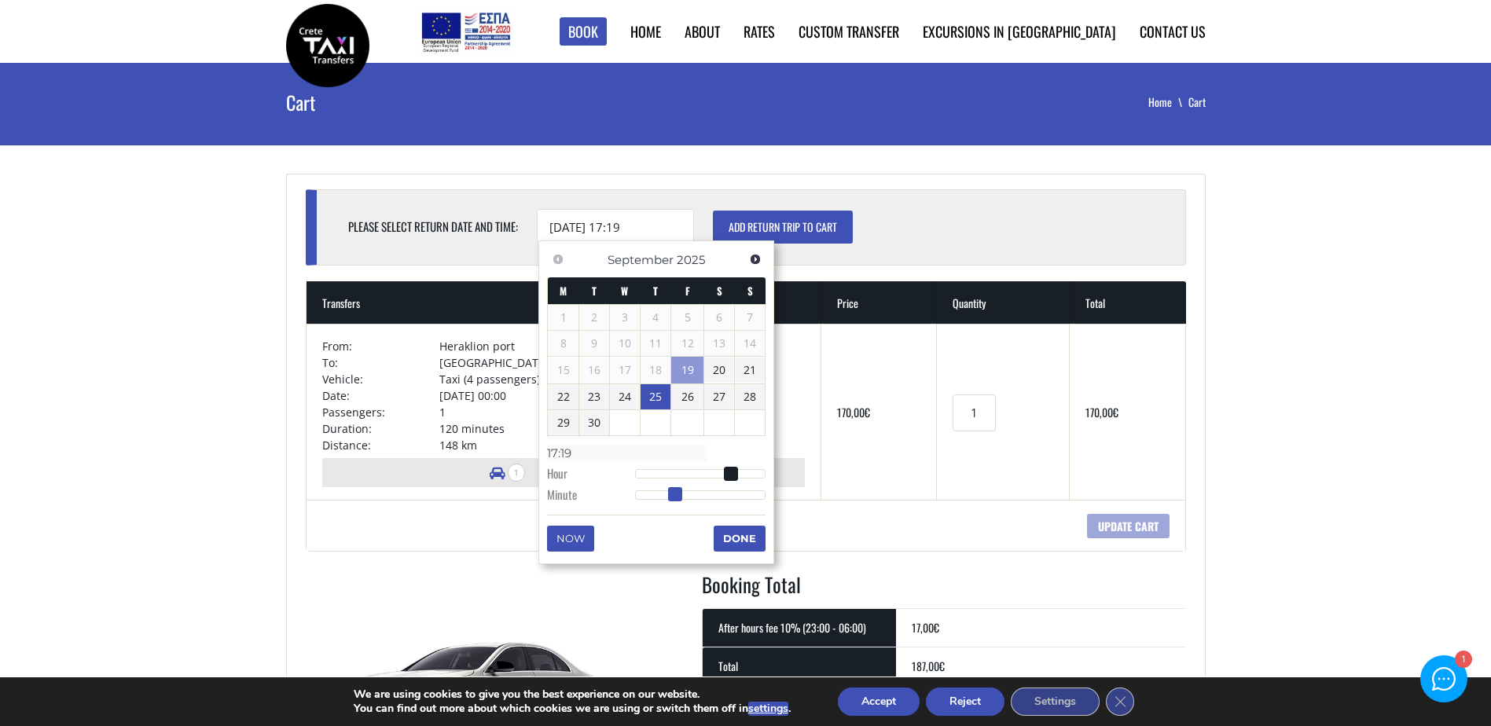
type input "25/09/2025 17:20"
type input "17:20"
type input "25/09/2025 17:21"
type input "17:21"
type input "25/09/2025 17:22"
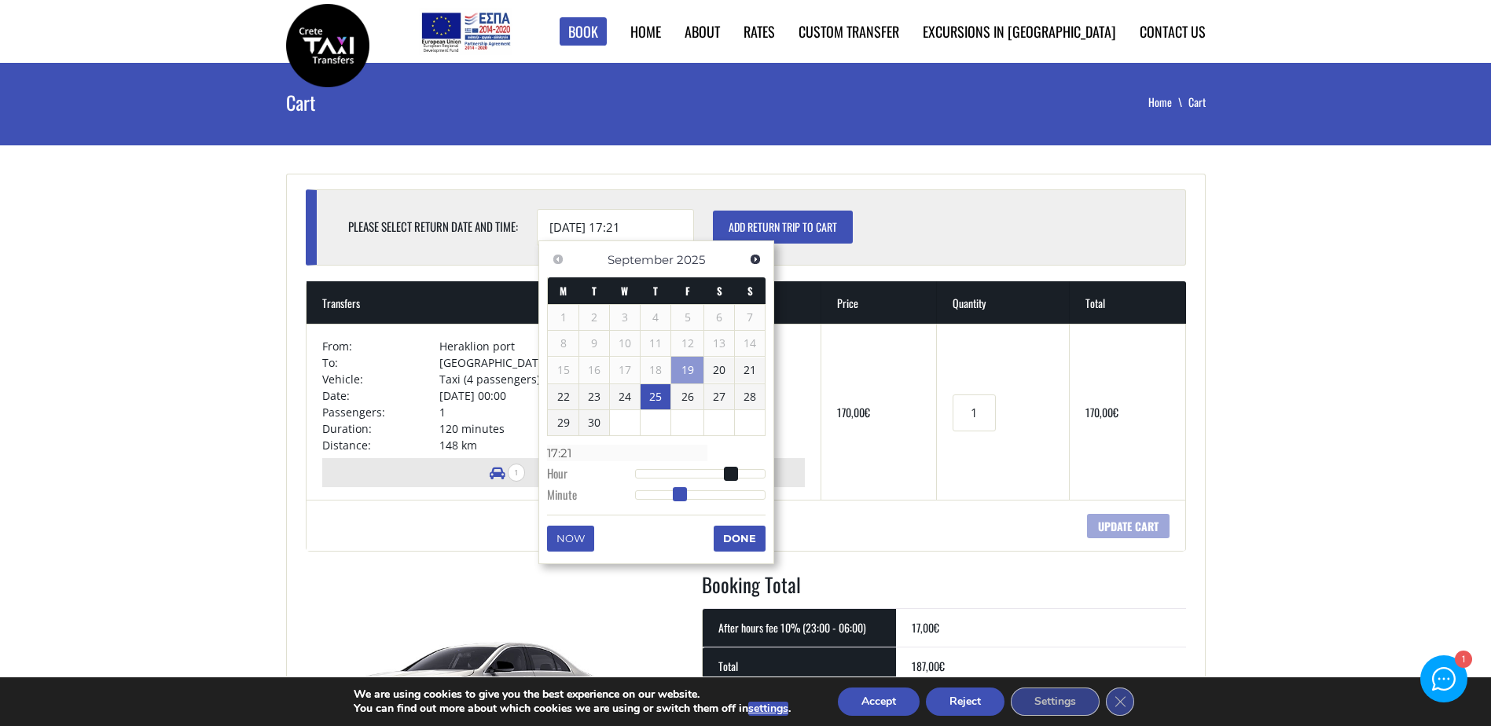
type input "17:22"
type input "25/09/2025 17:23"
type input "17:23"
type input "25/09/2025 17:24"
type input "17:24"
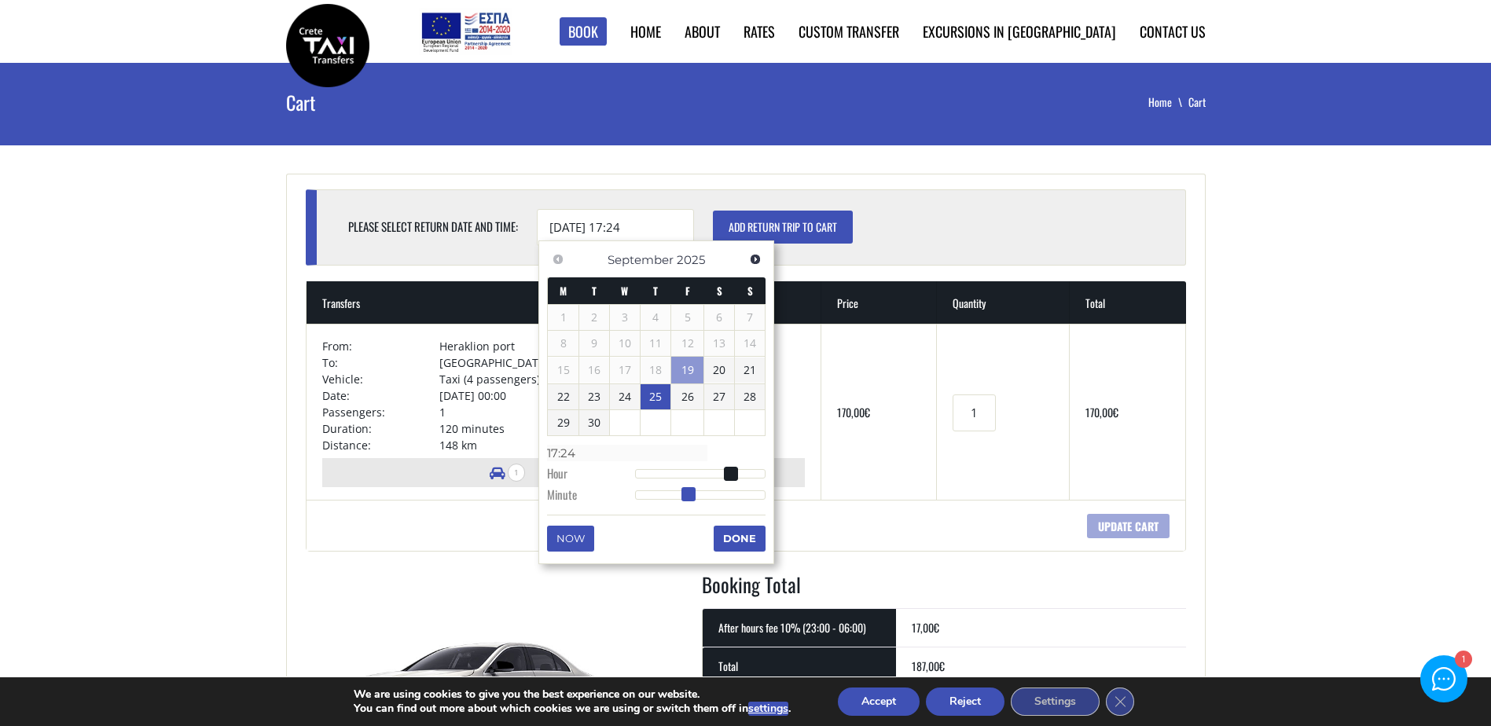
type input "25/09/2025 17:25"
type input "17:25"
type input "25/09/2025 17:26"
type input "17:26"
type input "25/09/2025 17:27"
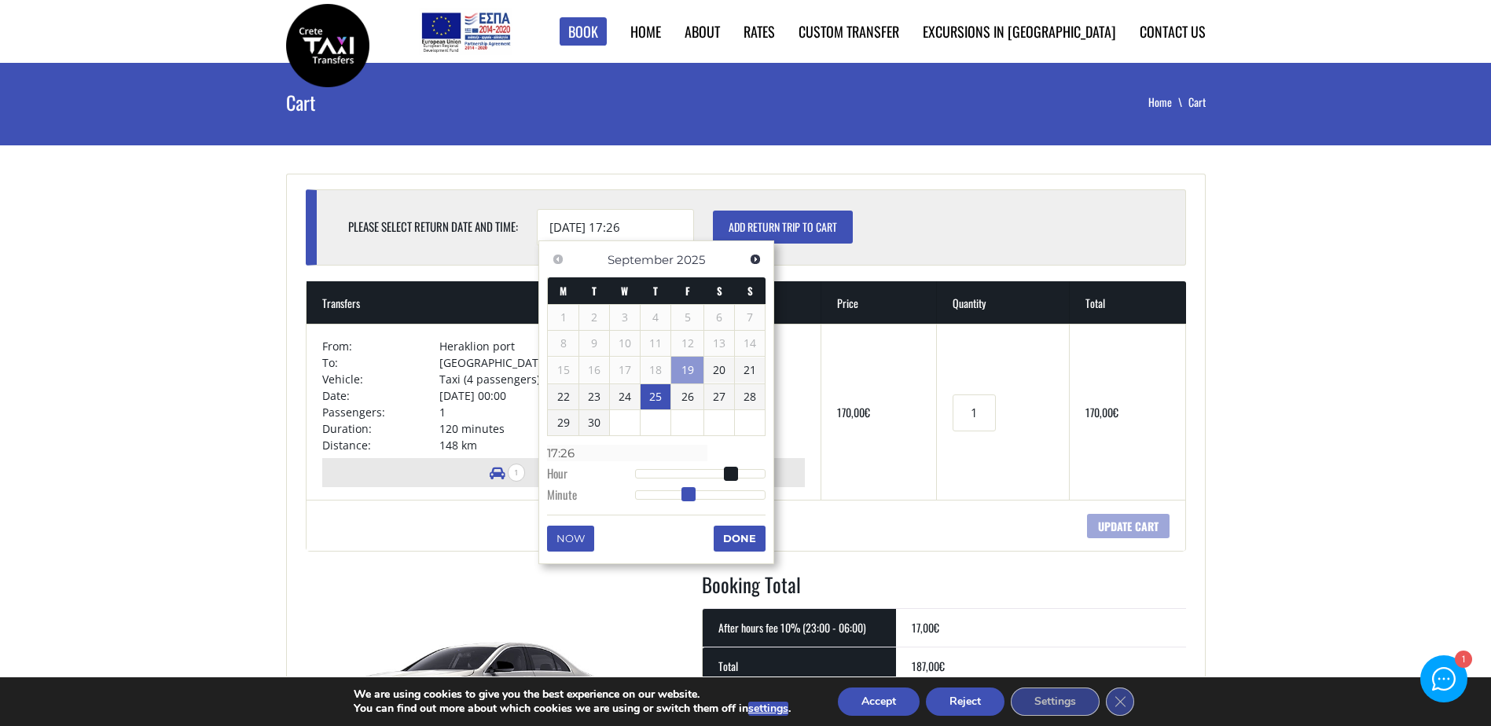
type input "17:27"
type input "25/09/2025 17:28"
type input "17:28"
type input "25/09/2025 17:29"
type input "17:29"
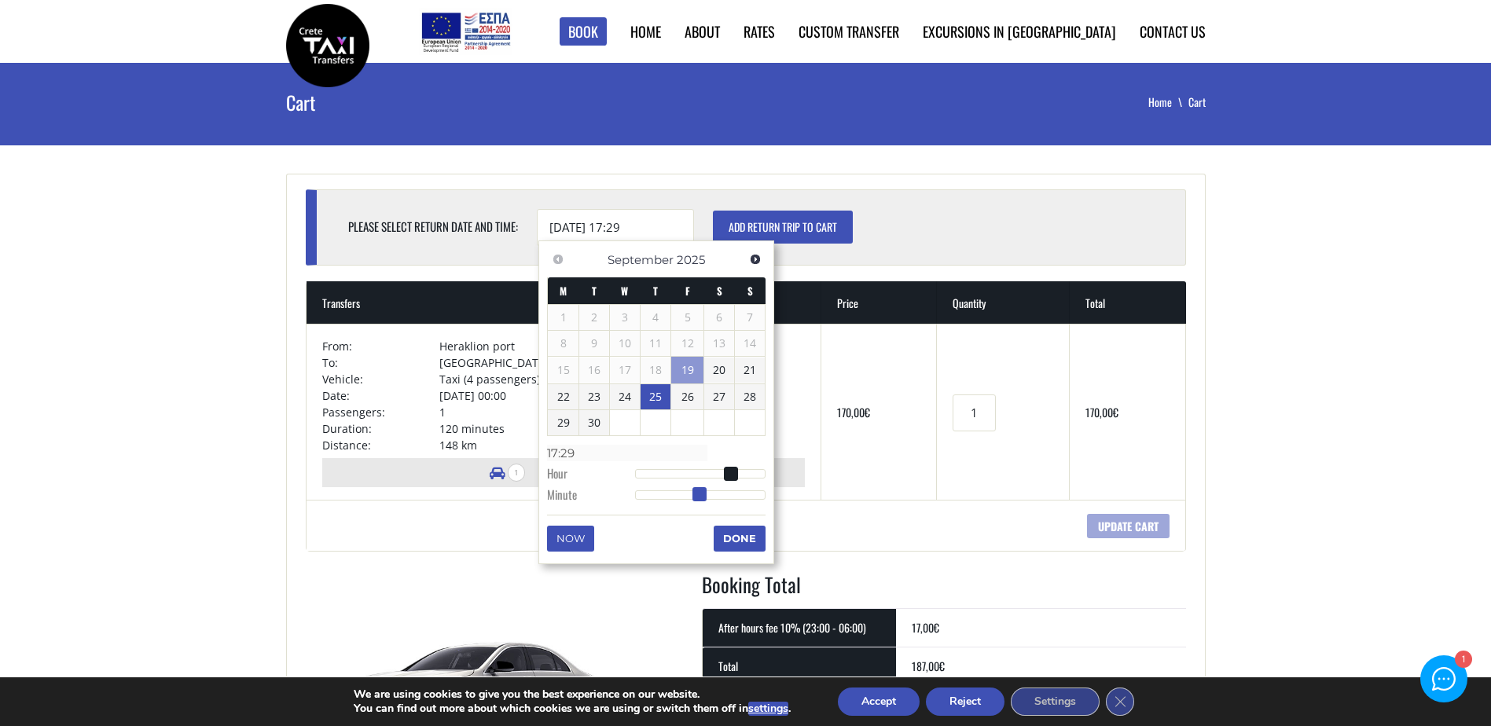
type input "25/09/2025 17:30"
type input "17:30"
type input "25/09/2025 17:31"
type input "17:31"
type input "25/09/2025 17:32"
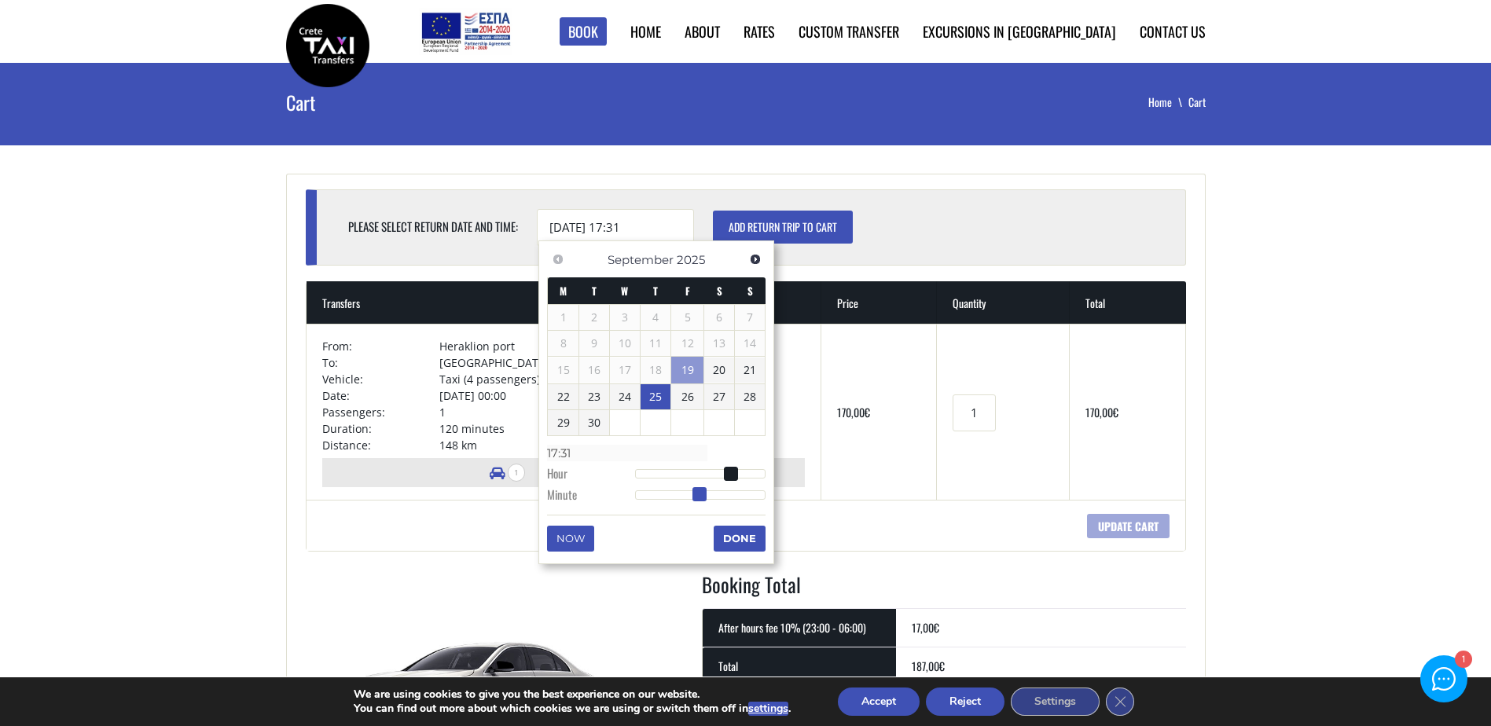
type input "17:32"
type input "25/09/2025 17:33"
type input "17:33"
type input "25/09/2025 17:34"
type input "17:34"
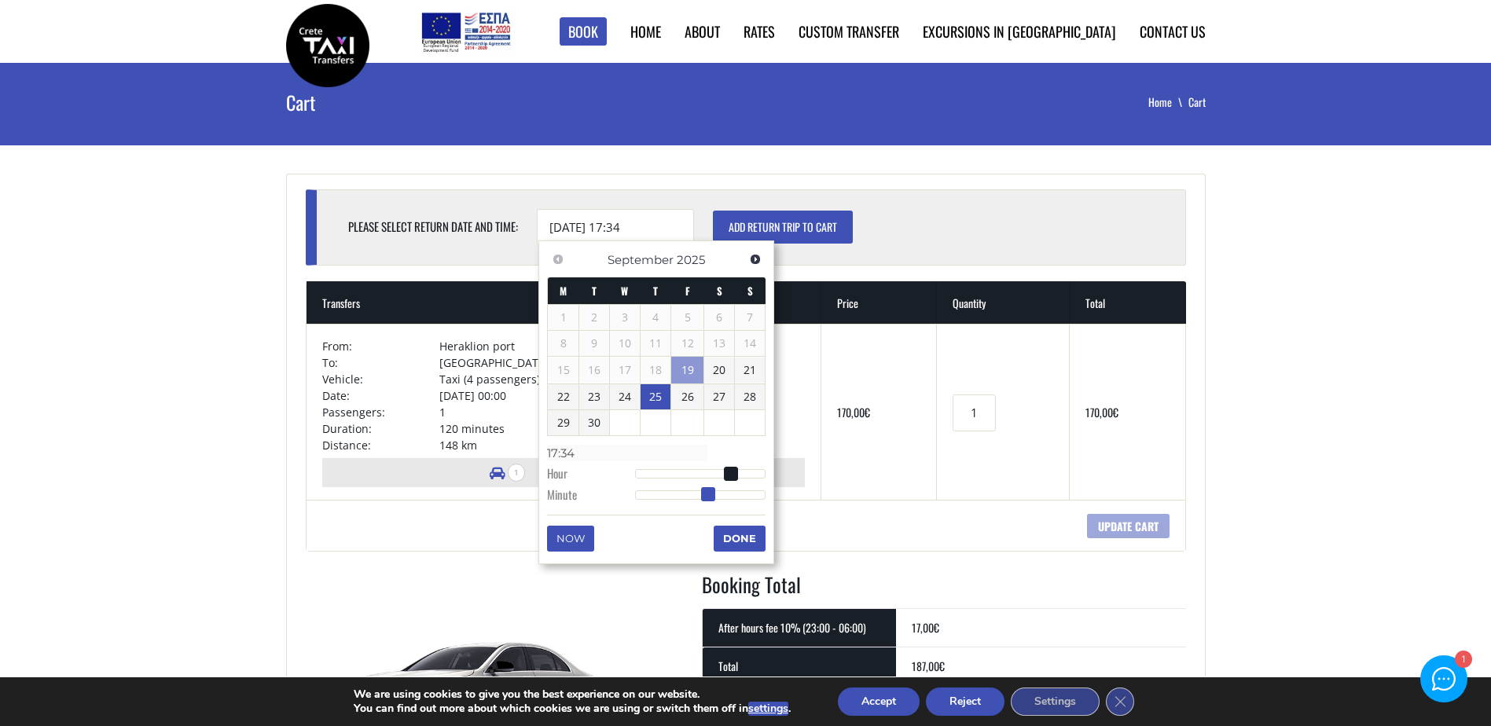
type input "25/09/2025 17:35"
type input "17:35"
type input "25/09/2025 17:36"
type input "17:36"
type input "25/09/2025 17:37"
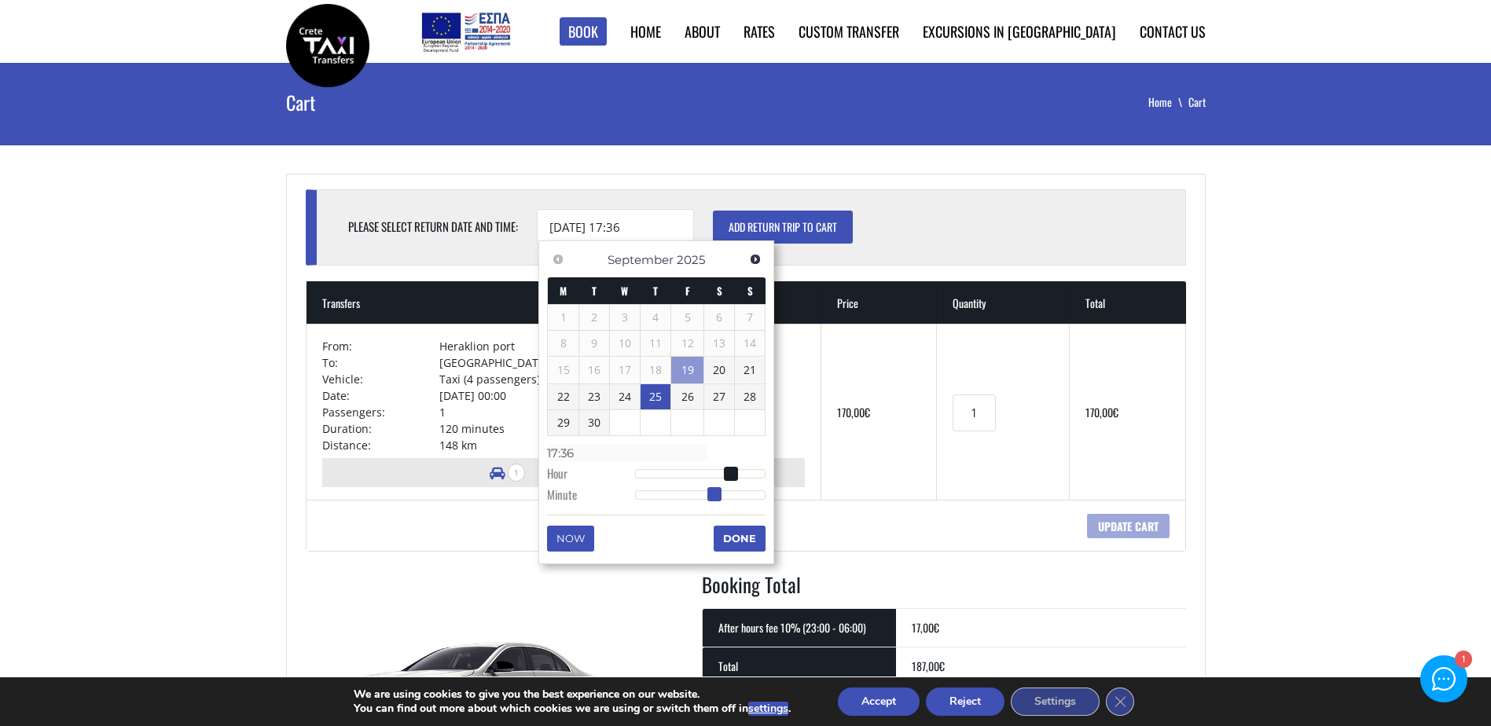
type input "17:37"
type input "25/09/2025 17:38"
type input "17:38"
type input "25/09/2025 17:39"
type input "17:39"
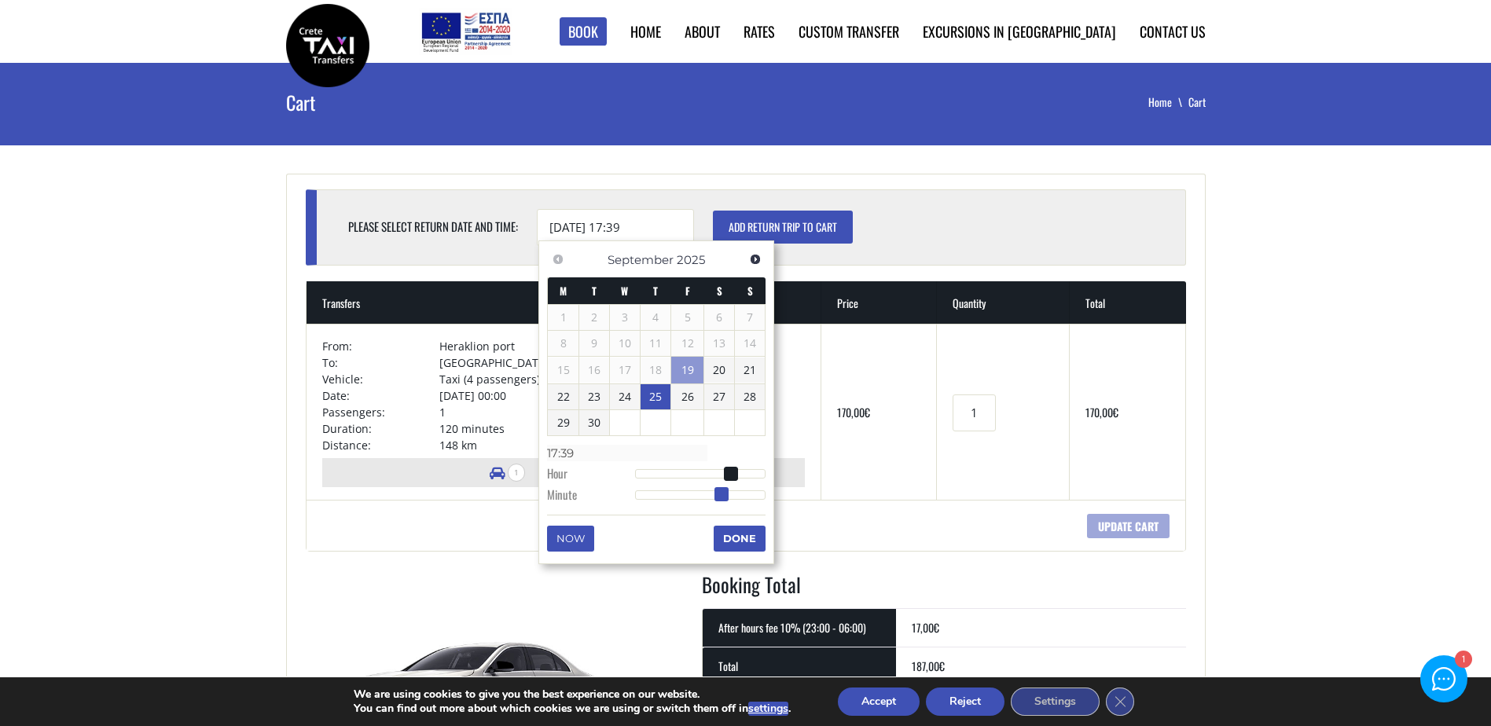
type input "25/09/2025 17:40"
type input "17:40"
type input "25/09/2025 17:39"
type input "17:39"
type input "25/09/2025 17:38"
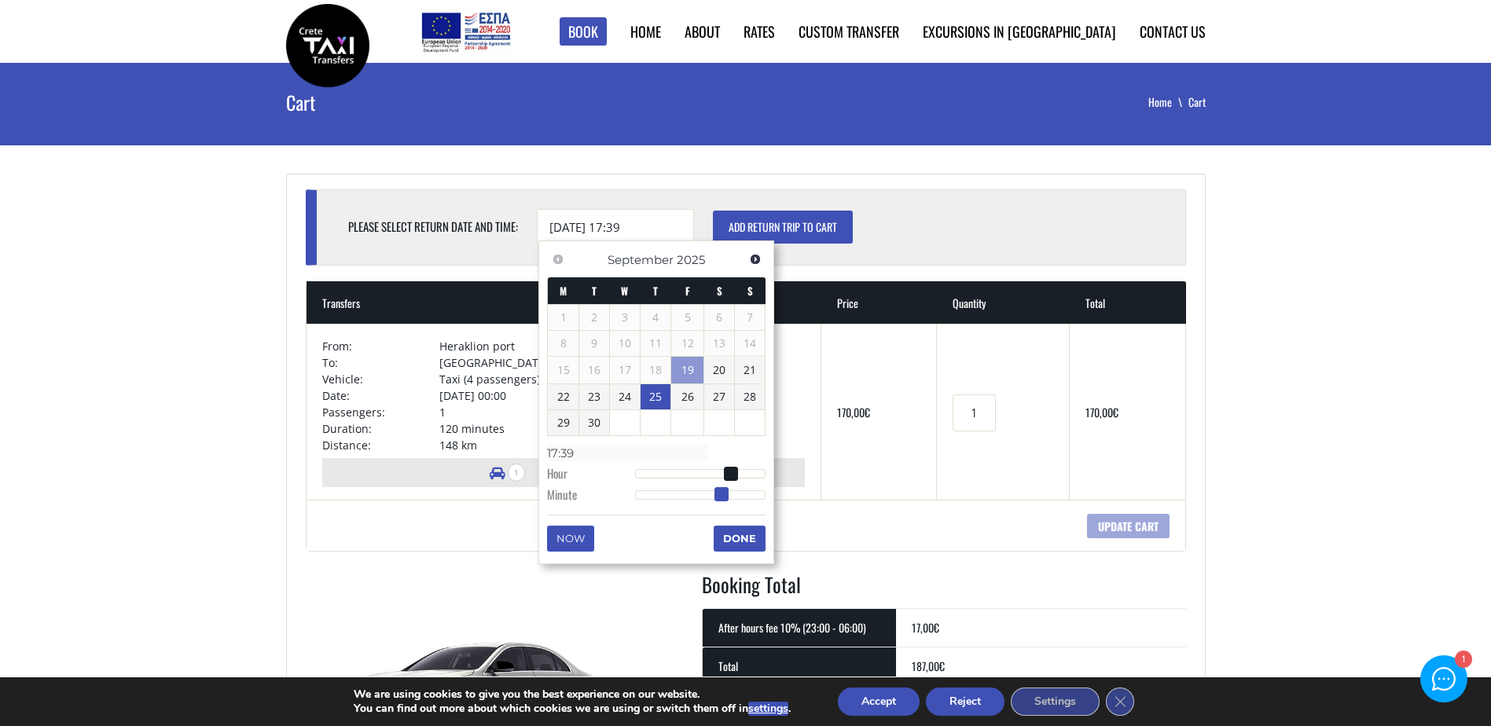
type input "17:38"
type input "25/09/2025 17:37"
type input "17:37"
type input "25/09/2025 17:36"
type input "17:36"
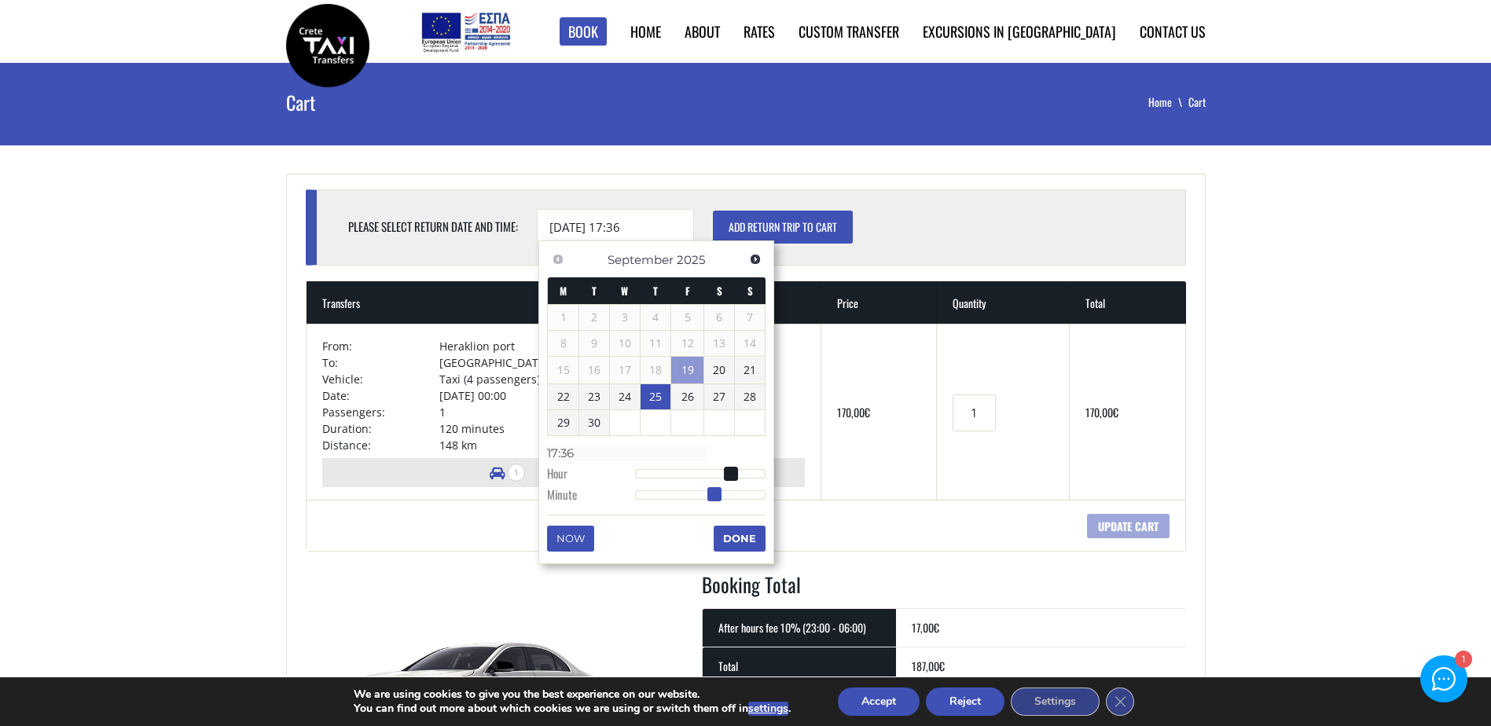
drag, startPoint x: 635, startPoint y: 492, endPoint x: 713, endPoint y: 502, distance: 79.2
click at [713, 502] on dl "Time 17:36 Hour Minute Second Millisecond Microsecond Time Zone -1200 -1100 -10…" at bounding box center [656, 473] width 218 height 67
click at [746, 532] on button "Done" at bounding box center [739, 538] width 52 height 25
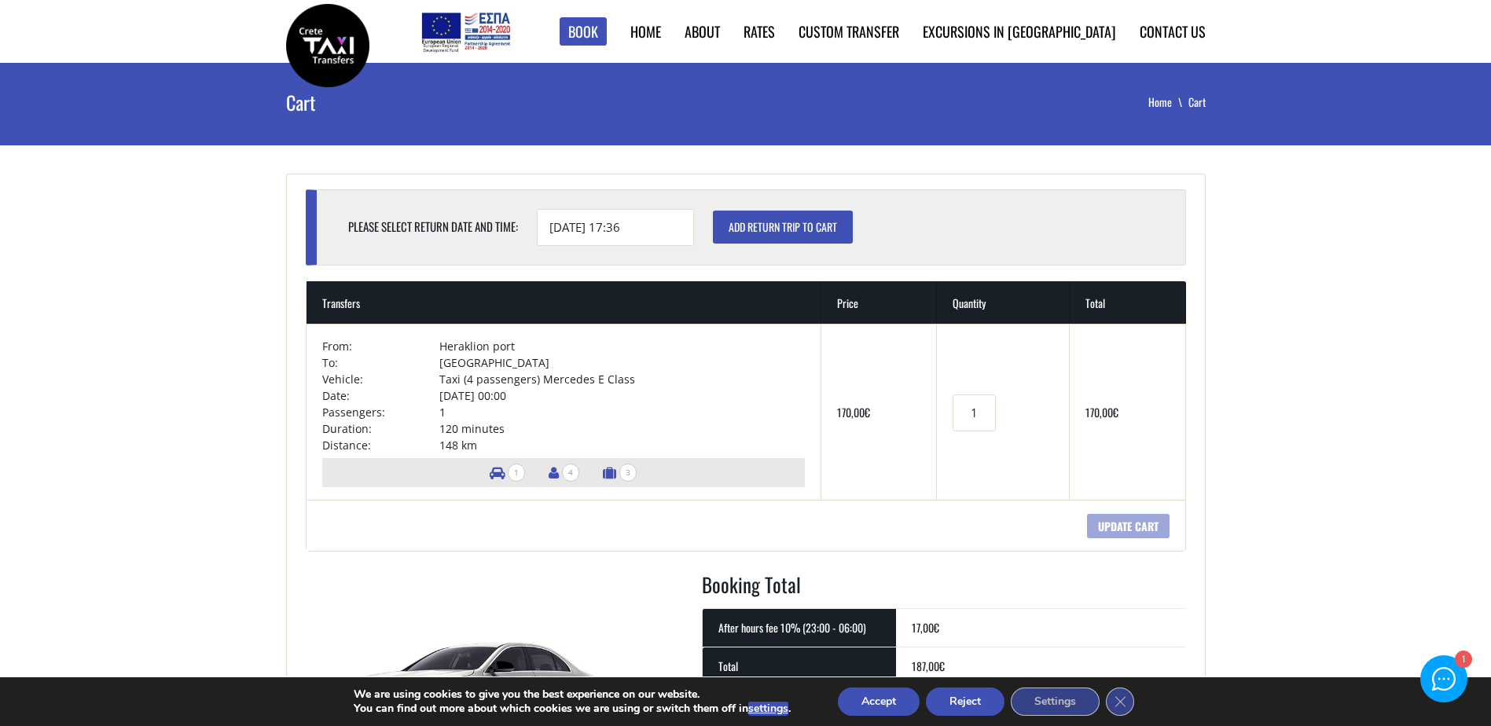
click at [837, 534] on td "Coupon: Apply coupon Update cart" at bounding box center [745, 525] width 879 height 51
drag, startPoint x: 971, startPoint y: 409, endPoint x: 923, endPoint y: 413, distance: 48.8
click at [923, 413] on tr "× From: Heraklion port To: Chania city Vehicle: Taxi (4 passengers) Mercedes E …" at bounding box center [745, 412] width 879 height 176
click at [992, 411] on div "Transfers Product quantity 1" at bounding box center [1002, 412] width 101 height 37
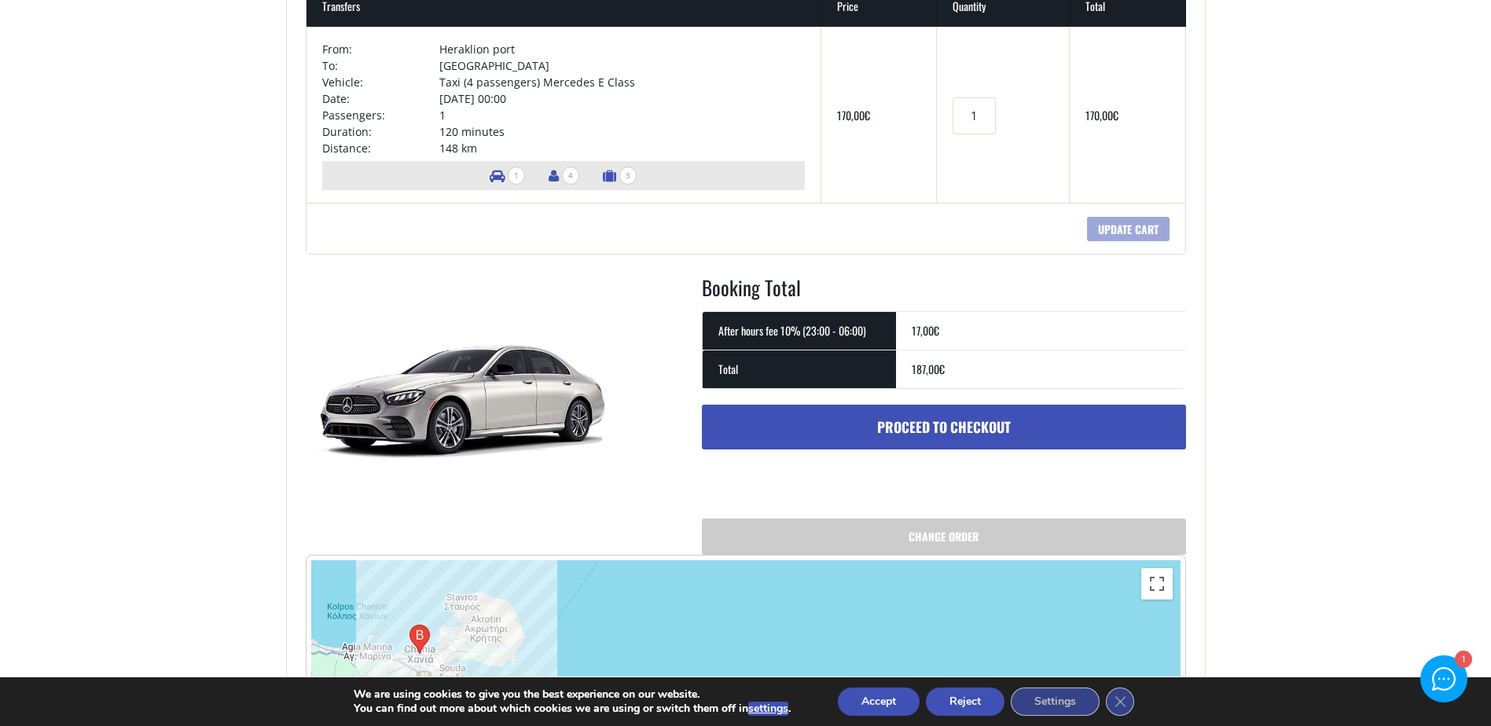
scroll to position [236, 0]
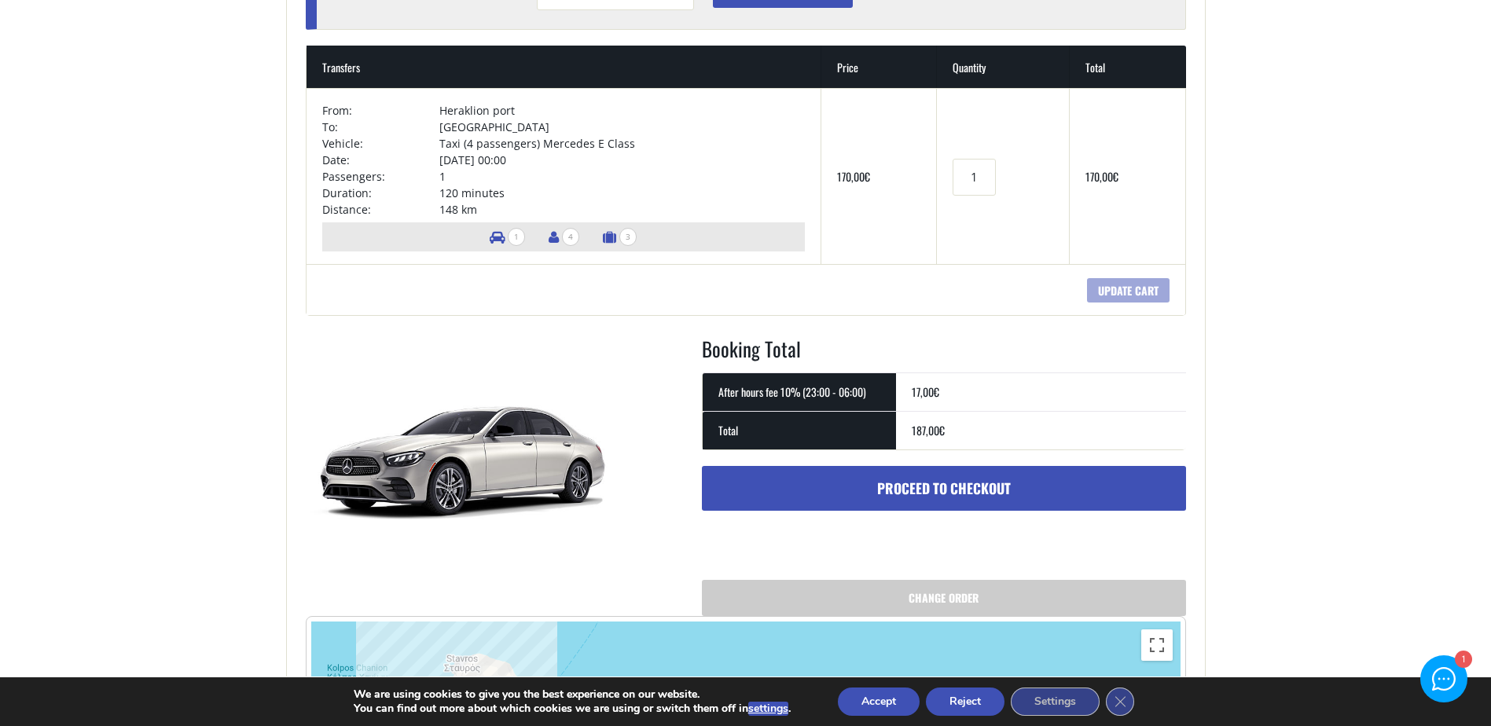
click at [989, 313] on td "Coupon: Apply coupon Update cart" at bounding box center [745, 289] width 879 height 51
click at [977, 262] on td "Transfers Product quantity 1" at bounding box center [1003, 176] width 133 height 176
click at [641, 145] on td "Taxi (4 passengers) Mercedes E Class" at bounding box center [621, 143] width 365 height 17
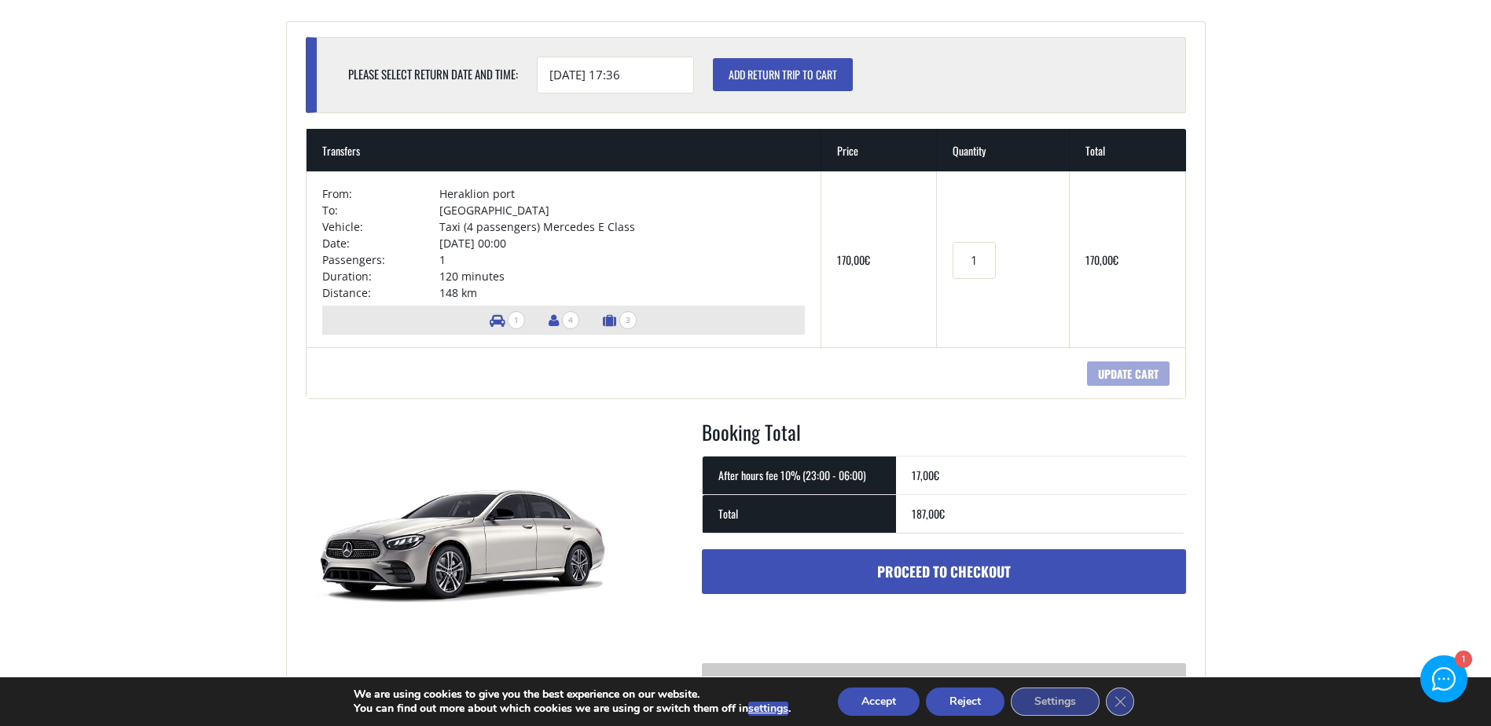
scroll to position [0, 0]
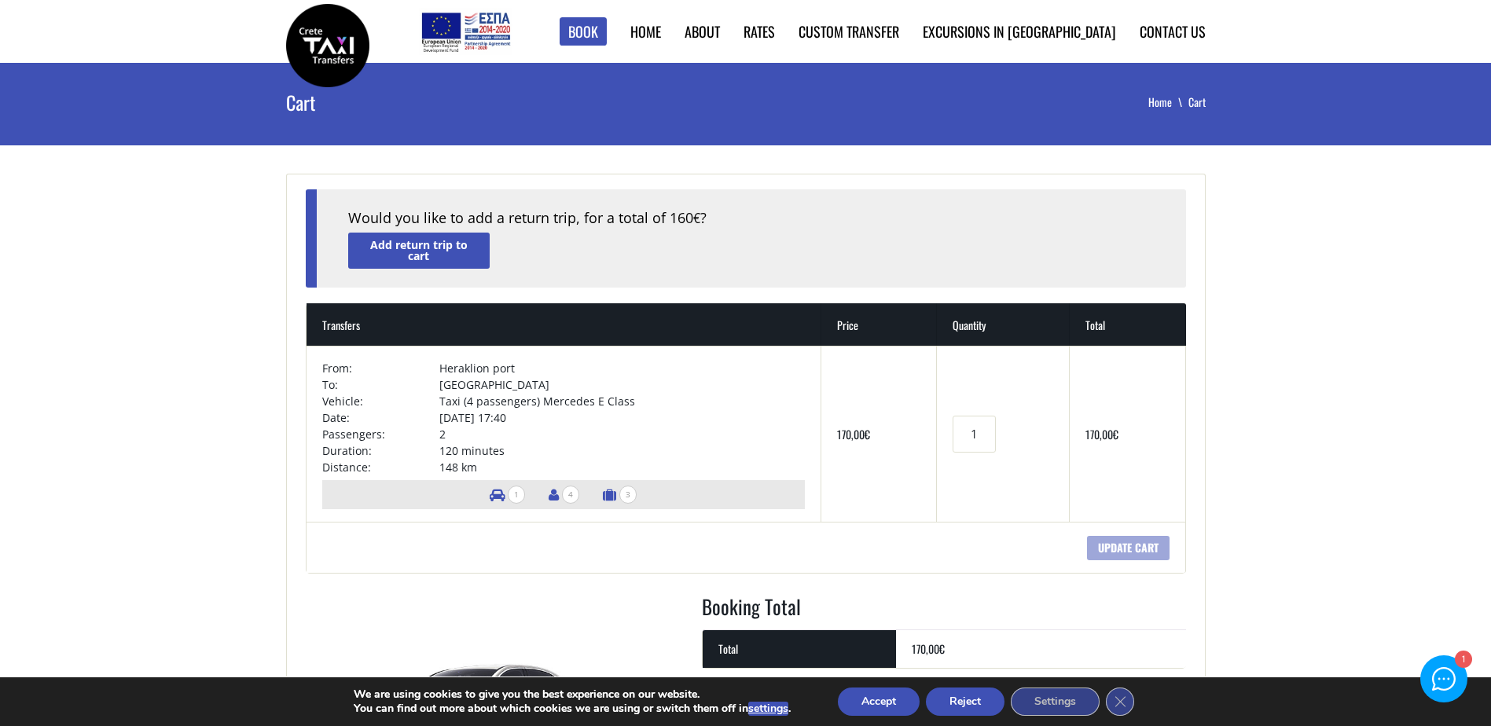
click at [952, 512] on td "Transfers Product quantity 1" at bounding box center [1003, 434] width 133 height 176
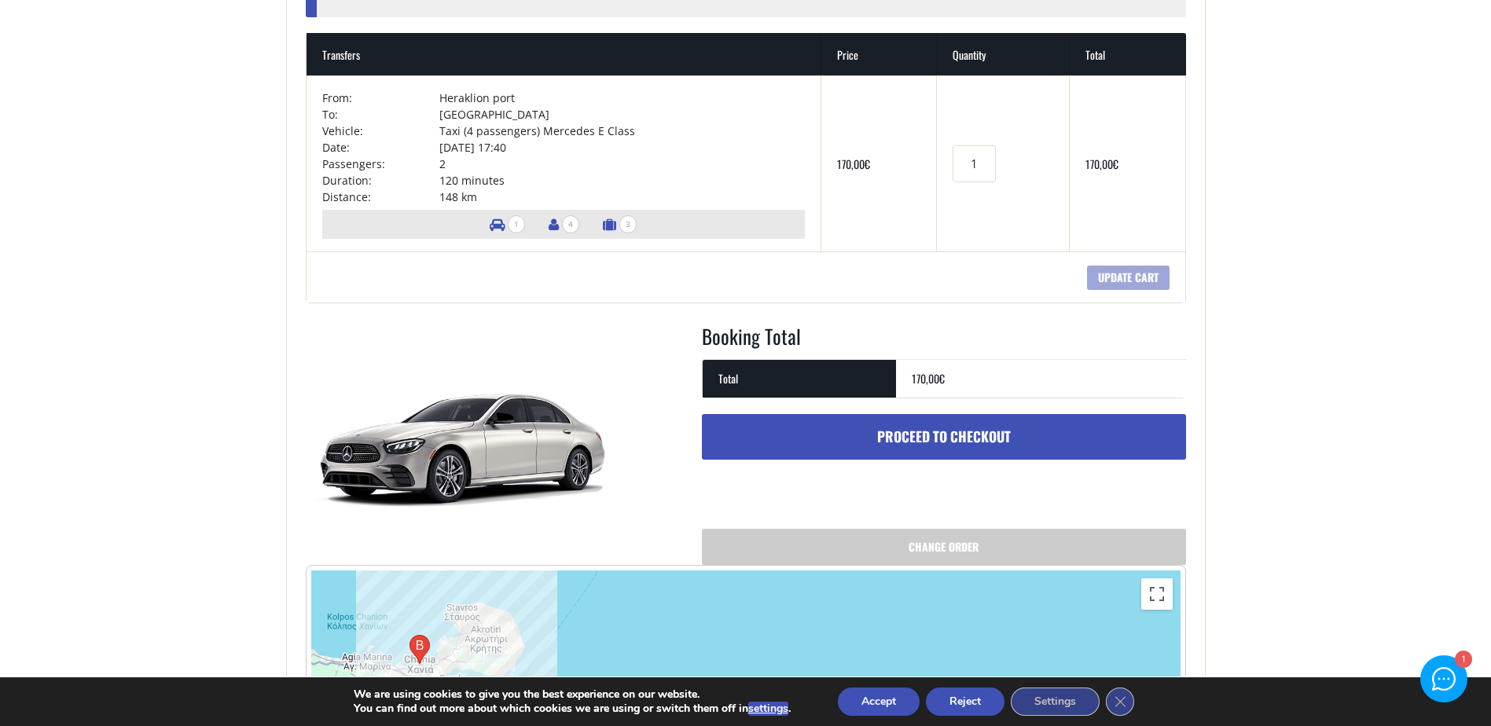
scroll to position [314, 0]
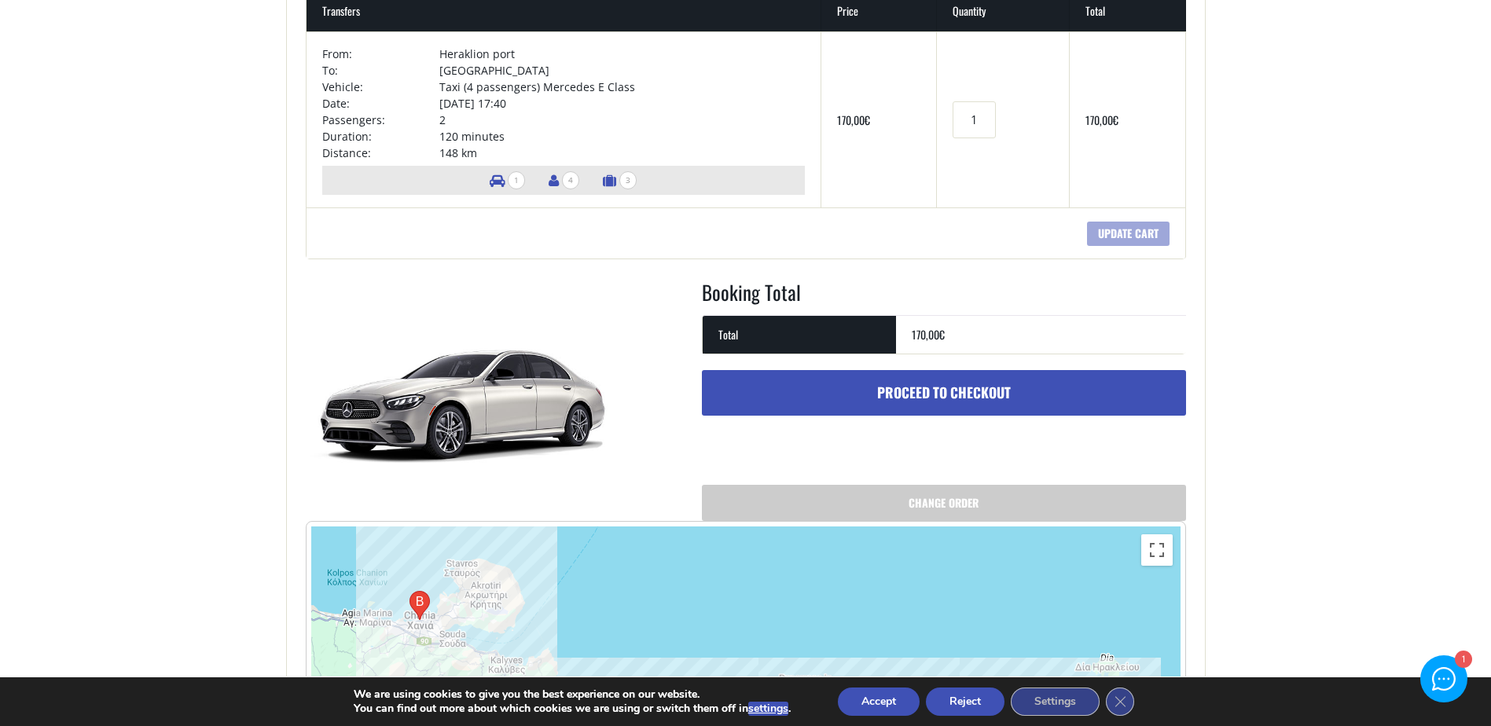
click at [945, 391] on link "Proceed to checkout" at bounding box center [944, 393] width 484 height 46
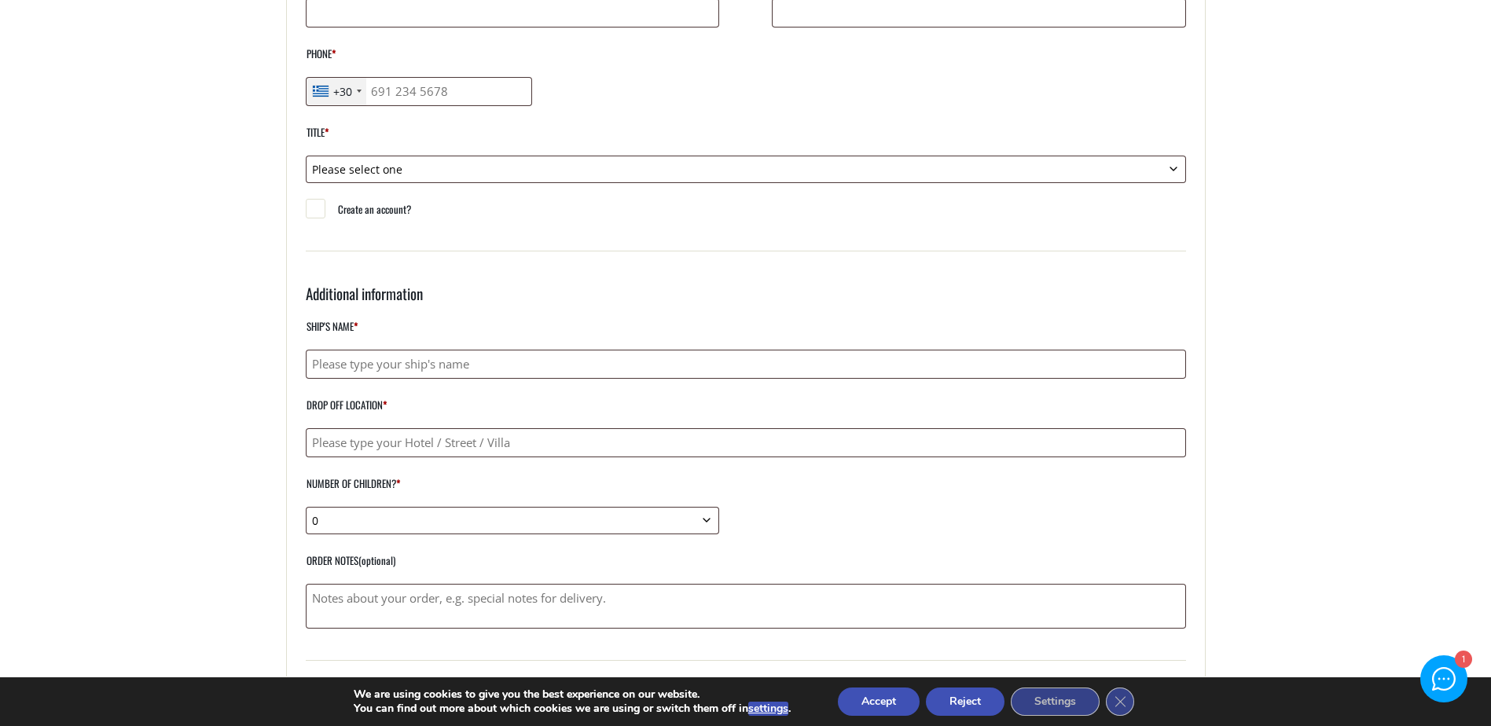
scroll to position [471, 0]
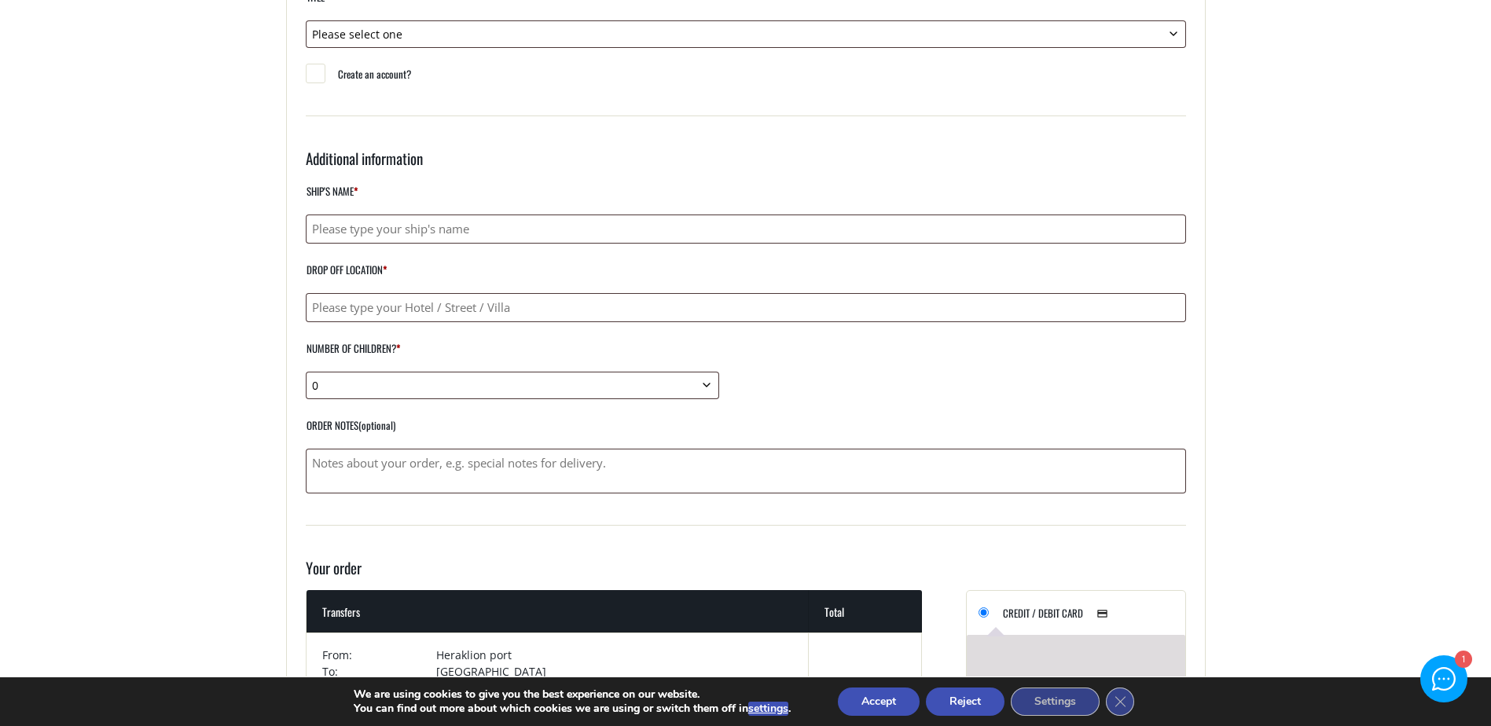
click at [882, 699] on button "Accept" at bounding box center [879, 702] width 82 height 28
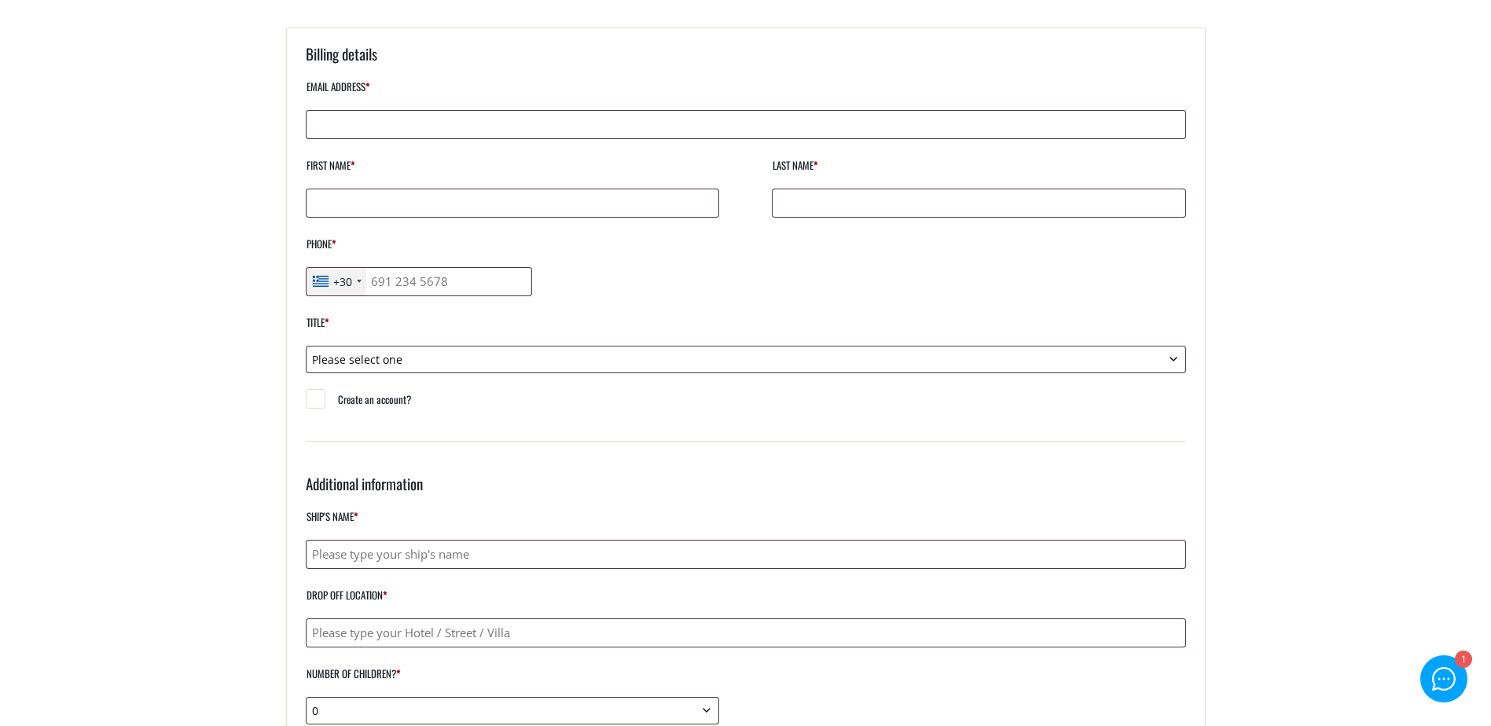
scroll to position [0, 0]
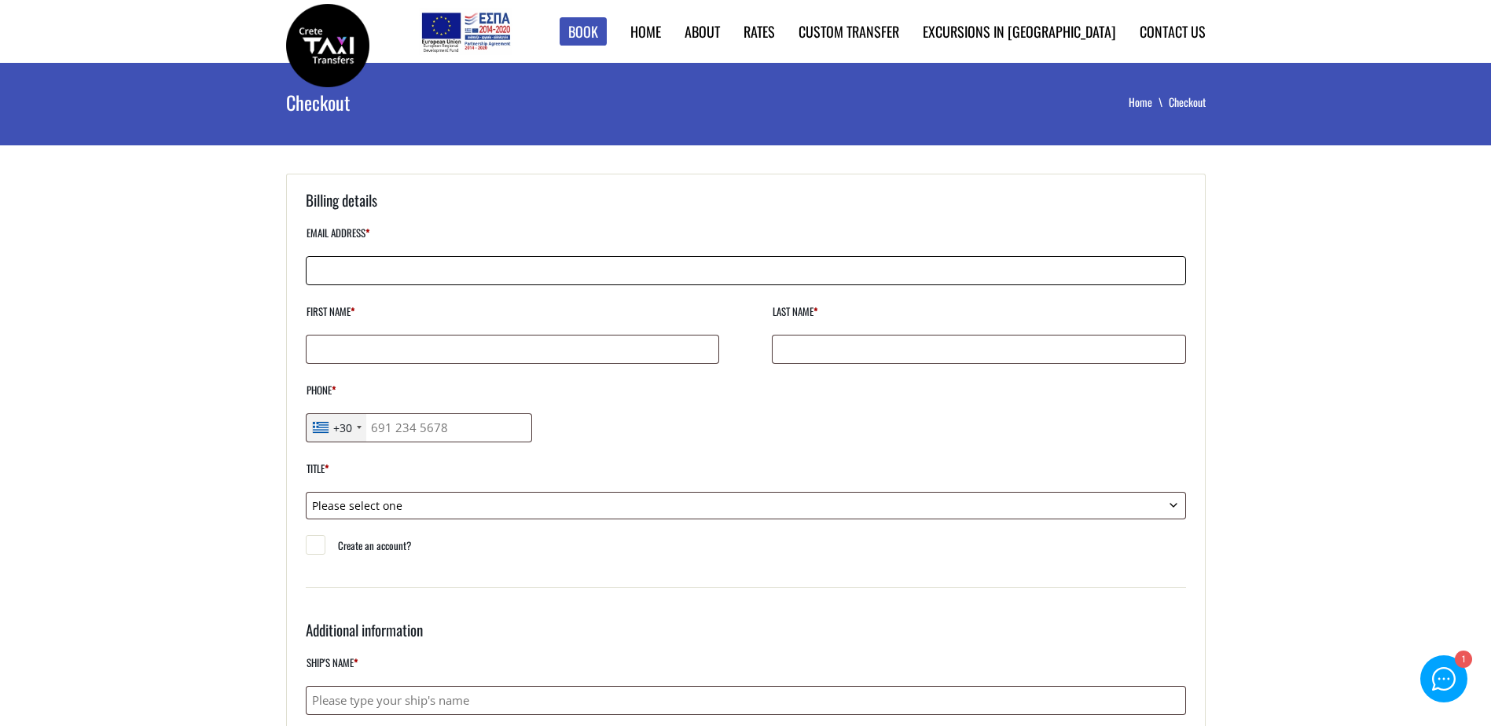
click at [398, 277] on input "Email address *" at bounding box center [746, 270] width 880 height 29
click at [355, 433] on div "+30" at bounding box center [336, 428] width 60 height 28
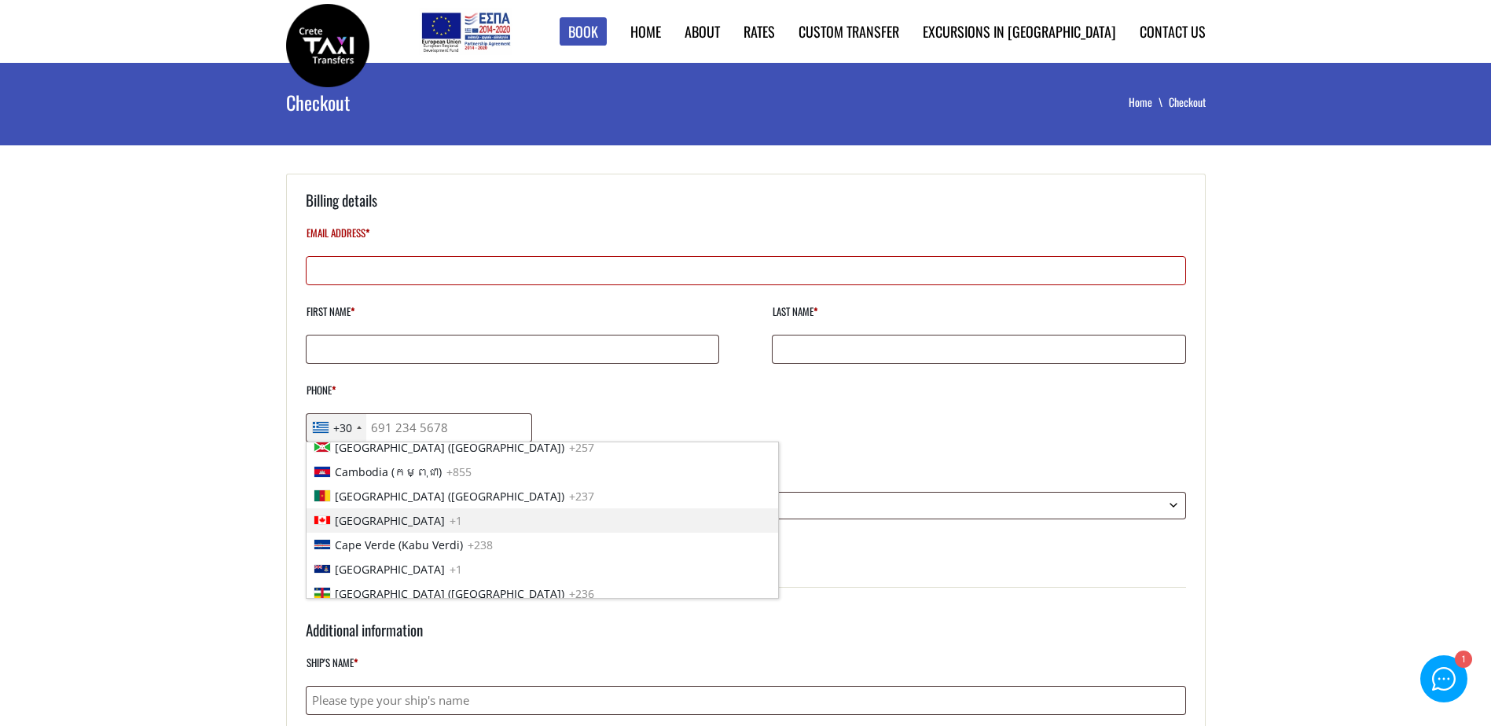
scroll to position [865, 0]
click at [449, 523] on span "+1" at bounding box center [455, 523] width 13 height 17
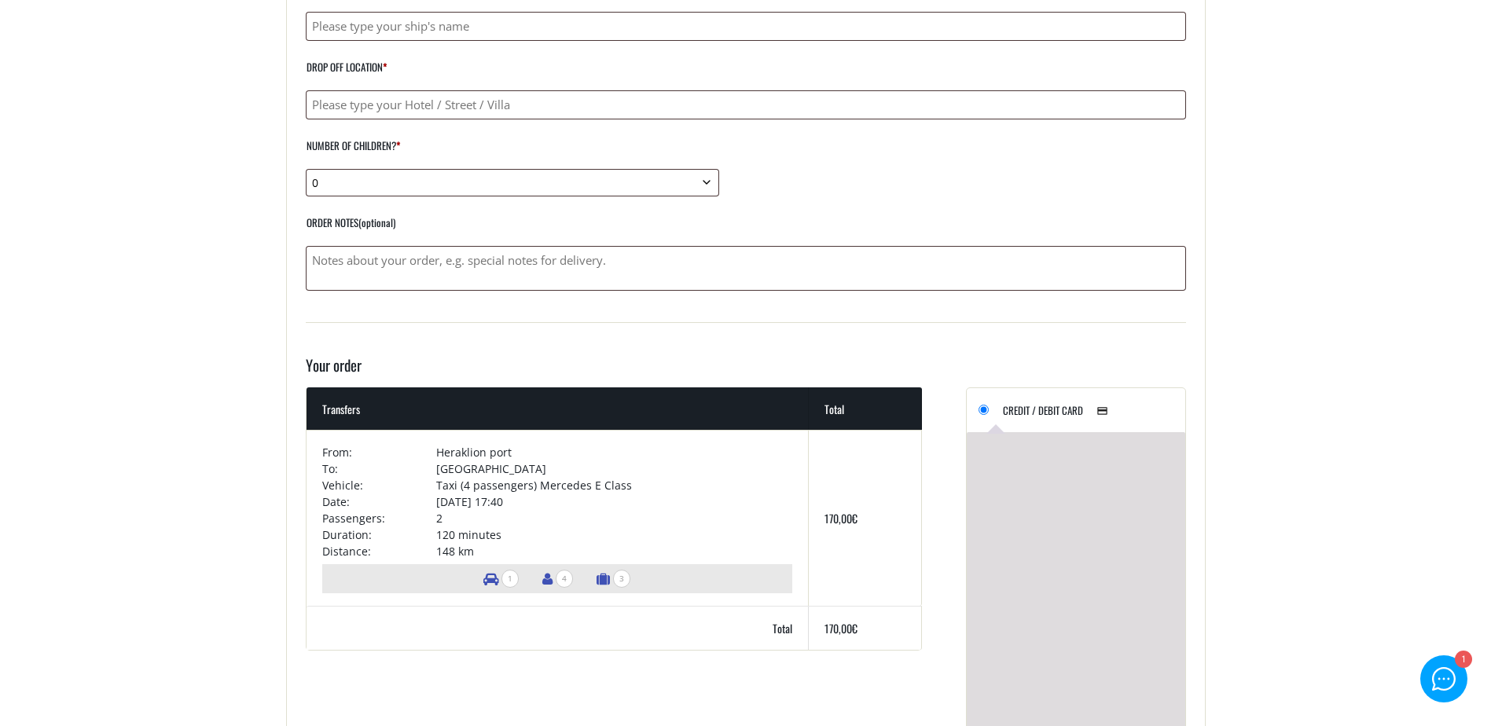
scroll to position [707, 0]
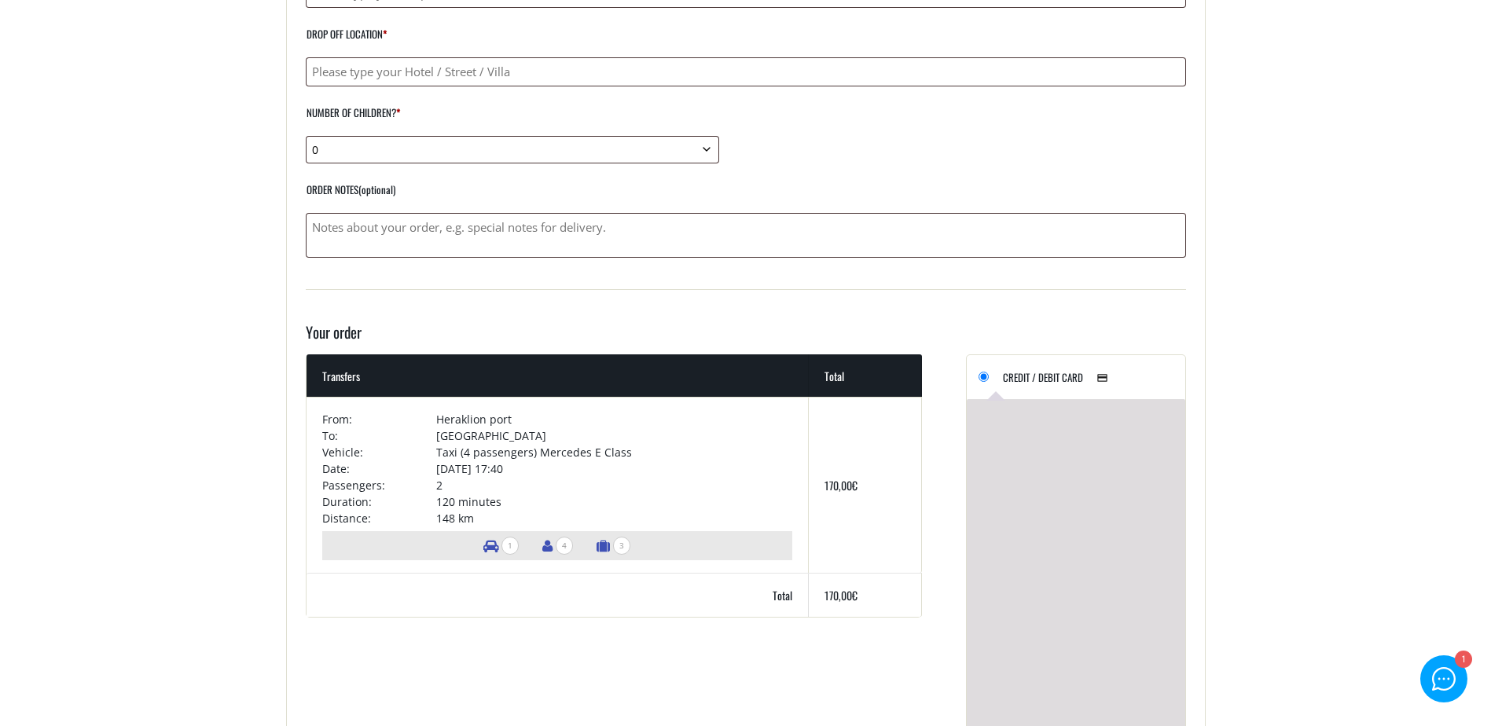
click at [1447, 669] on div at bounding box center [1443, 679] width 23 height 23
